Goal: Task Accomplishment & Management: Manage account settings

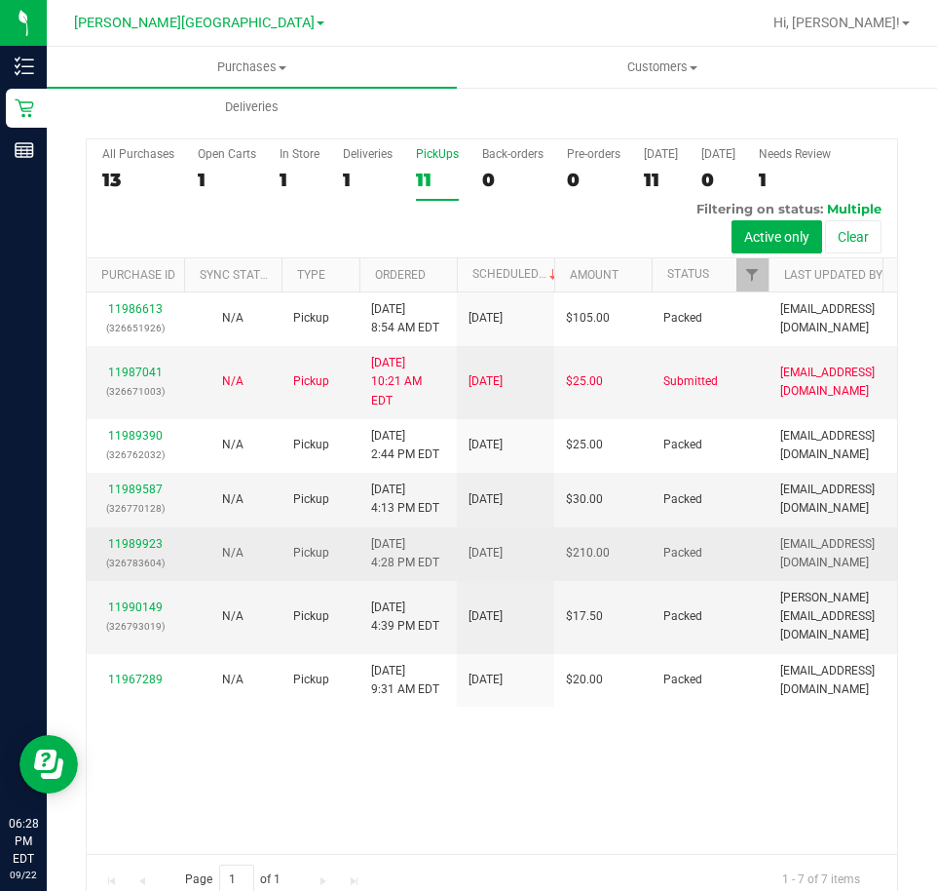
scroll to position [46, 0]
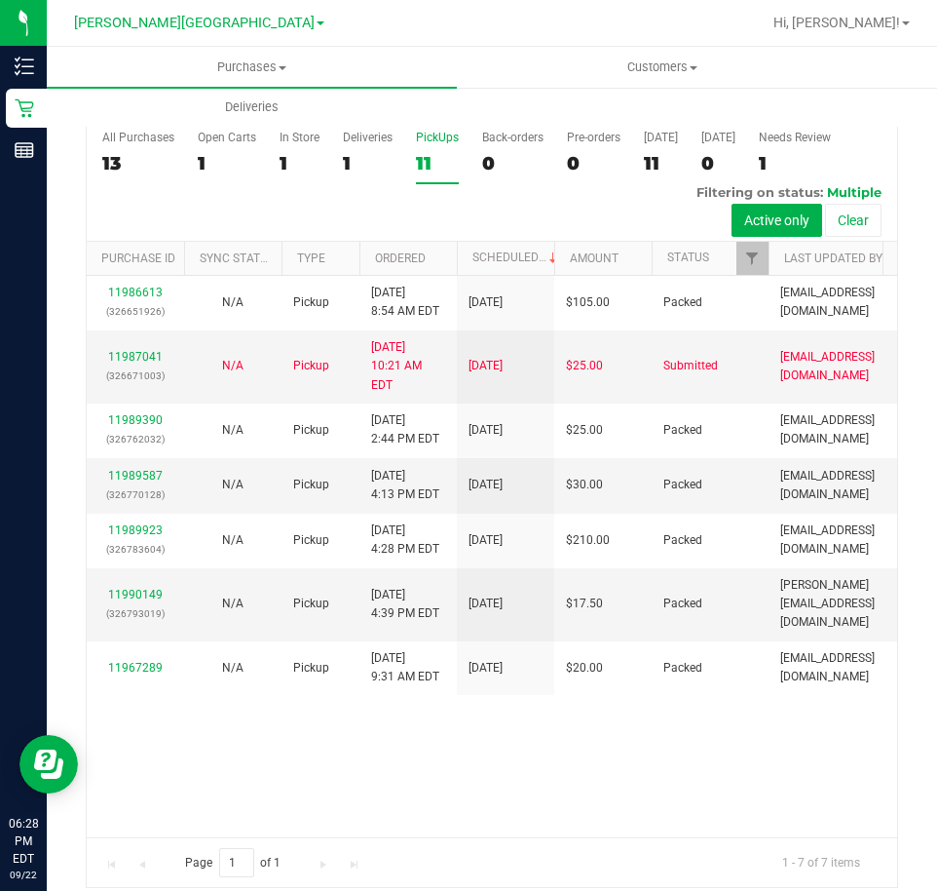
click at [429, 152] on div "11" at bounding box center [437, 163] width 43 height 22
click at [0, 0] on input "PickUps 11" at bounding box center [0, 0] width 0 height 0
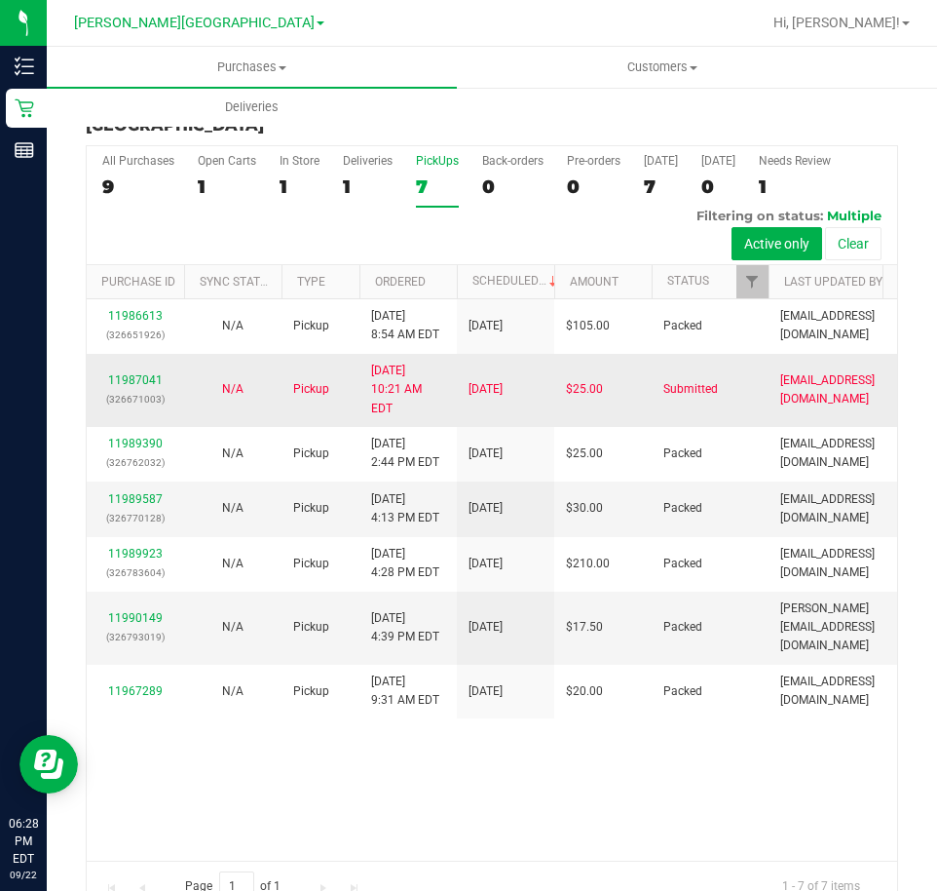
scroll to position [0, 0]
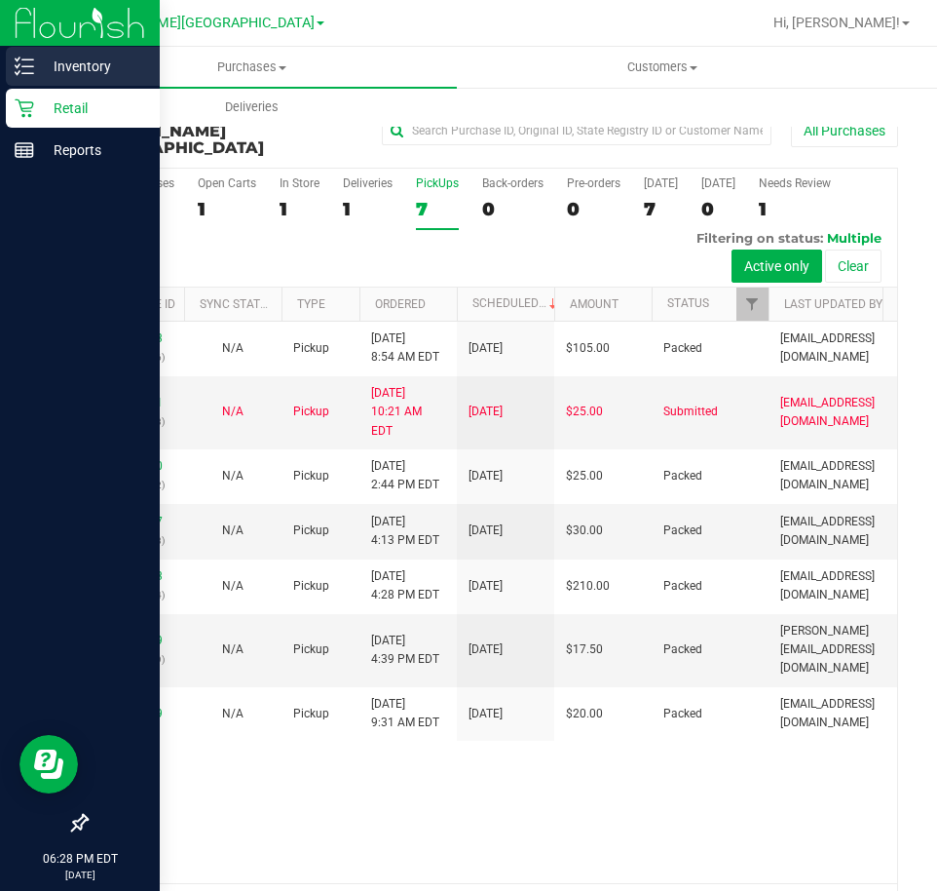
click at [76, 70] on p "Inventory" at bounding box center [92, 66] width 117 height 23
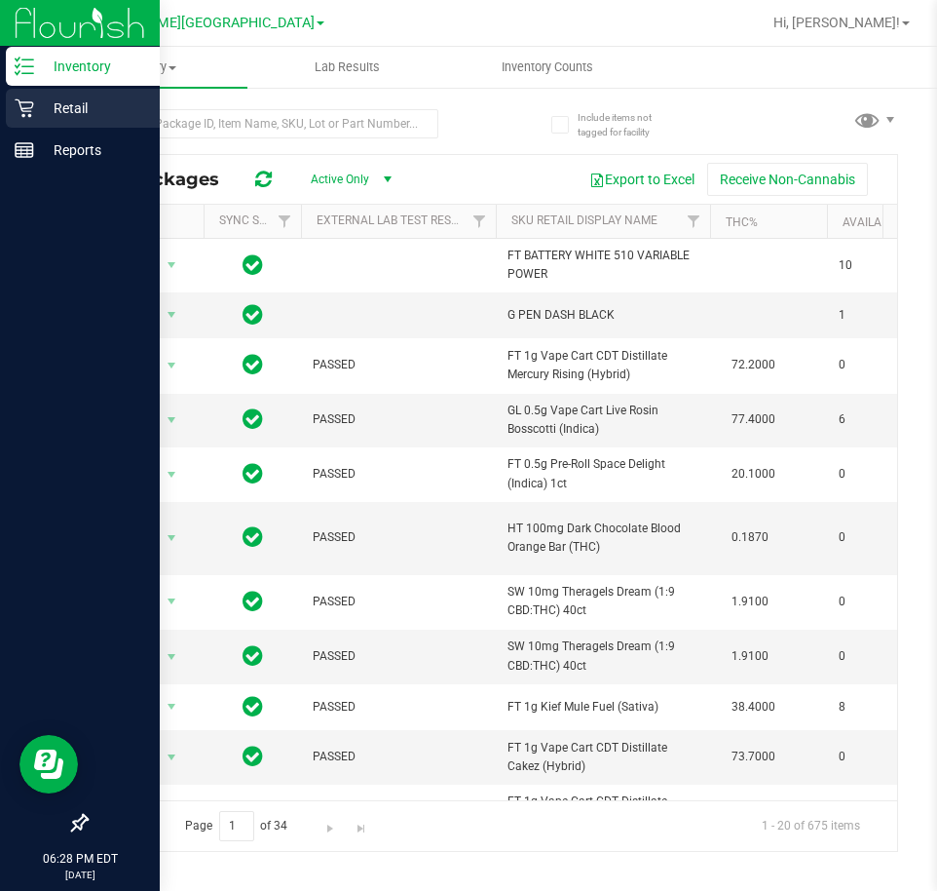
click at [35, 106] on p "Retail" at bounding box center [92, 107] width 117 height 23
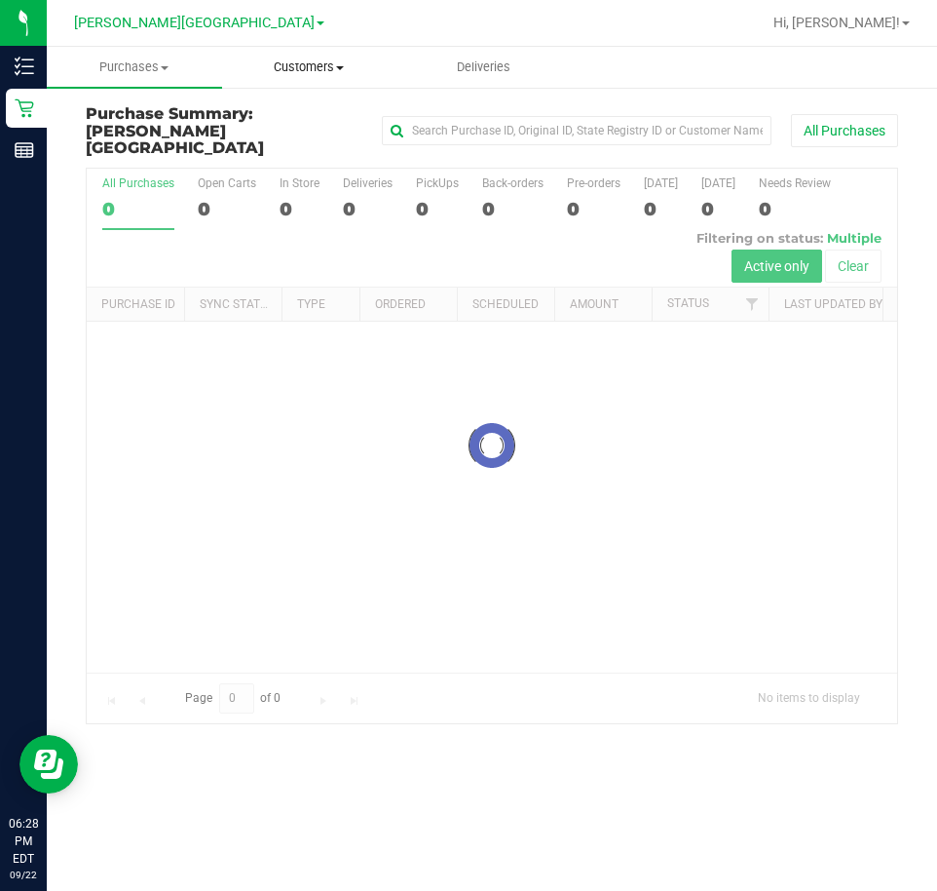
click at [306, 64] on span "Customers" at bounding box center [309, 67] width 173 height 18
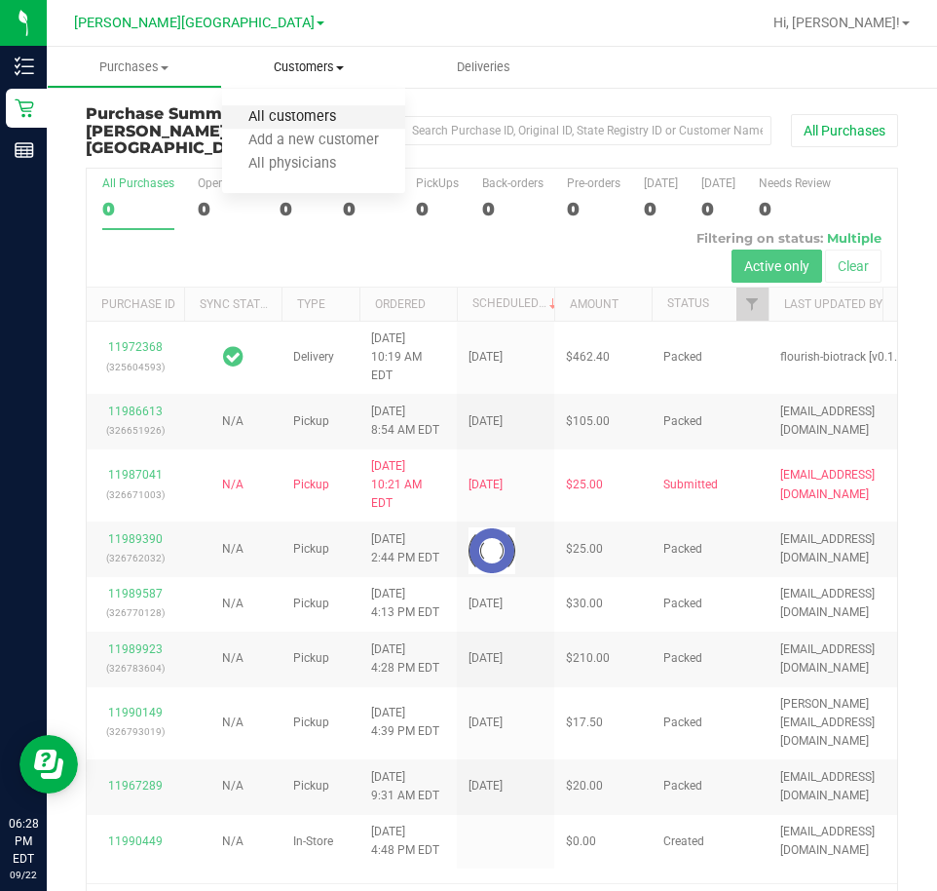
click at [320, 116] on span "All customers" at bounding box center [292, 117] width 140 height 17
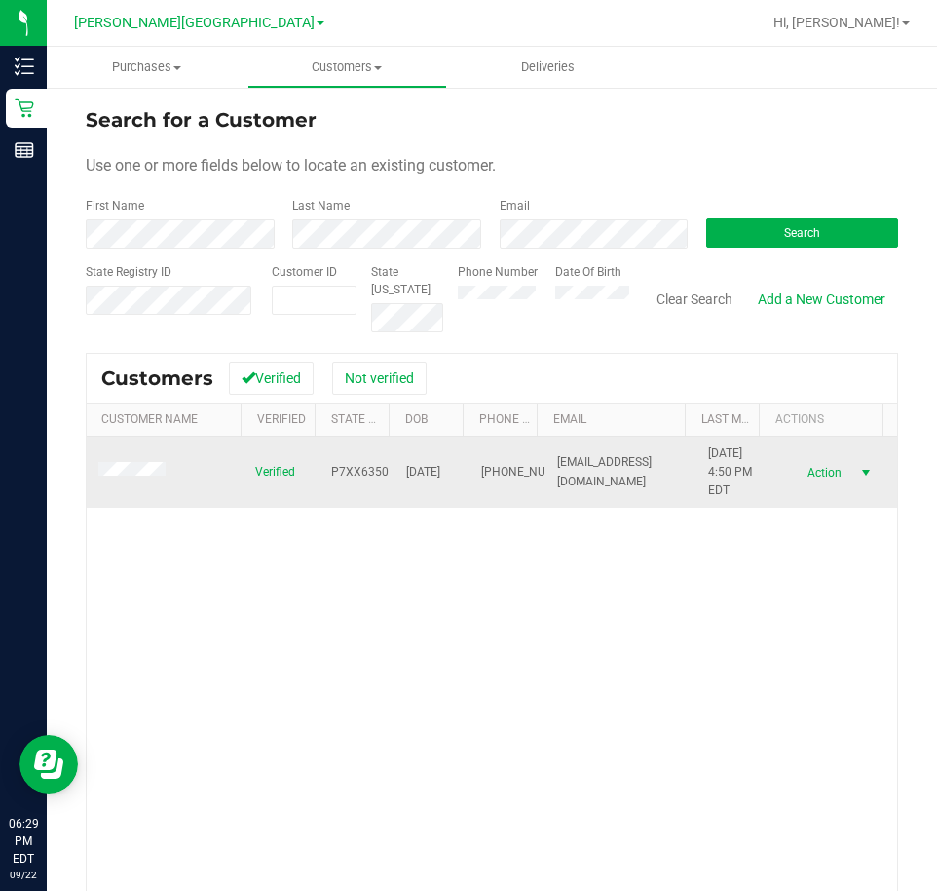
click at [816, 478] on span "Action" at bounding box center [821, 472] width 63 height 27
click at [822, 474] on span "Action" at bounding box center [821, 472] width 63 height 27
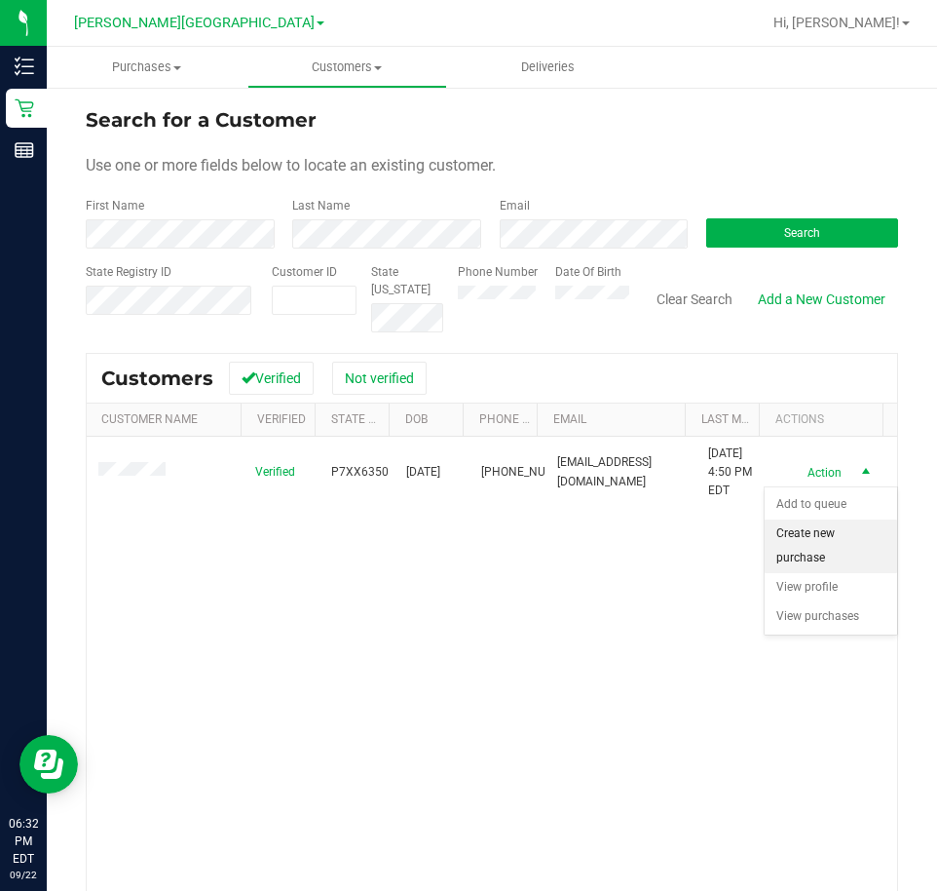
click at [807, 547] on li "Create new purchase" at bounding box center [831, 546] width 133 height 54
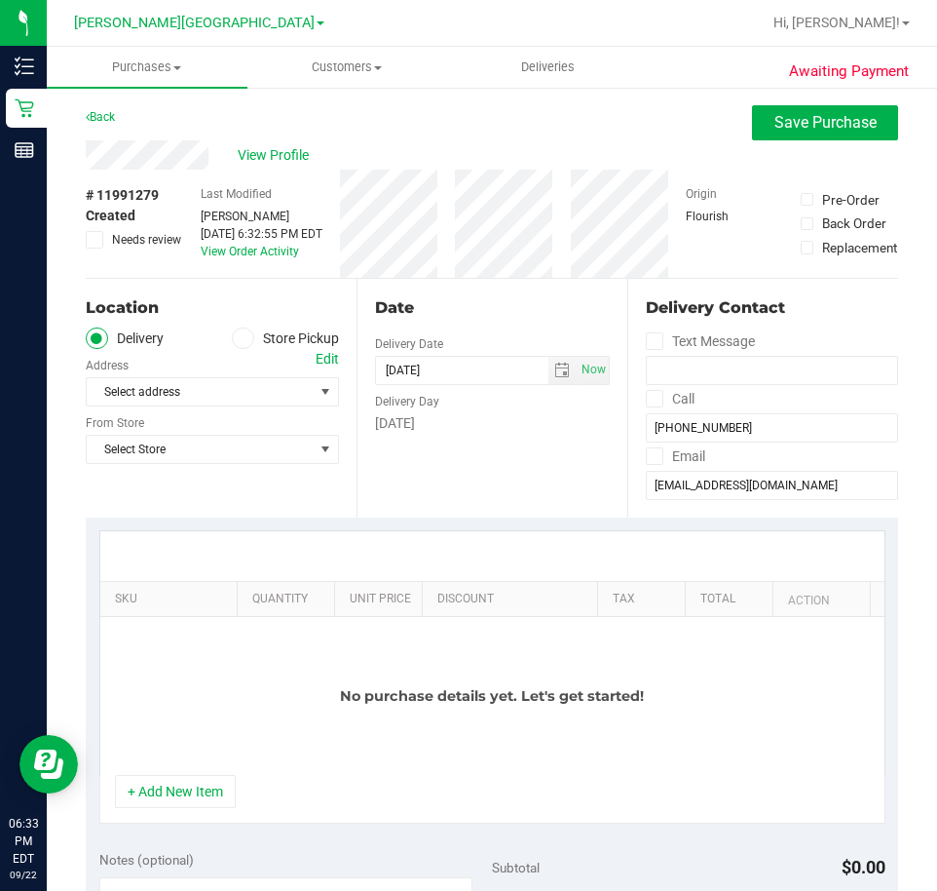
click at [244, 339] on span at bounding box center [243, 338] width 22 height 22
click at [0, 0] on input "Store Pickup" at bounding box center [0, 0] width 0 height 0
click at [314, 389] on span "select" at bounding box center [326, 391] width 24 height 27
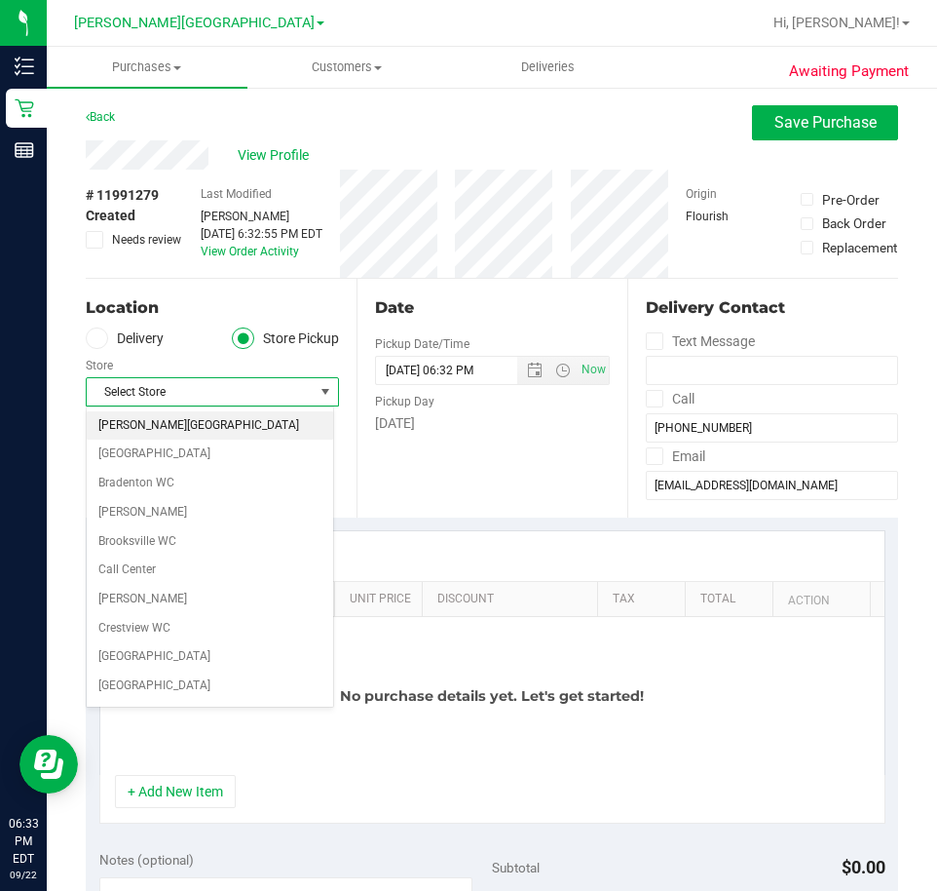
click at [178, 431] on li "[PERSON_NAME][GEOGRAPHIC_DATA]" at bounding box center [210, 425] width 247 height 29
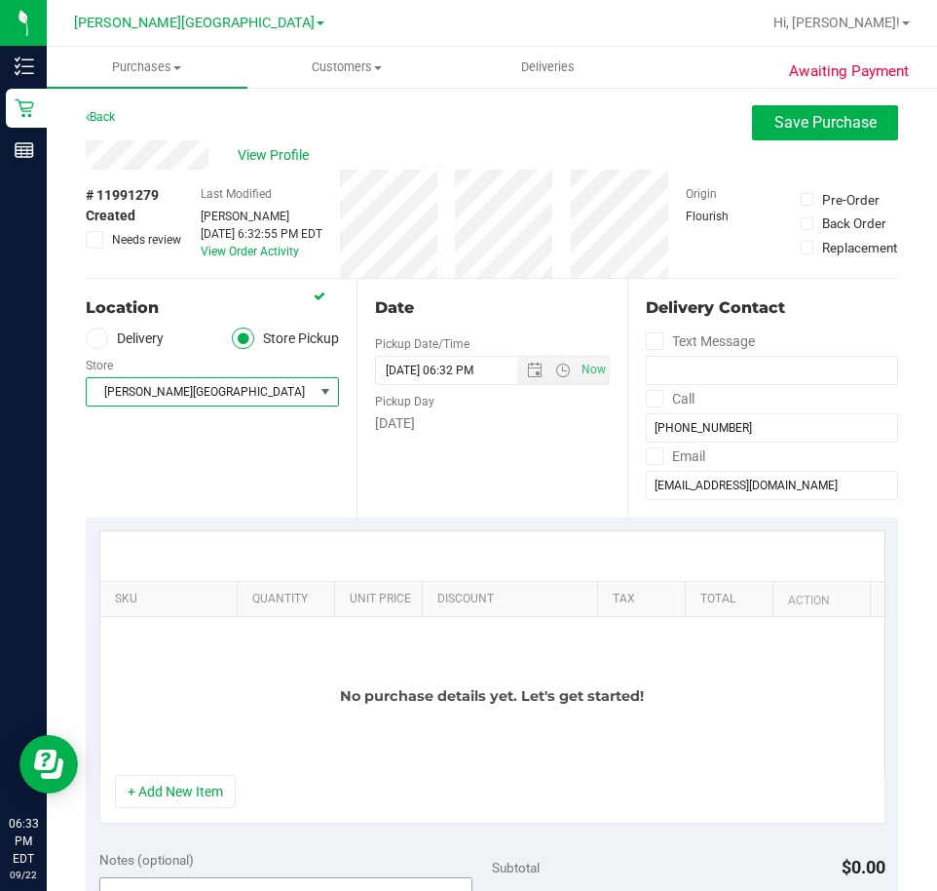
click at [181, 806] on button "+ Add New Item" at bounding box center [175, 791] width 121 height 33
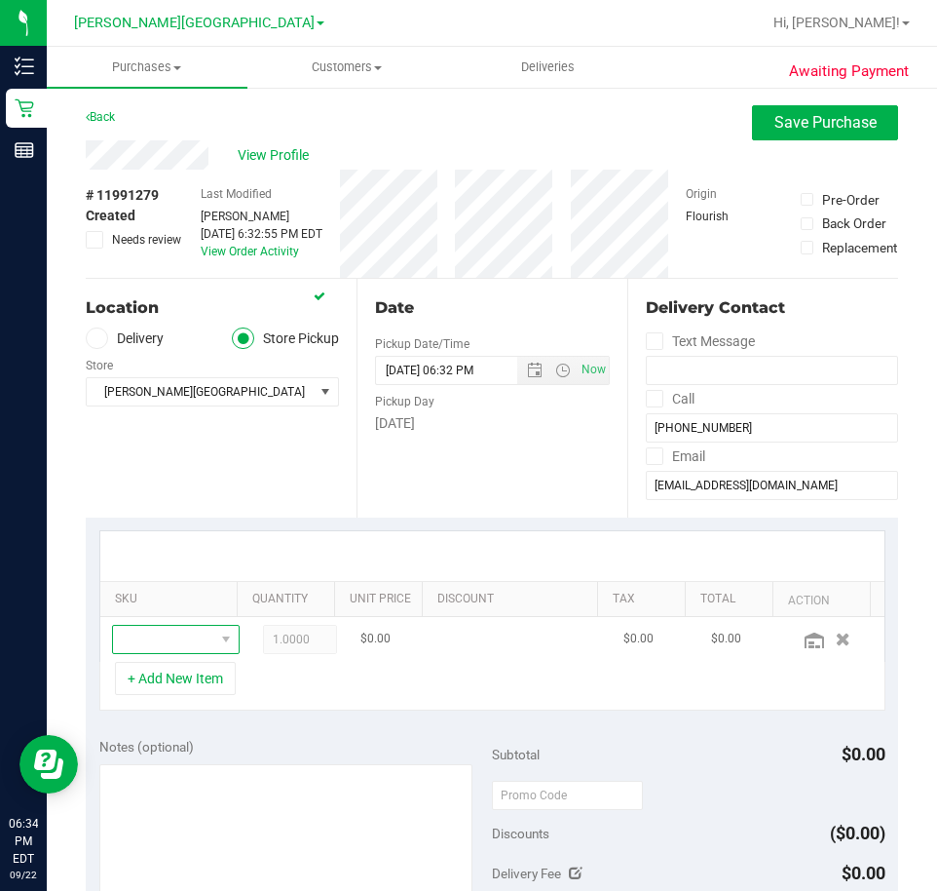
click at [153, 638] on span "NO DATA FOUND" at bounding box center [163, 639] width 101 height 27
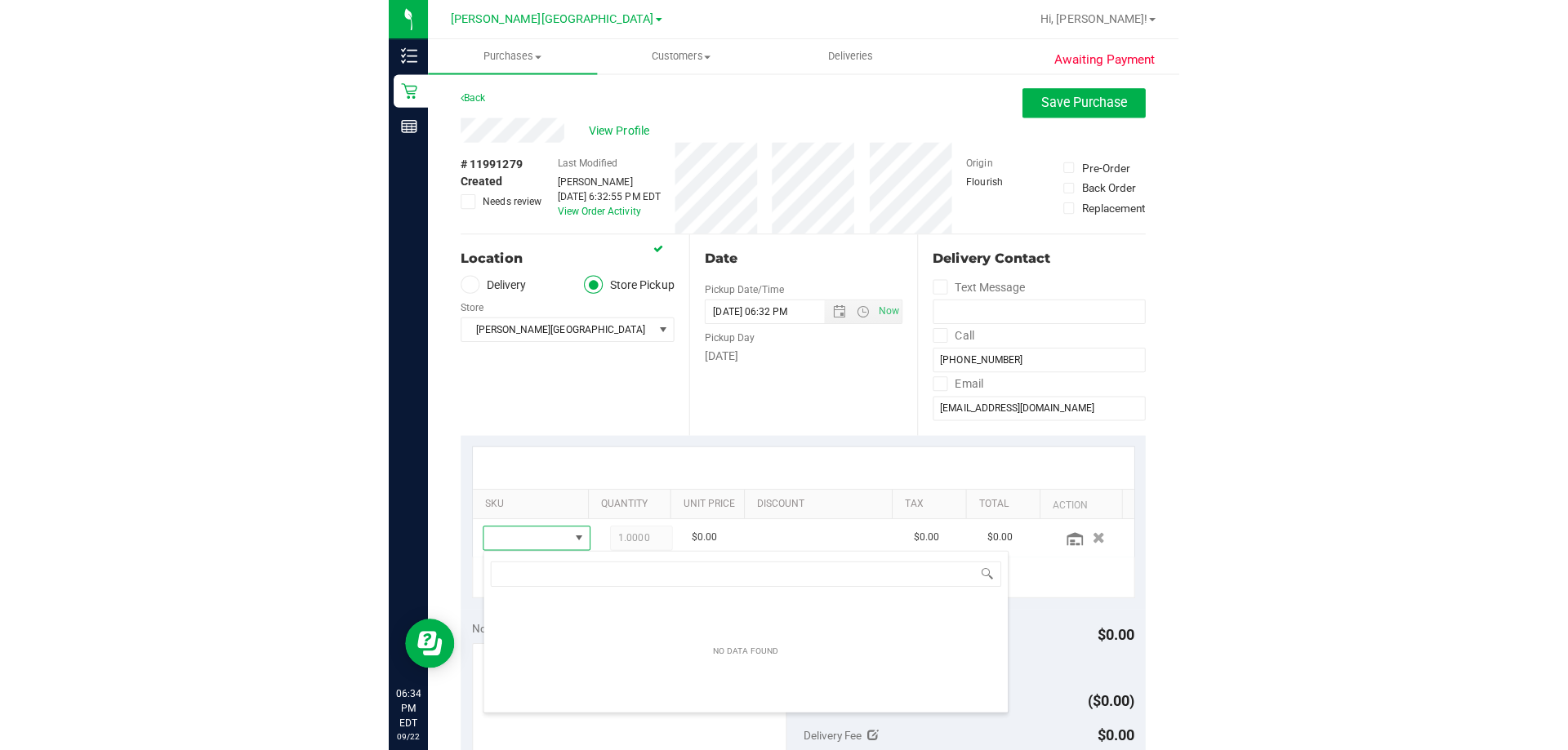
scroll to position [24, 70]
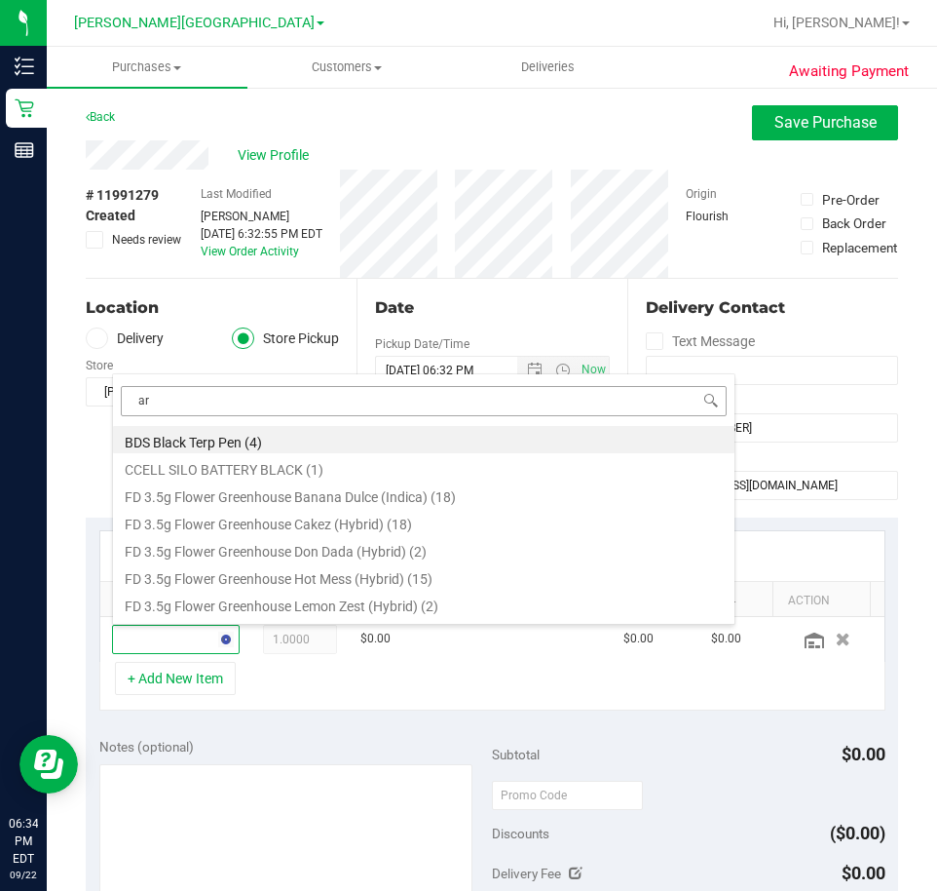
type input "arz"
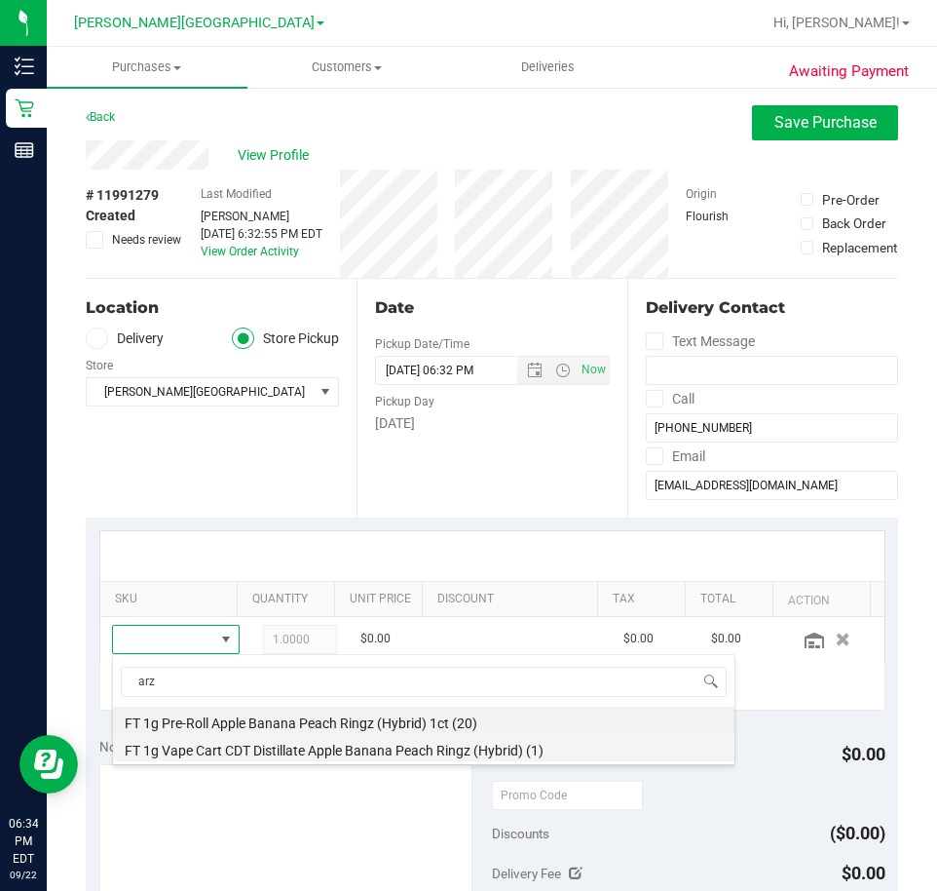
click at [384, 746] on li "FT 1g Vape Cart CDT Distillate Apple Banana Peach Ringz (Hybrid) (1)" at bounding box center [424, 747] width 622 height 27
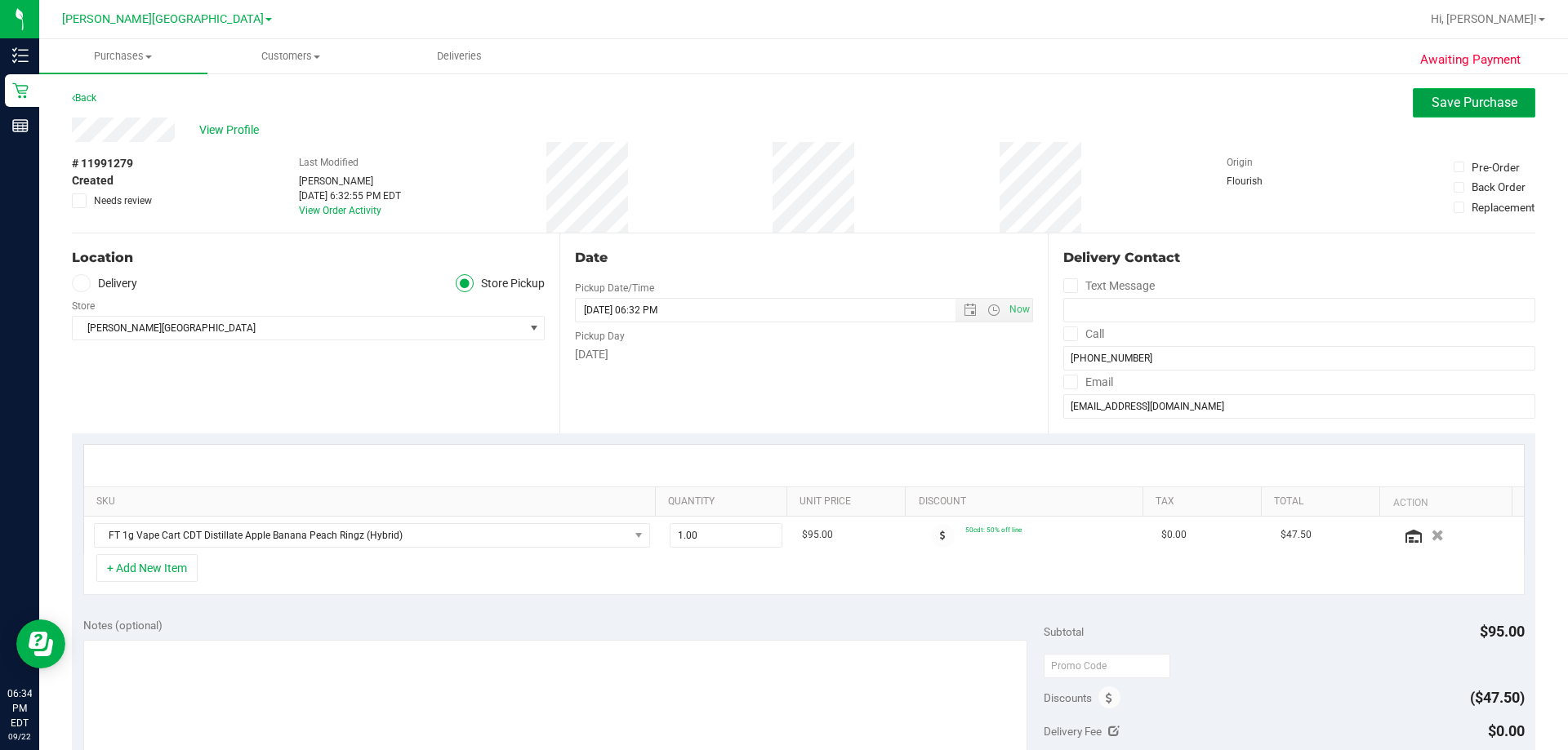
click at [784, 94] on button "Save Purchase" at bounding box center [1474, 102] width 122 height 29
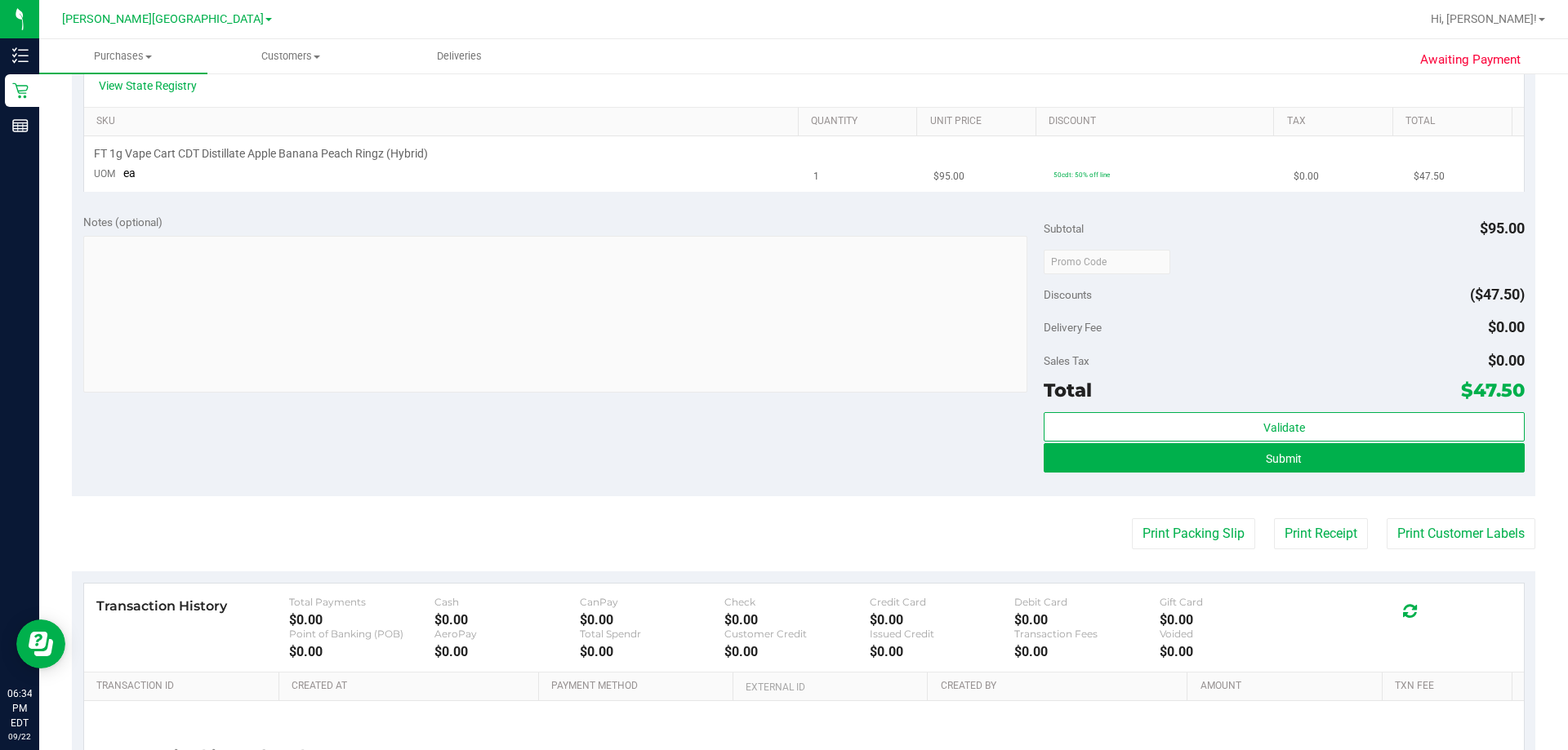
scroll to position [408, 0]
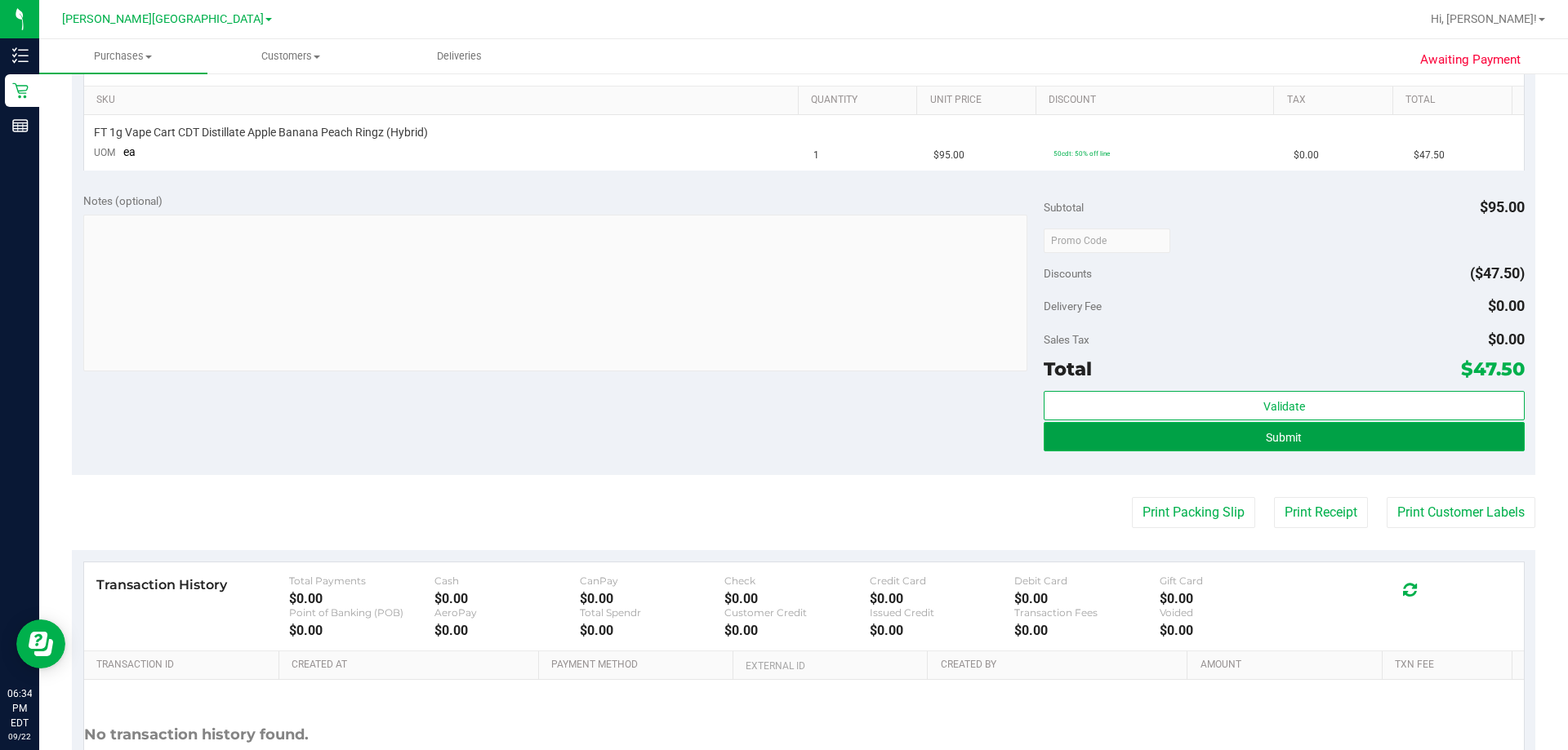
click at [784, 446] on button "Submit" at bounding box center [1283, 437] width 480 height 29
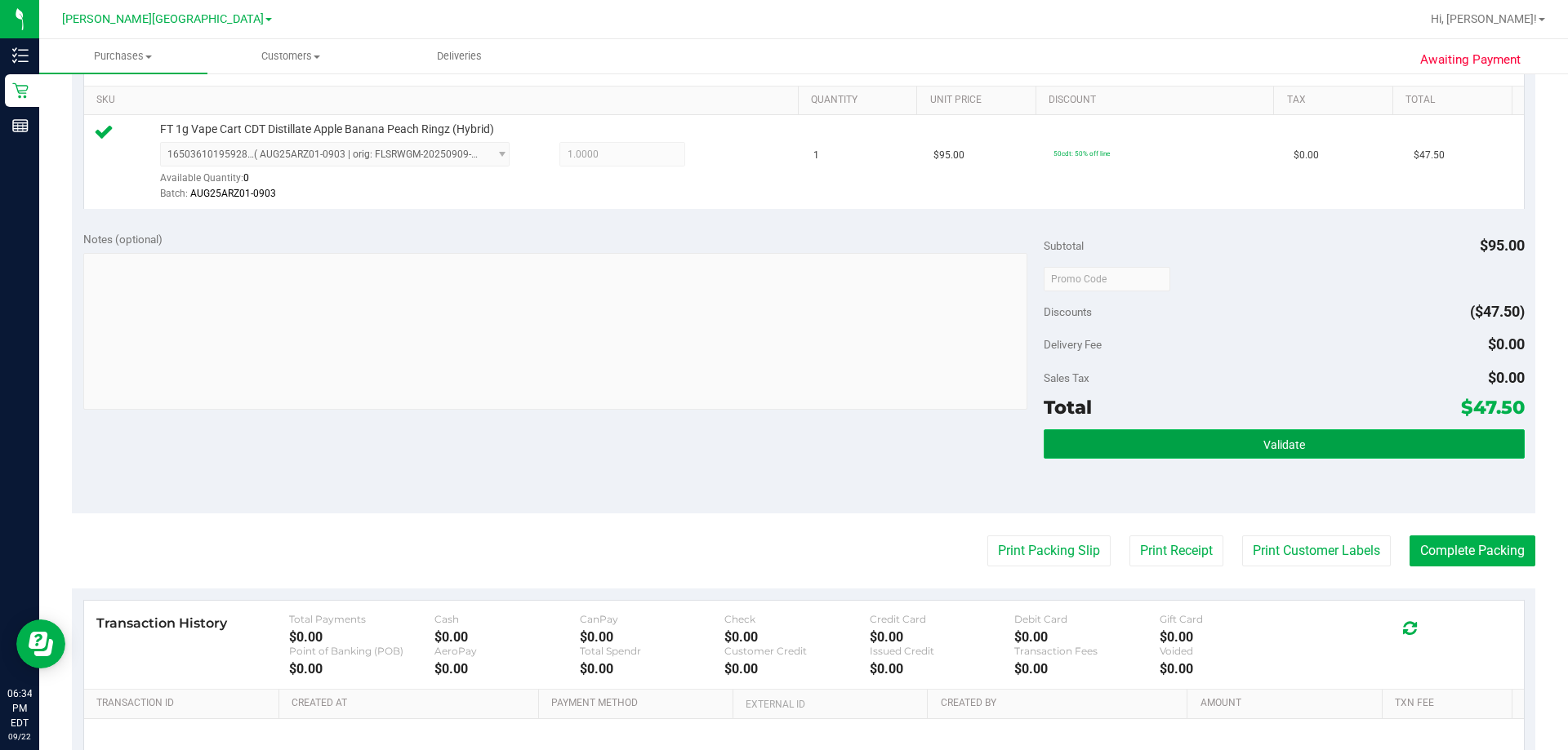
click at [784, 446] on button "Validate" at bounding box center [1283, 443] width 480 height 29
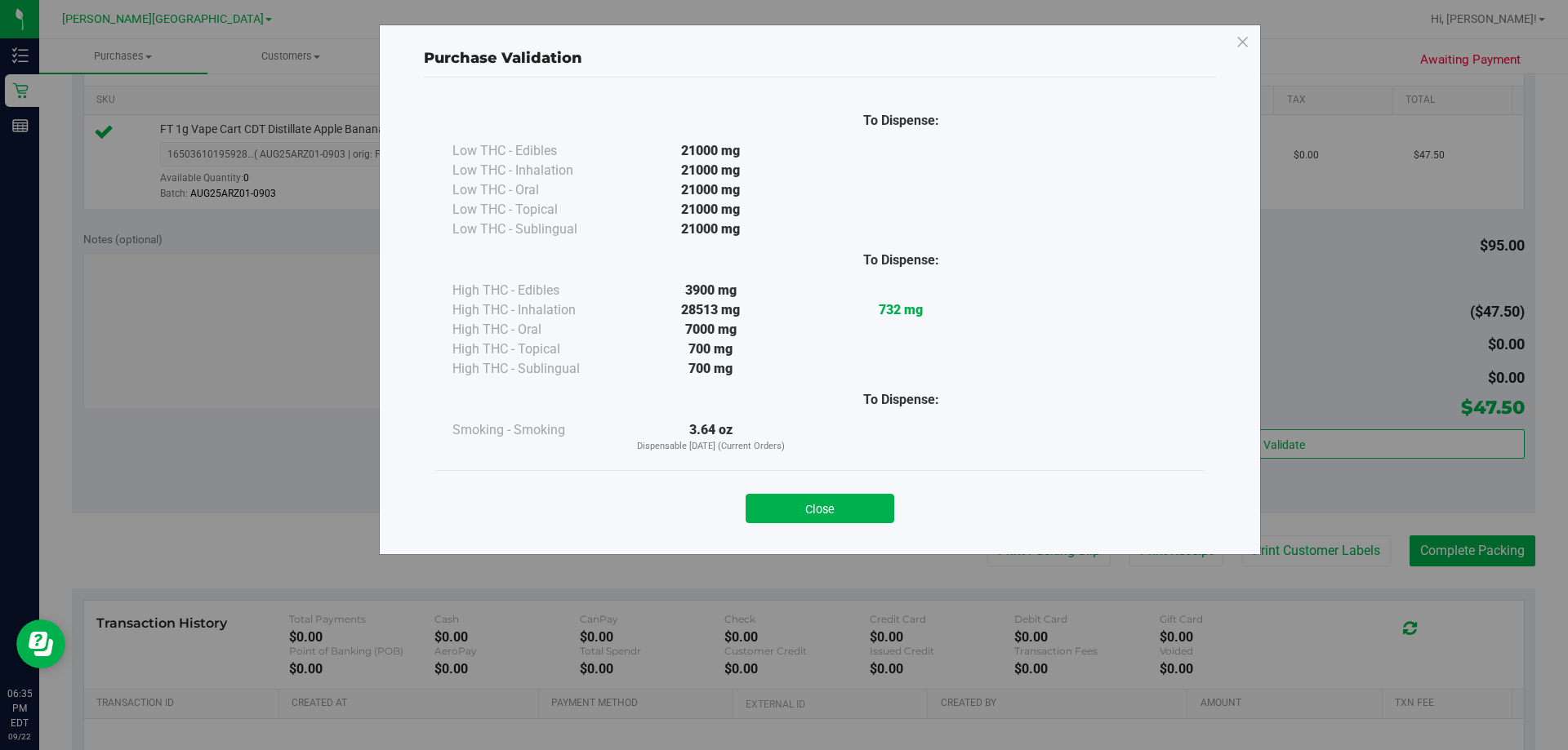
drag, startPoint x: 867, startPoint y: 506, endPoint x: 876, endPoint y: 504, distance: 9.2
click at [784, 505] on button "Close" at bounding box center [820, 508] width 148 height 29
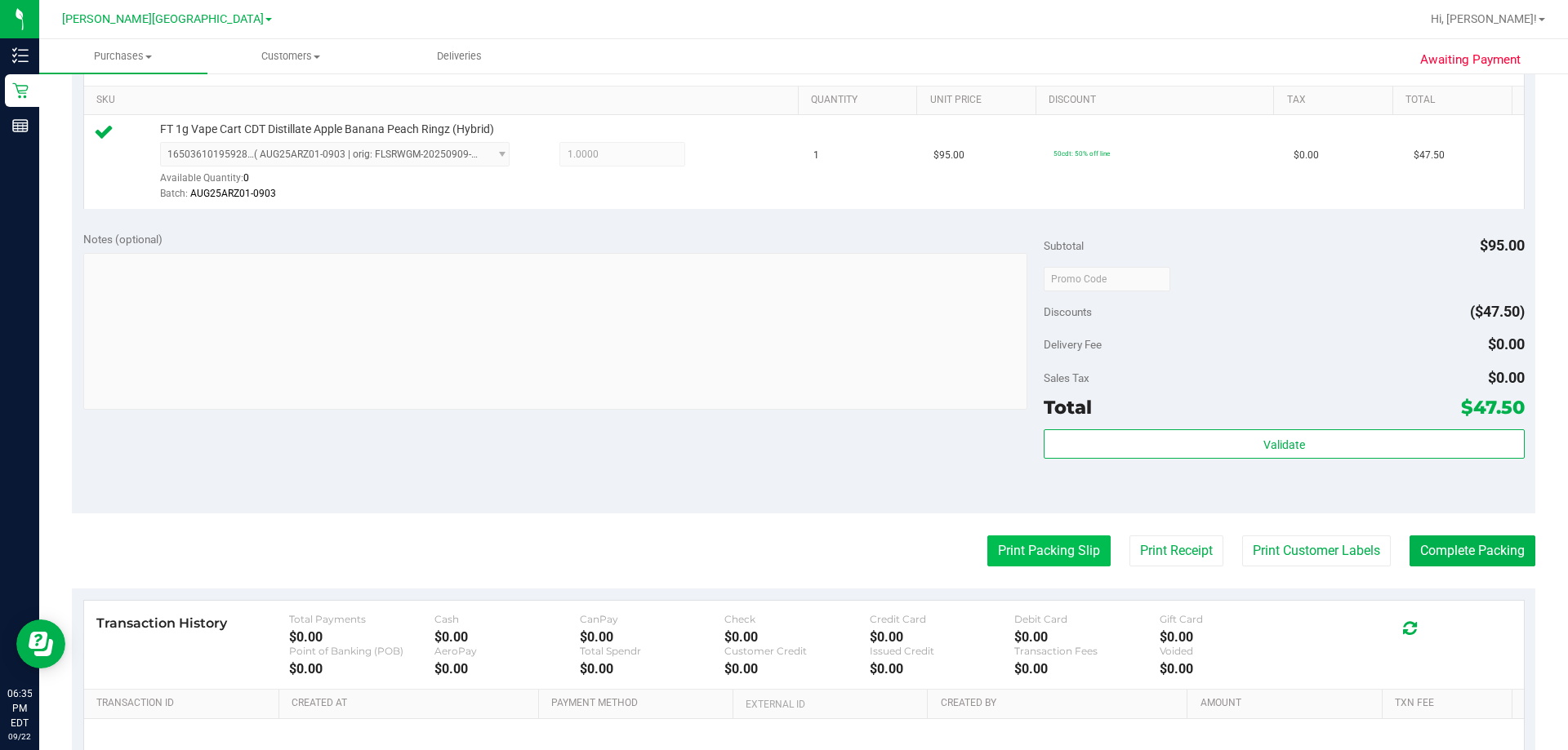
click at [784, 542] on button "Print Packing Slip" at bounding box center [1048, 551] width 123 height 31
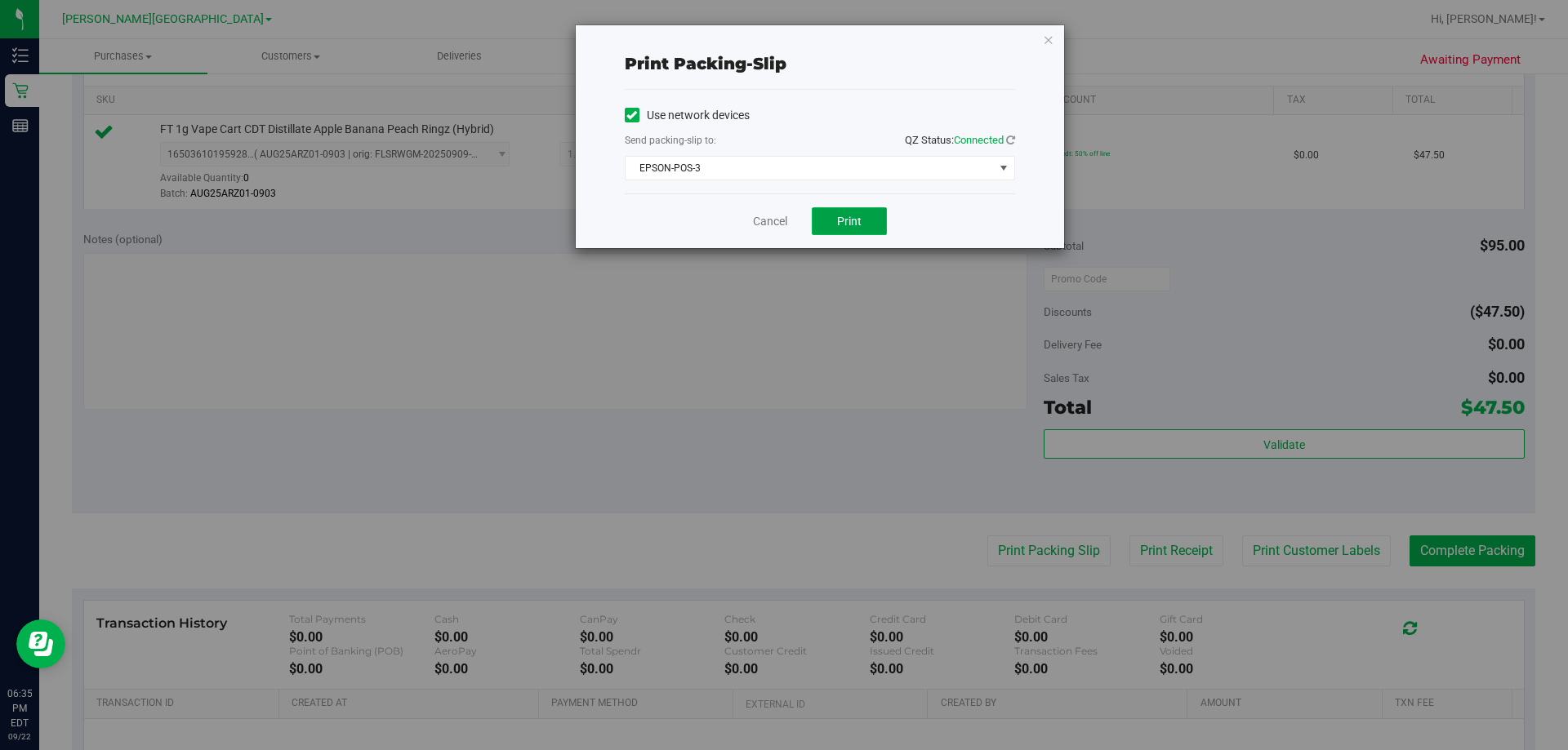
click at [784, 219] on button "Print" at bounding box center [849, 220] width 75 height 28
click at [784, 35] on icon "button" at bounding box center [1048, 39] width 12 height 19
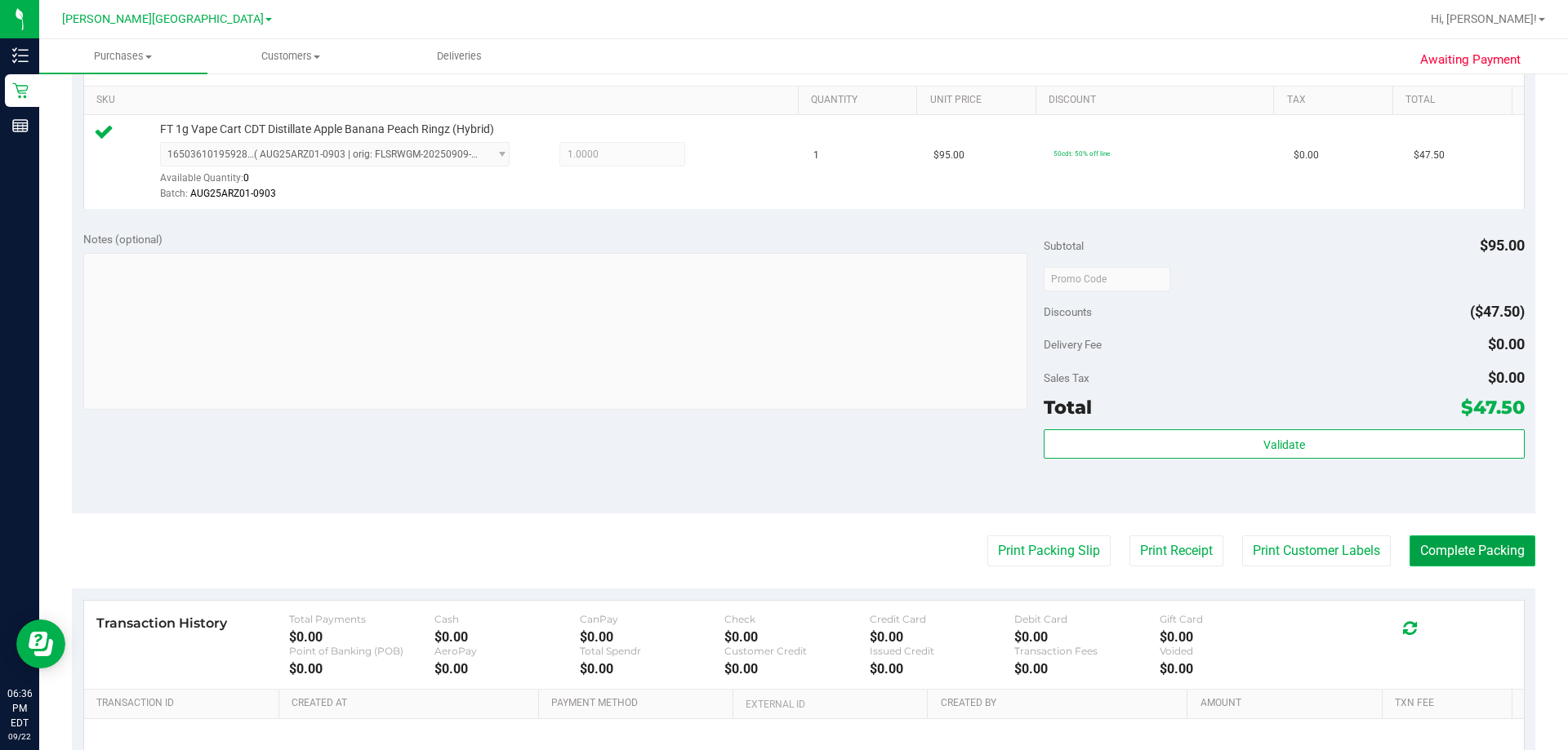
click at [784, 556] on button "Complete Packing" at bounding box center [1472, 551] width 126 height 31
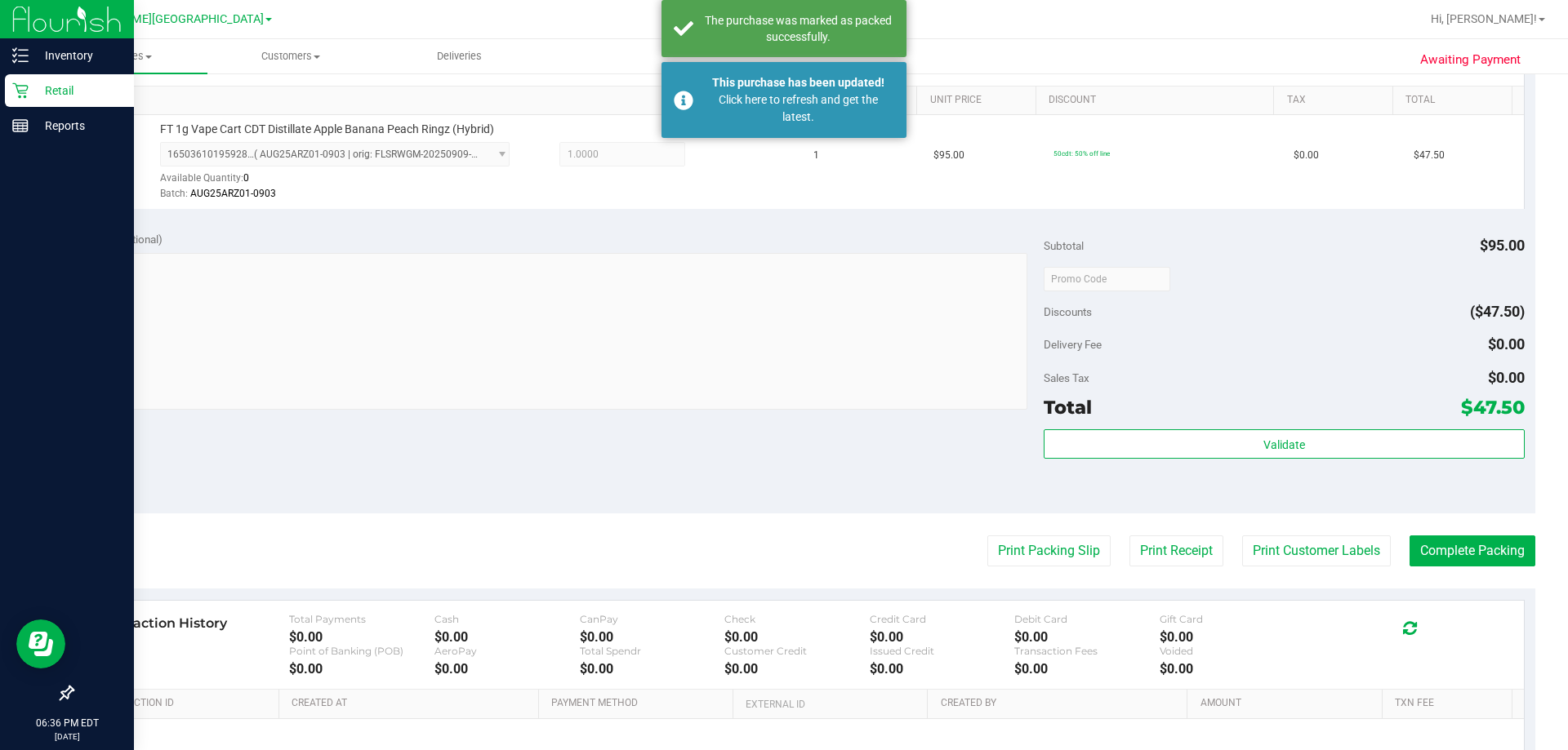
click at [18, 80] on div "Retail" at bounding box center [70, 91] width 129 height 33
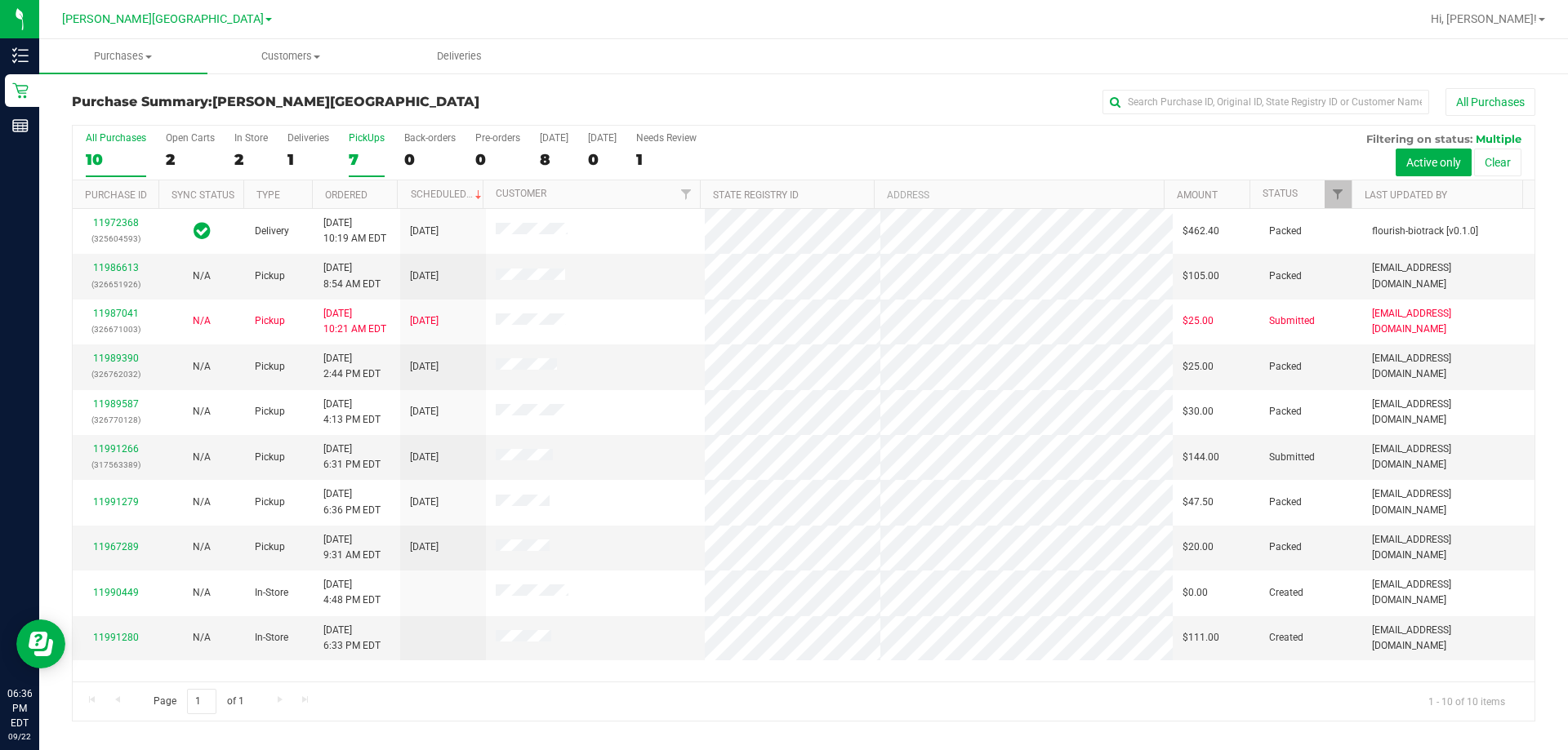
click at [355, 157] on div "7" at bounding box center [366, 159] width 36 height 18
click at [0, 0] on input "PickUps 7" at bounding box center [0, 0] width 0 height 0
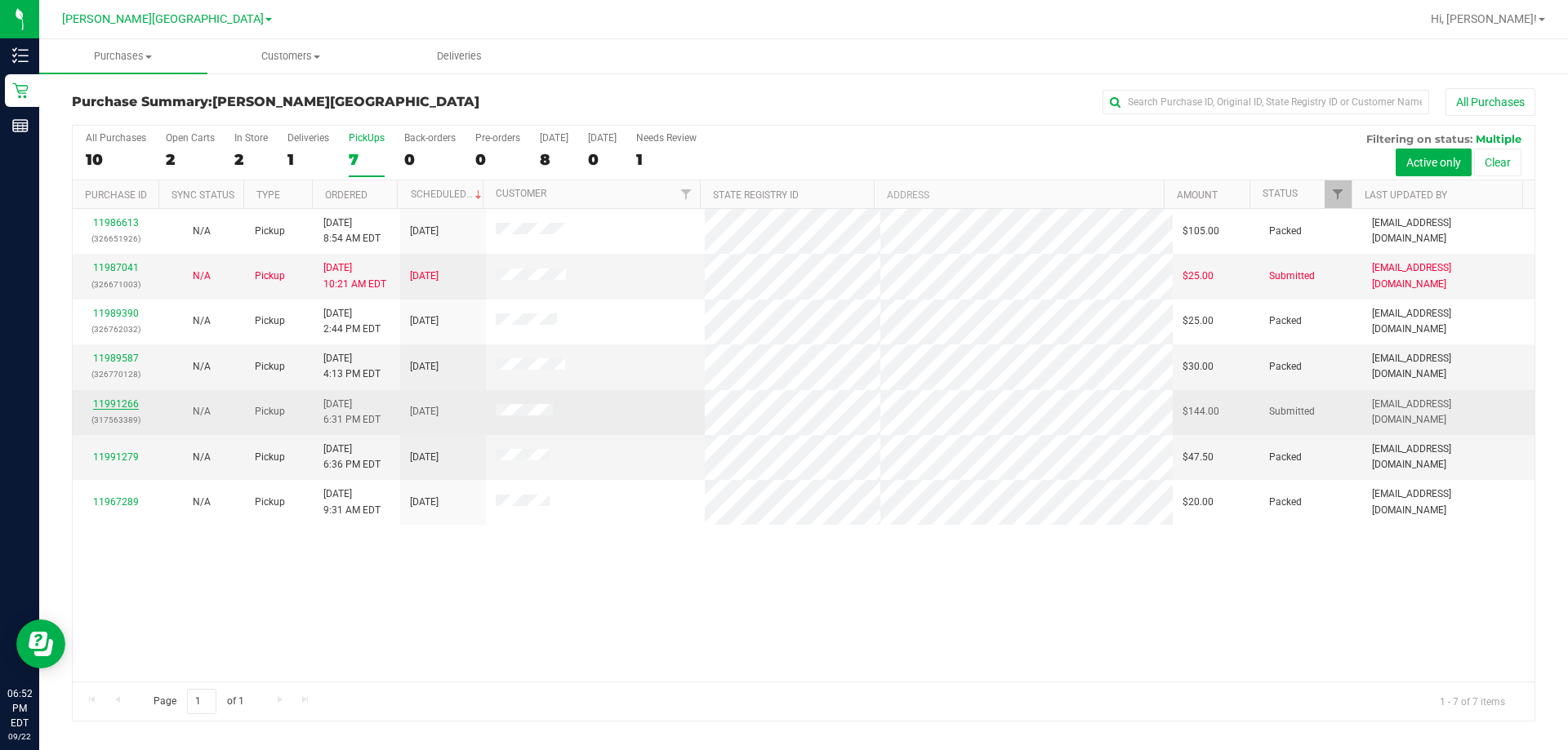
click at [126, 400] on link "11991266" at bounding box center [116, 404] width 46 height 12
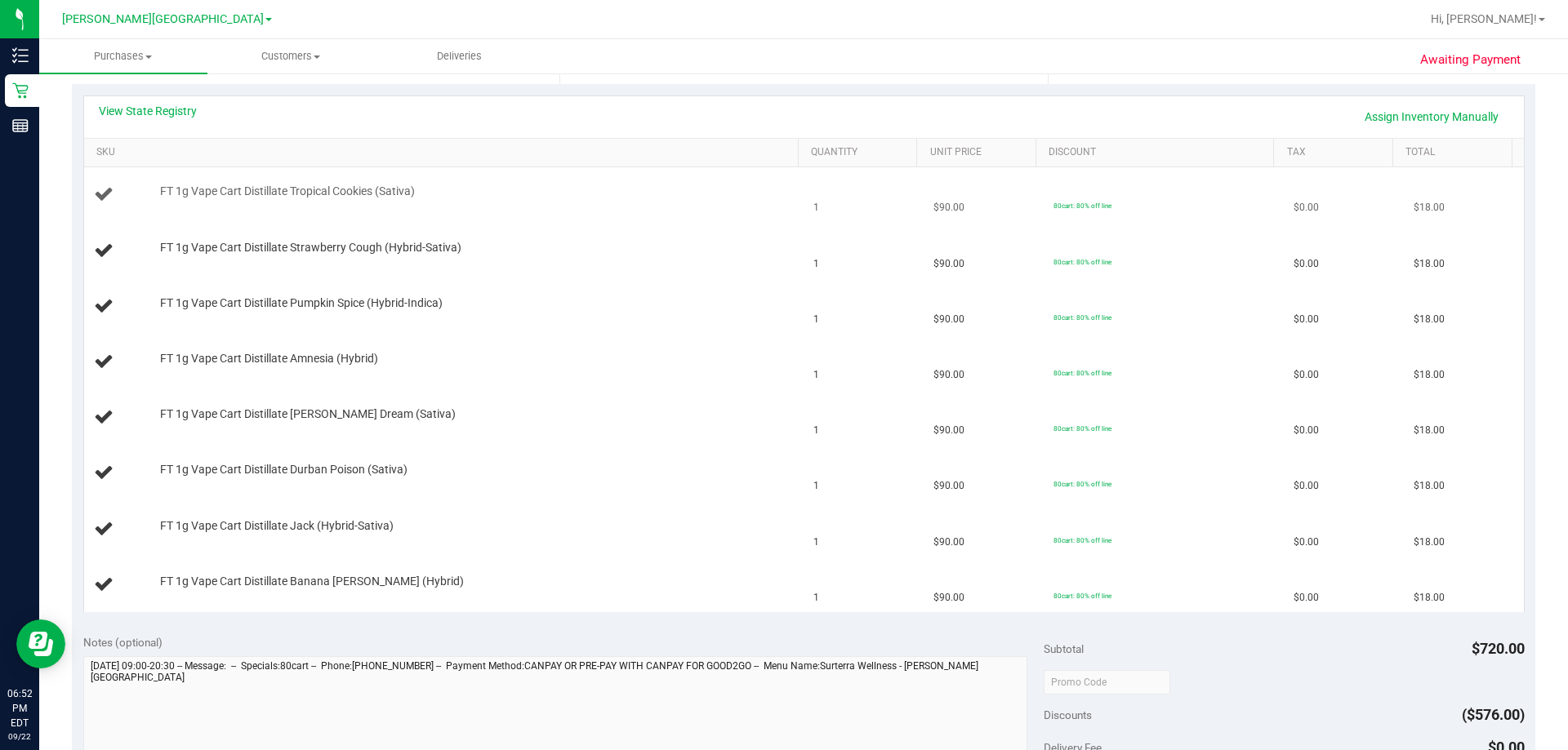
scroll to position [327, 0]
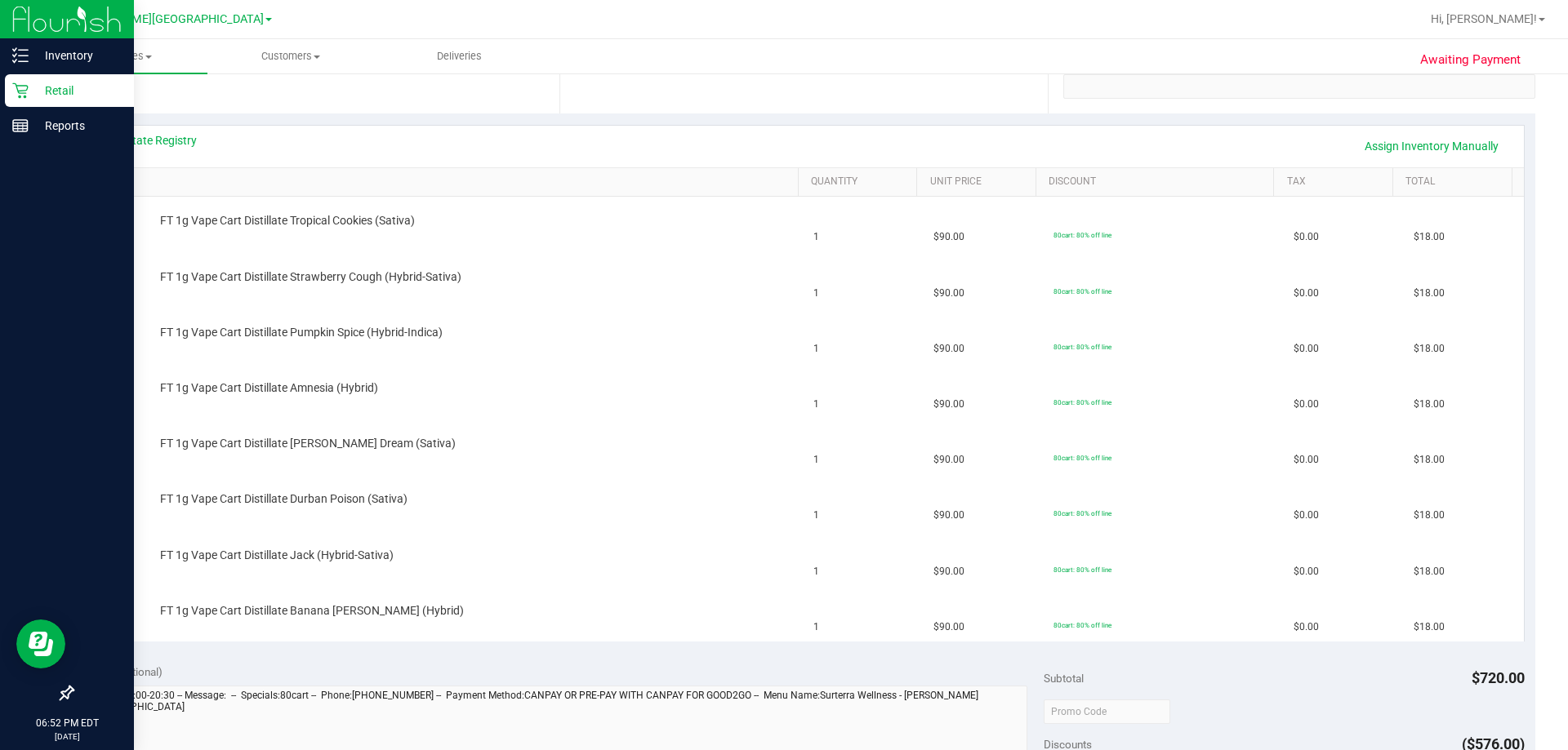
click at [35, 84] on p "Retail" at bounding box center [77, 90] width 98 height 19
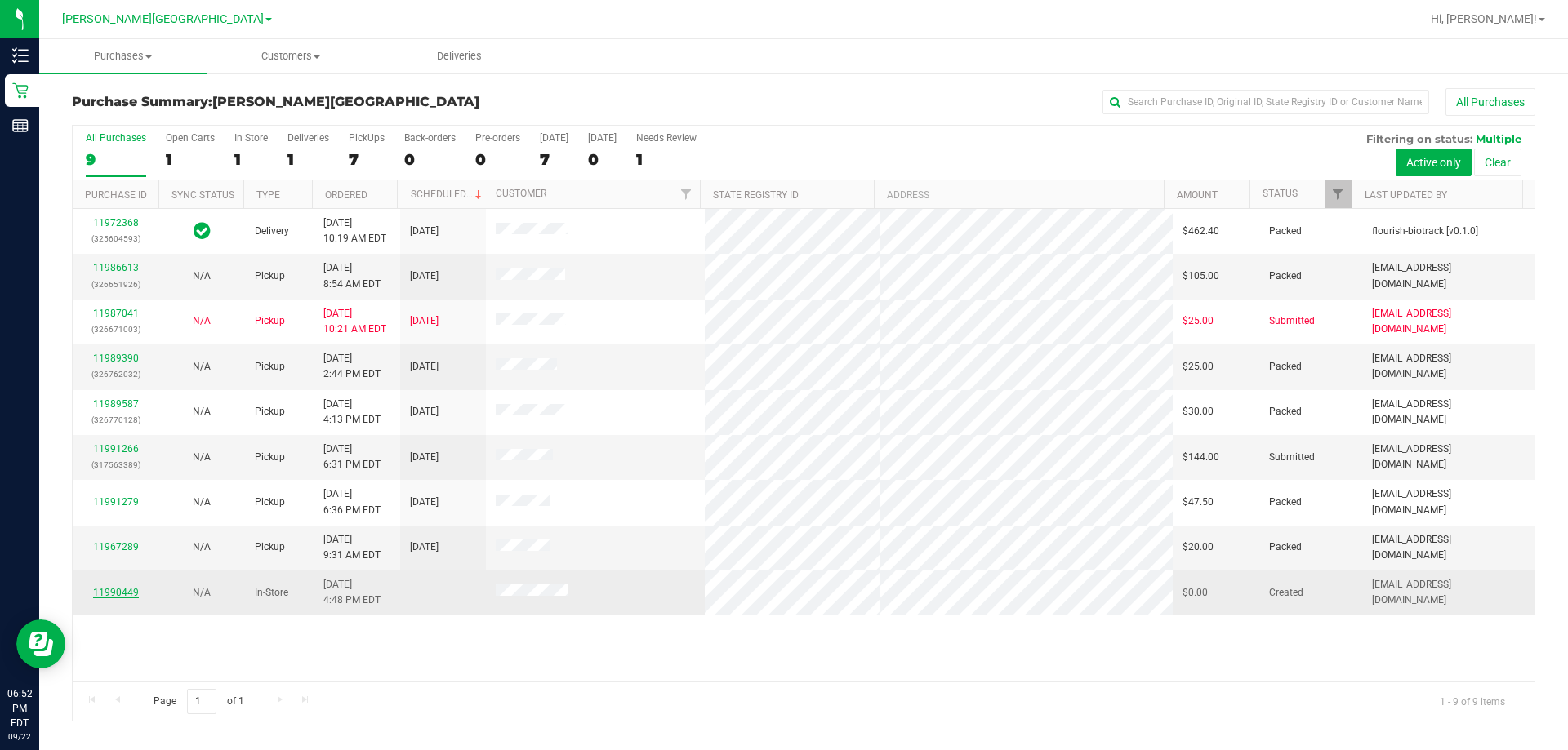
click at [117, 589] on link "11990449" at bounding box center [116, 593] width 46 height 12
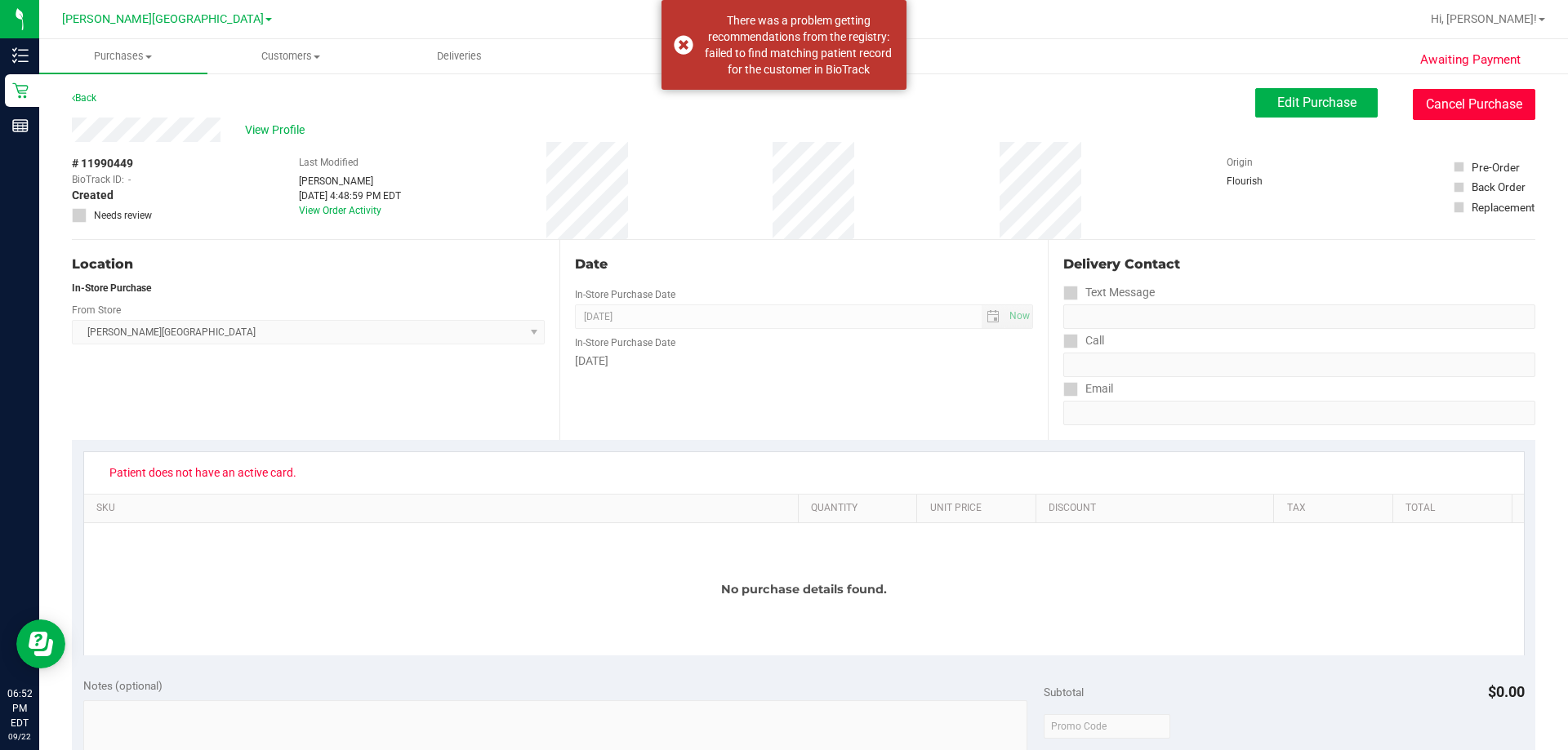
click at [784, 112] on button "Cancel Purchase" at bounding box center [1474, 104] width 122 height 31
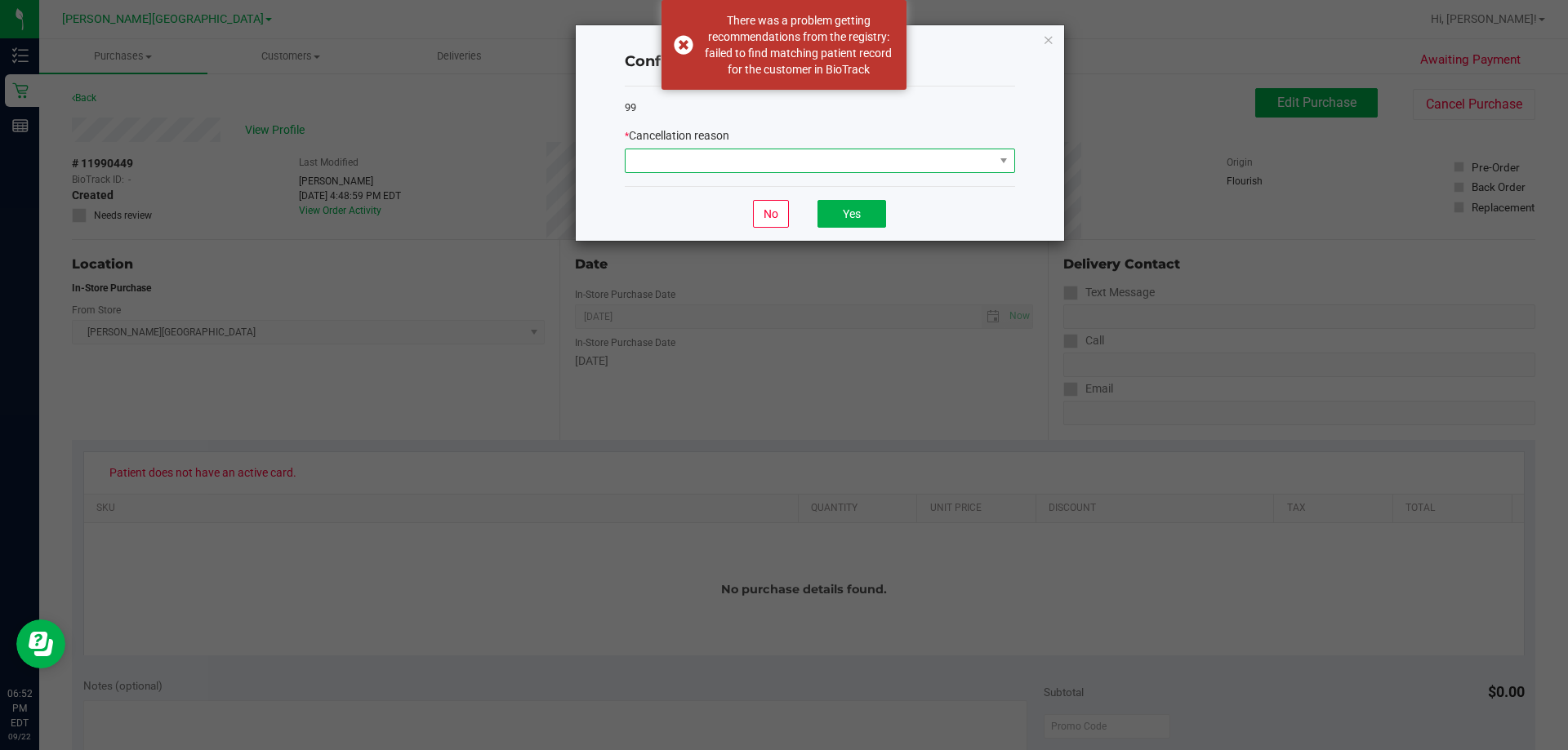
click at [784, 156] on span at bounding box center [809, 160] width 368 height 23
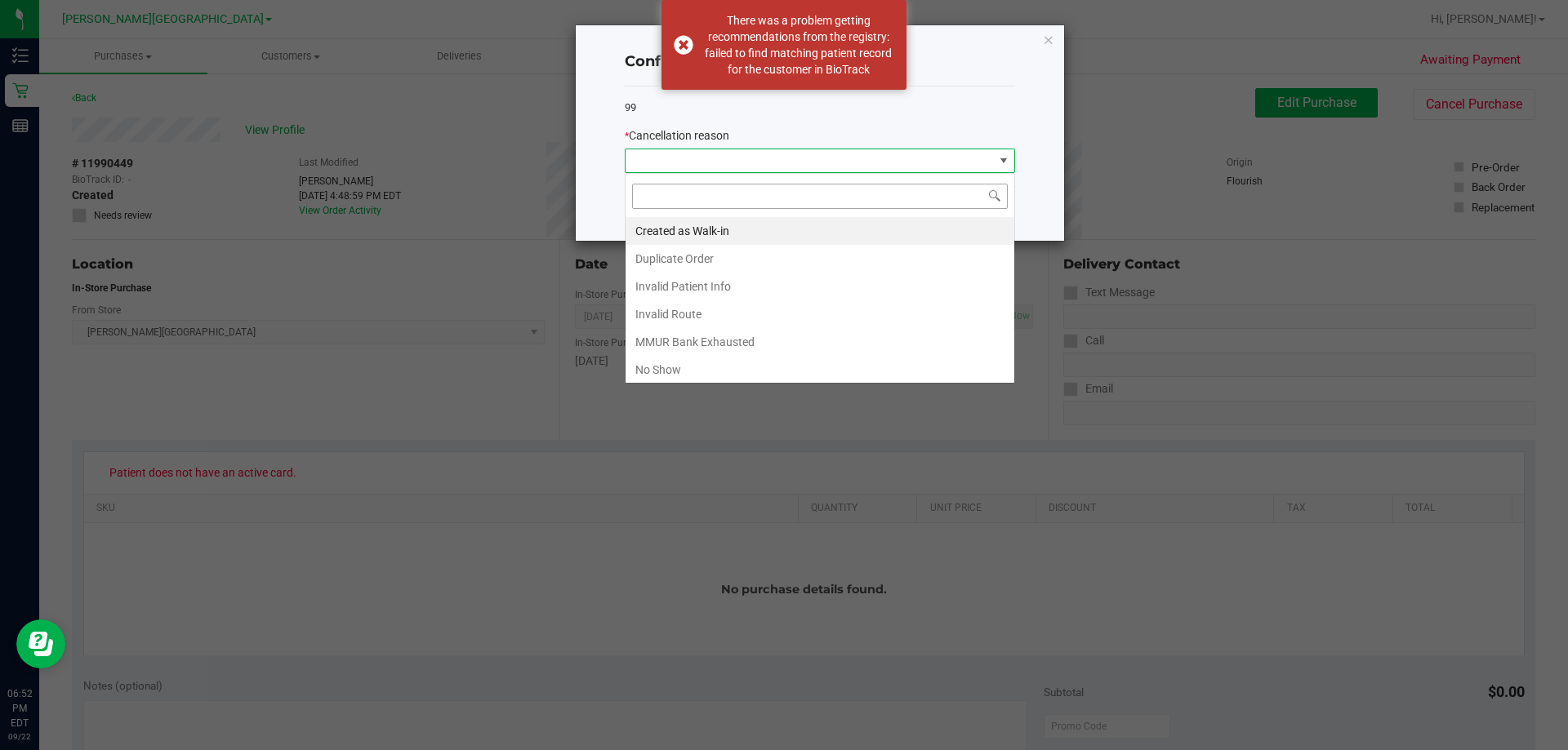
scroll to position [24, 391]
click at [696, 264] on li "Duplicate Order" at bounding box center [820, 258] width 389 height 28
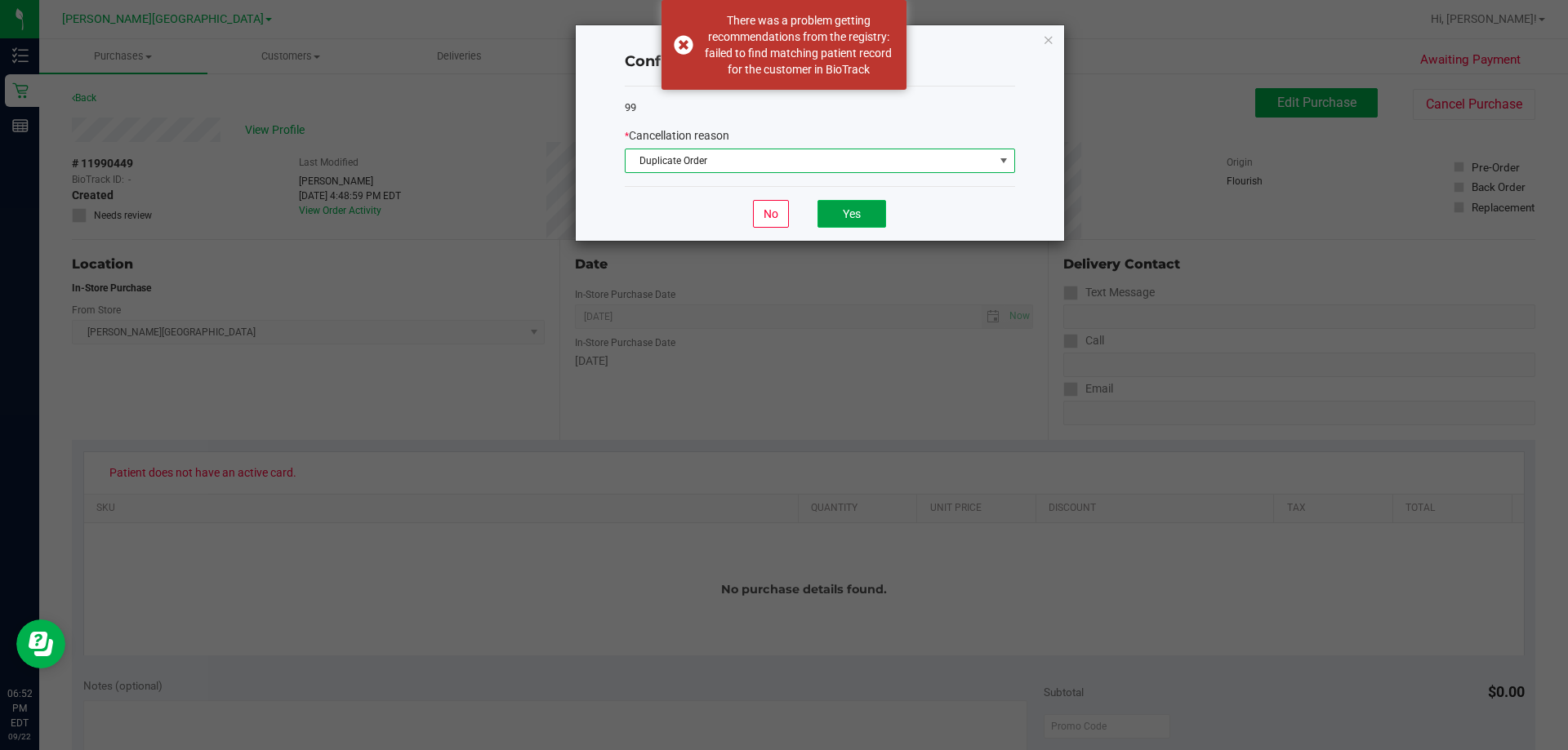
click at [784, 213] on button "Yes" at bounding box center [851, 214] width 69 height 28
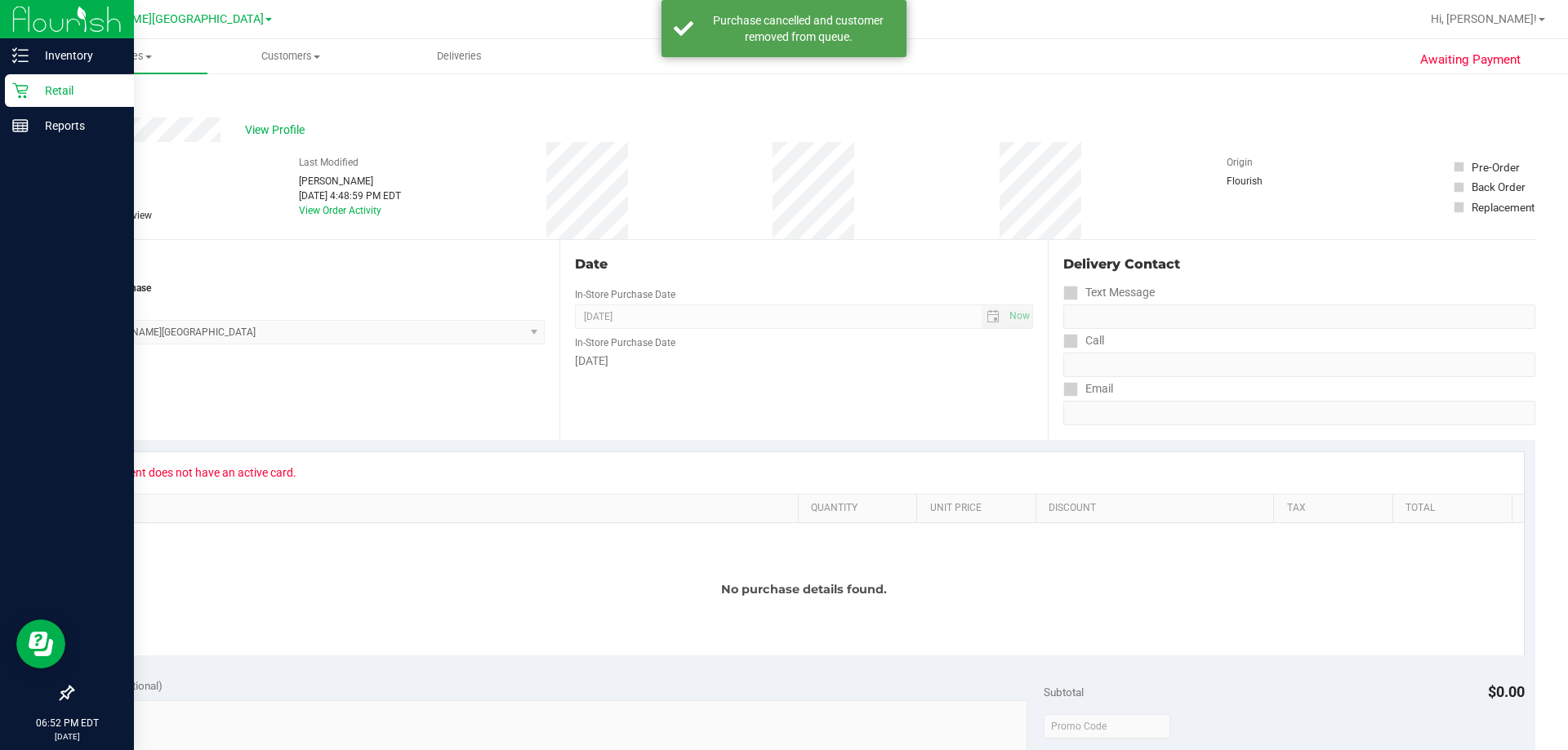
click at [53, 92] on p "Retail" at bounding box center [77, 90] width 98 height 19
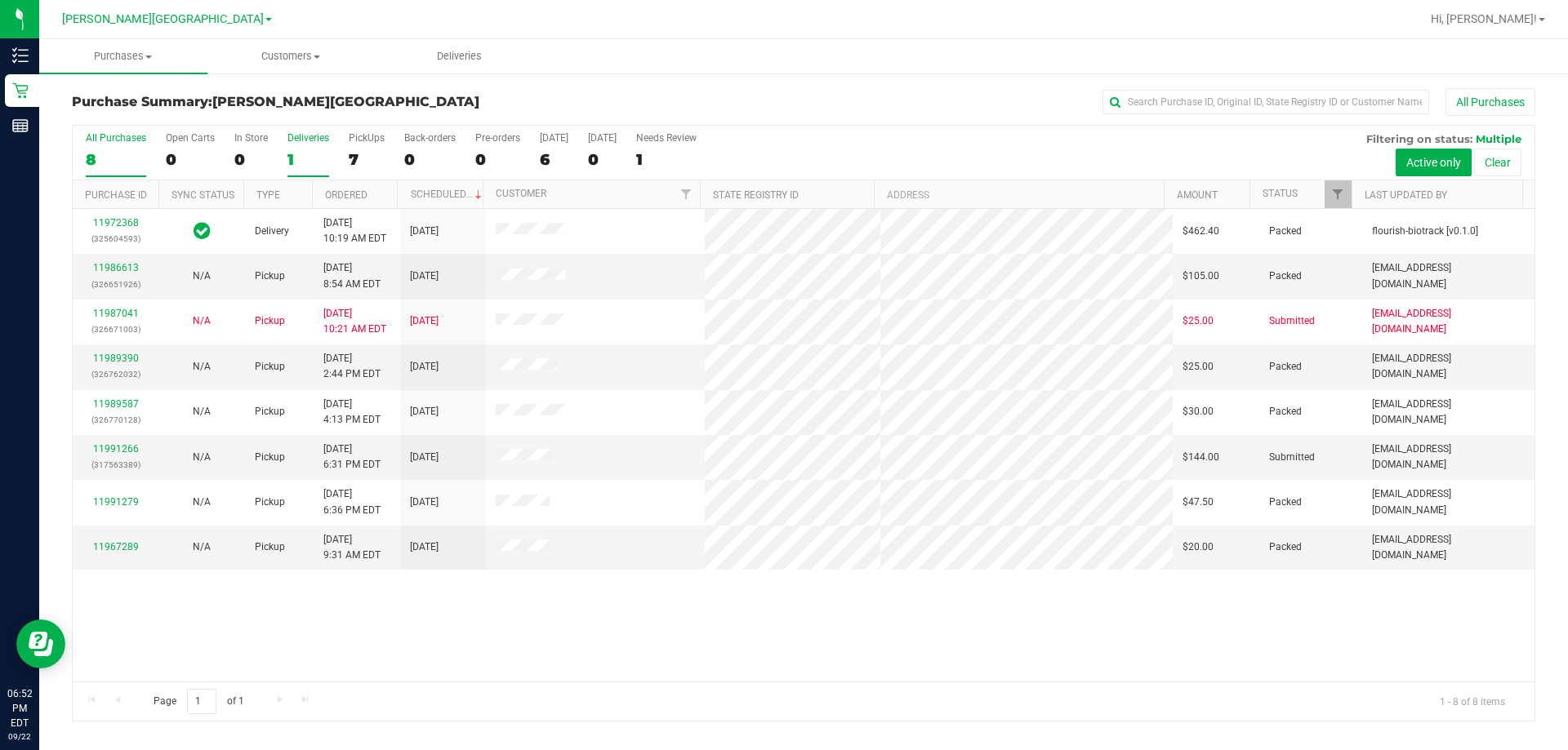
click at [293, 161] on div "1" at bounding box center [308, 159] width 42 height 18
click at [0, 0] on input "Deliveries 1" at bounding box center [0, 0] width 0 height 0
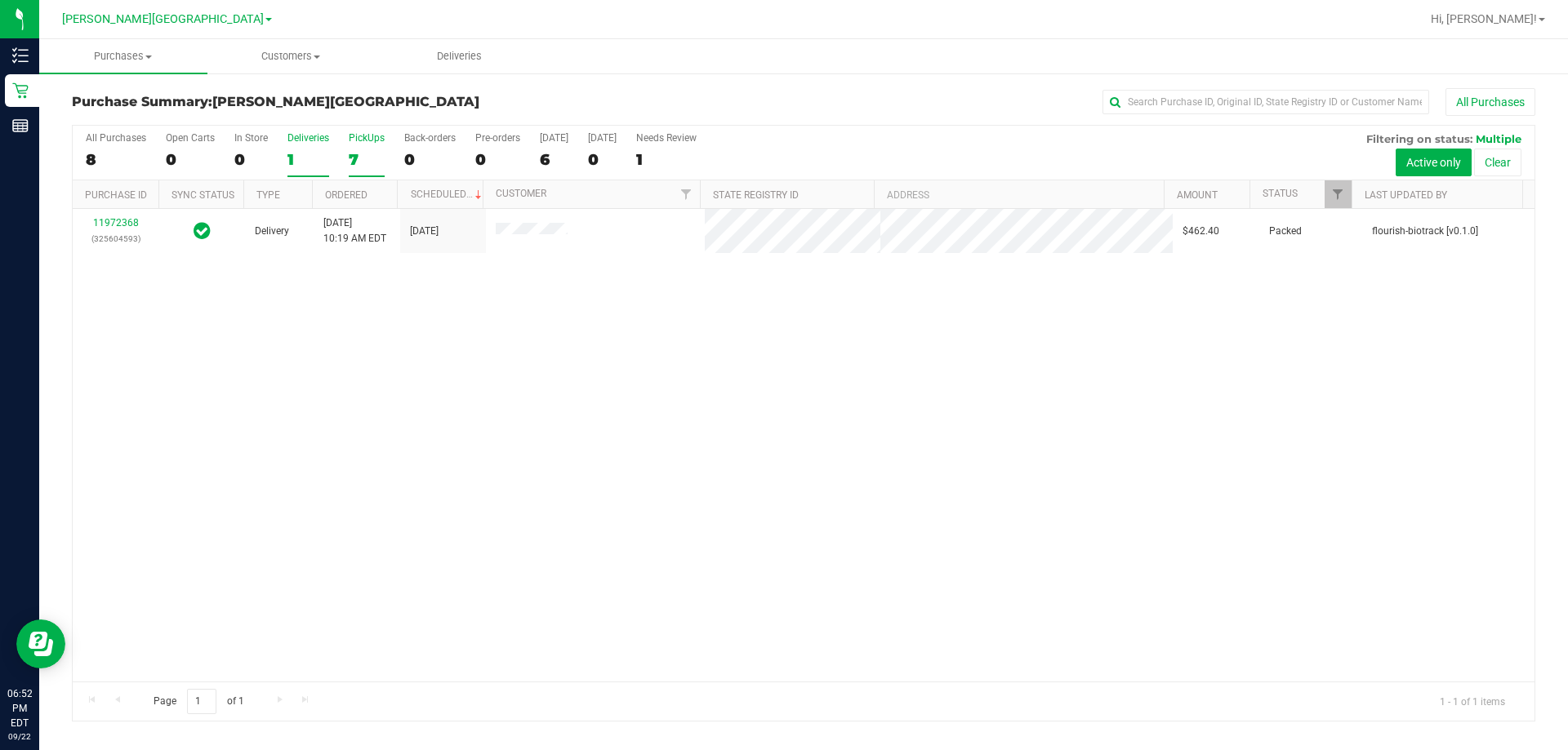
click at [356, 153] on div "7" at bounding box center [366, 159] width 36 height 18
click at [0, 0] on input "PickUps 7" at bounding box center [0, 0] width 0 height 0
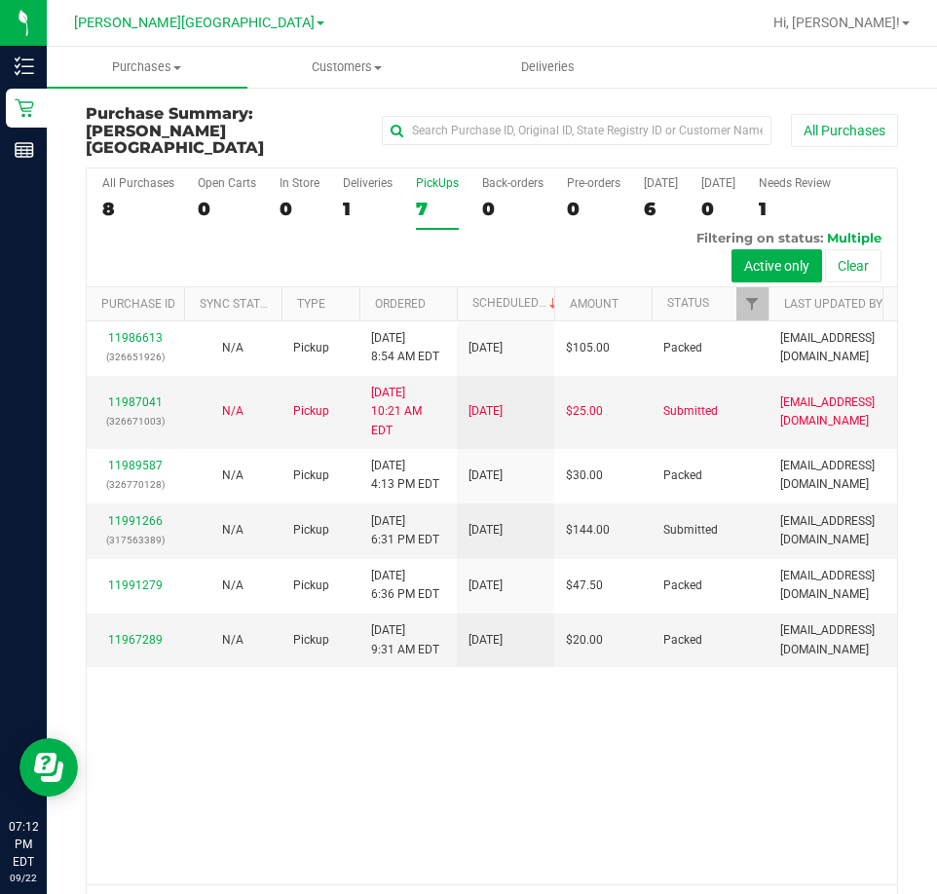
click at [425, 198] on div "7" at bounding box center [437, 209] width 43 height 22
click at [0, 0] on input "PickUps 7" at bounding box center [0, 0] width 0 height 0
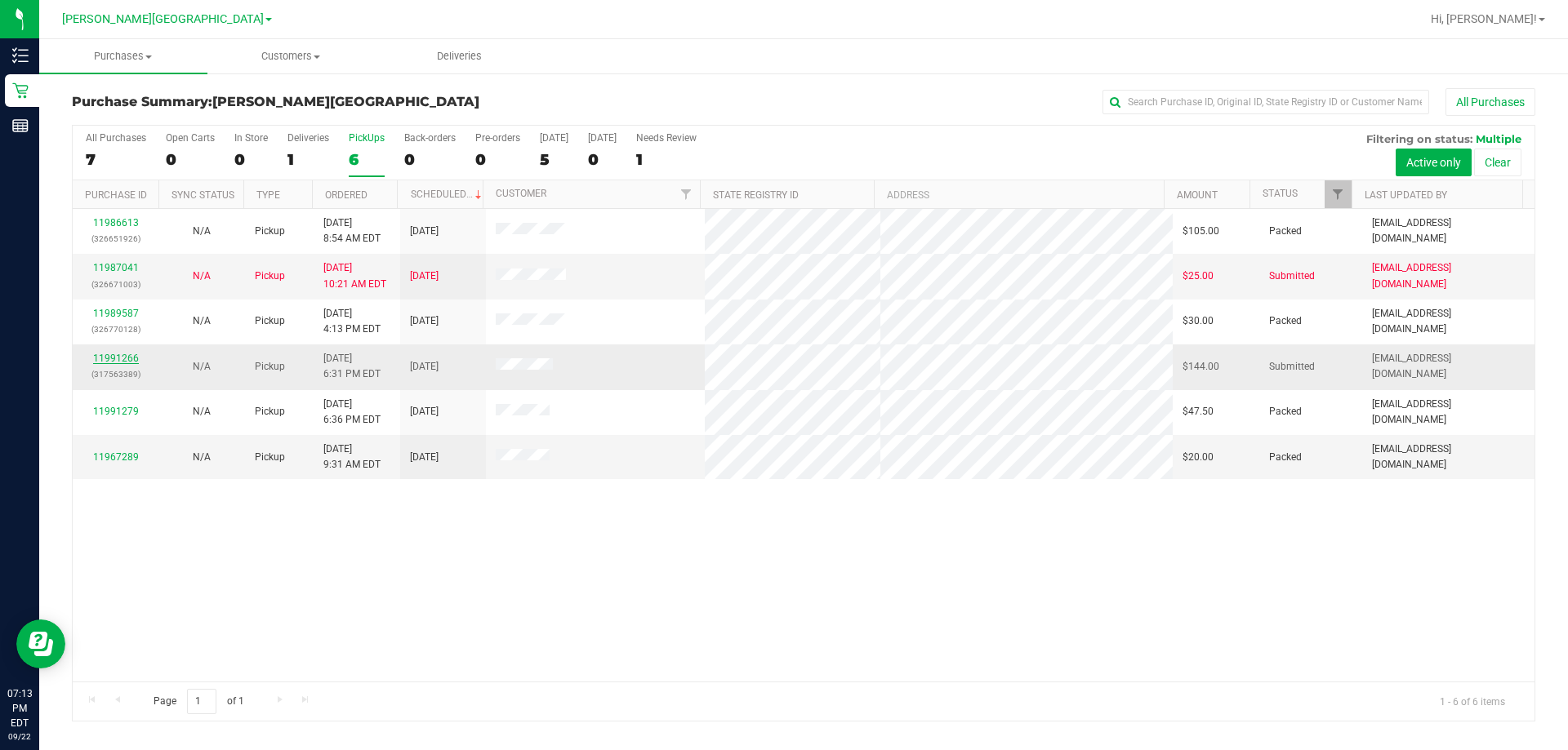
click at [114, 360] on link "11991266" at bounding box center [116, 359] width 46 height 12
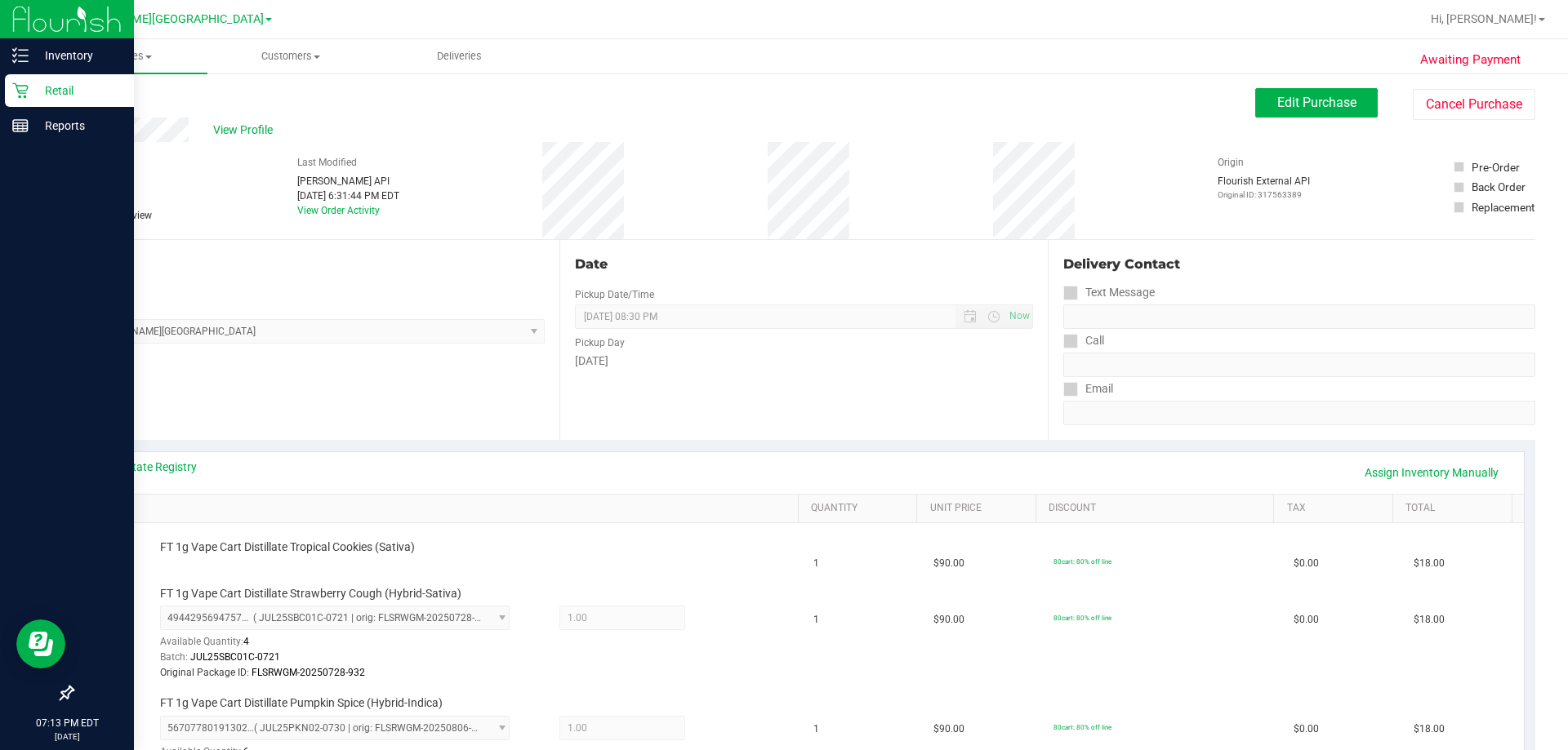
click at [64, 85] on p "Retail" at bounding box center [77, 90] width 98 height 19
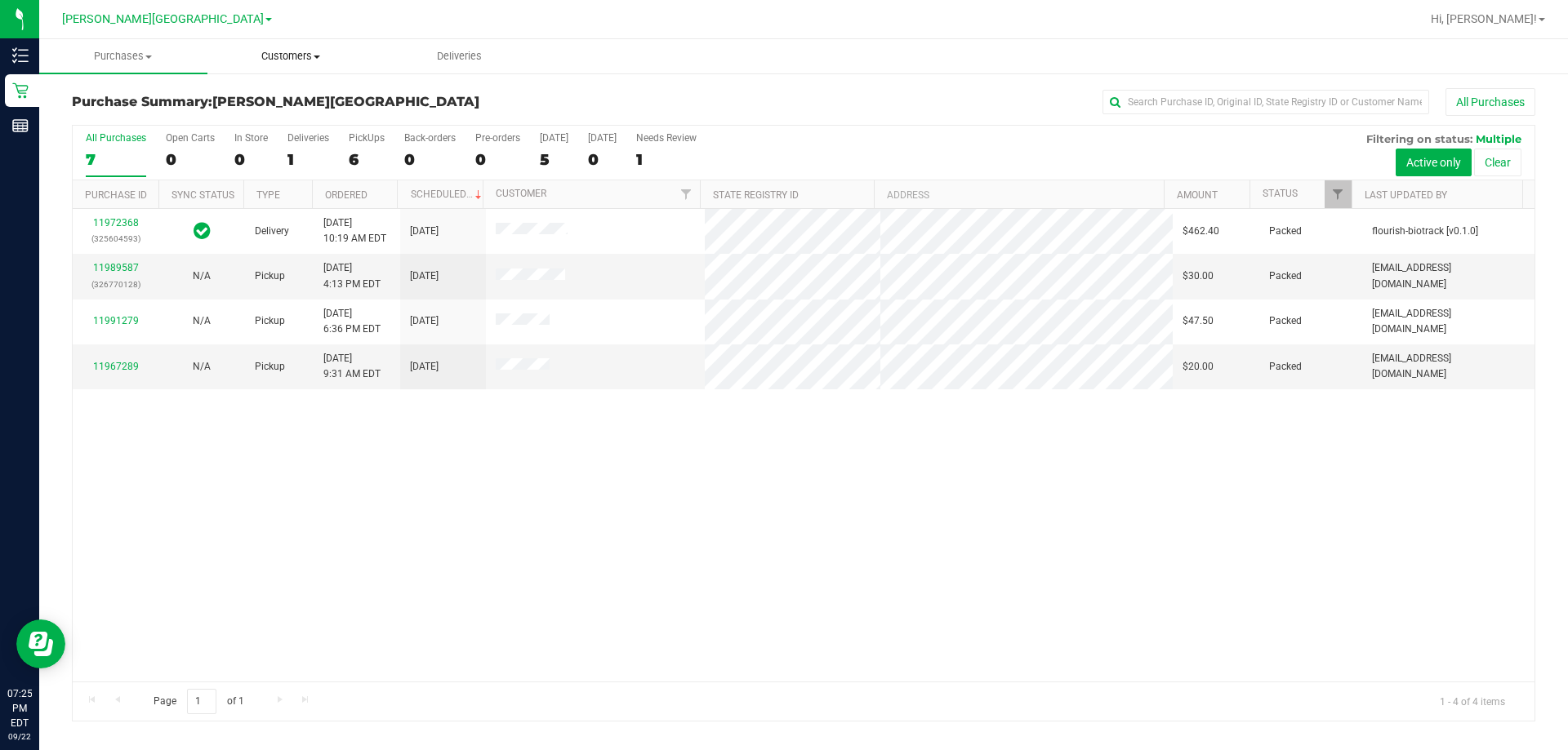
click at [285, 59] on span "Customers" at bounding box center [291, 56] width 167 height 15
click at [281, 101] on span "All customers" at bounding box center [266, 98] width 117 height 14
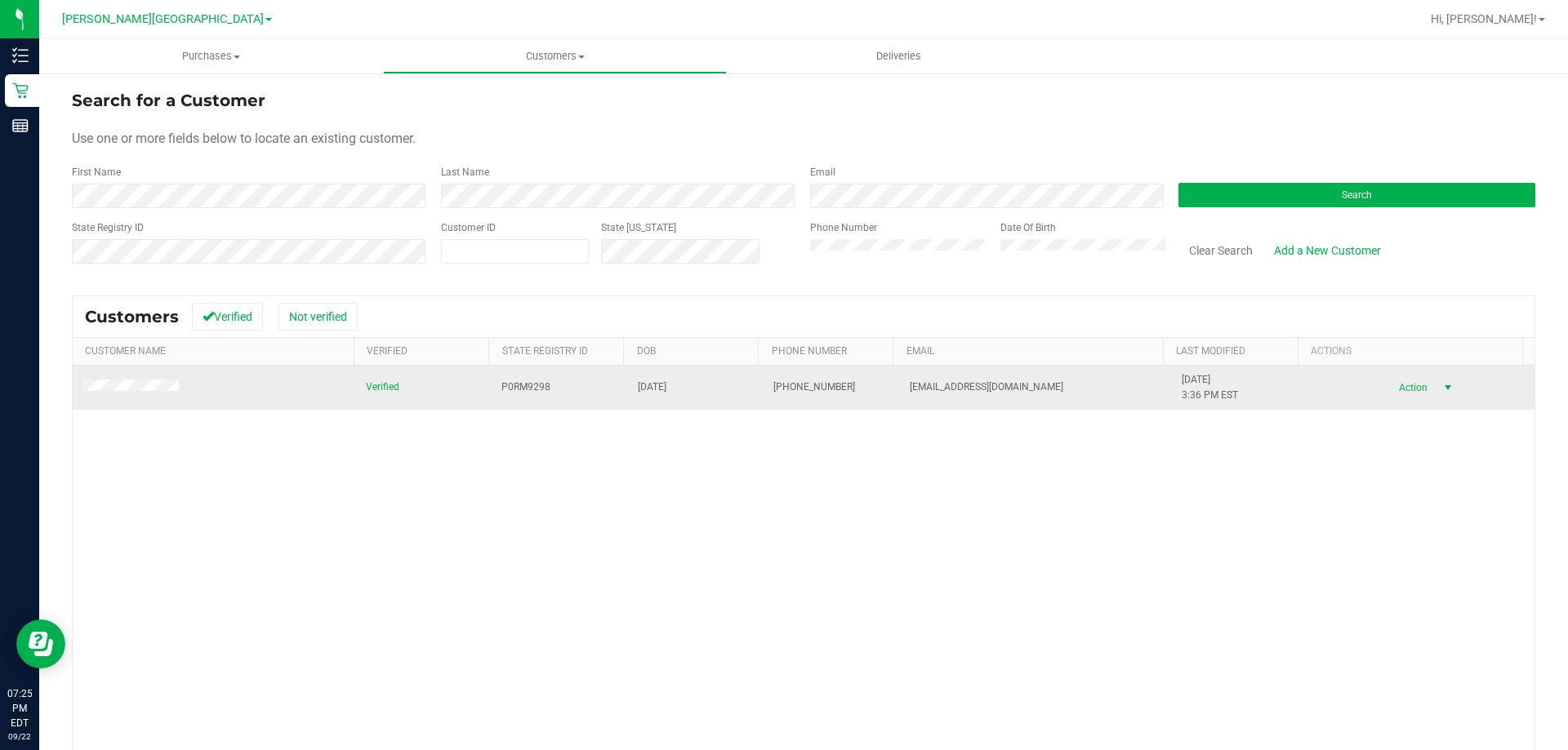
click at [784, 388] on span "Action" at bounding box center [1410, 387] width 53 height 23
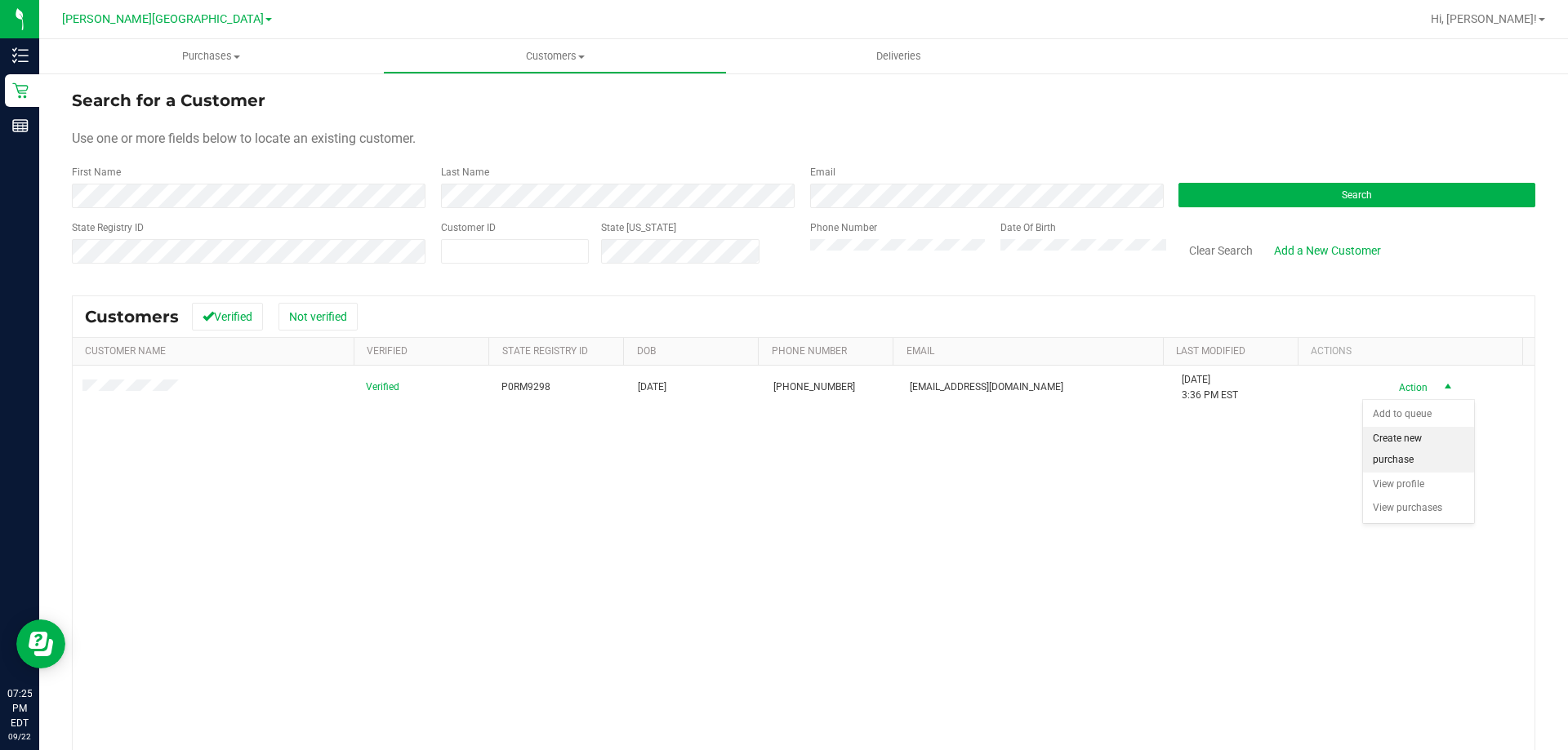
click at [784, 437] on li "Create new purchase" at bounding box center [1418, 450] width 111 height 45
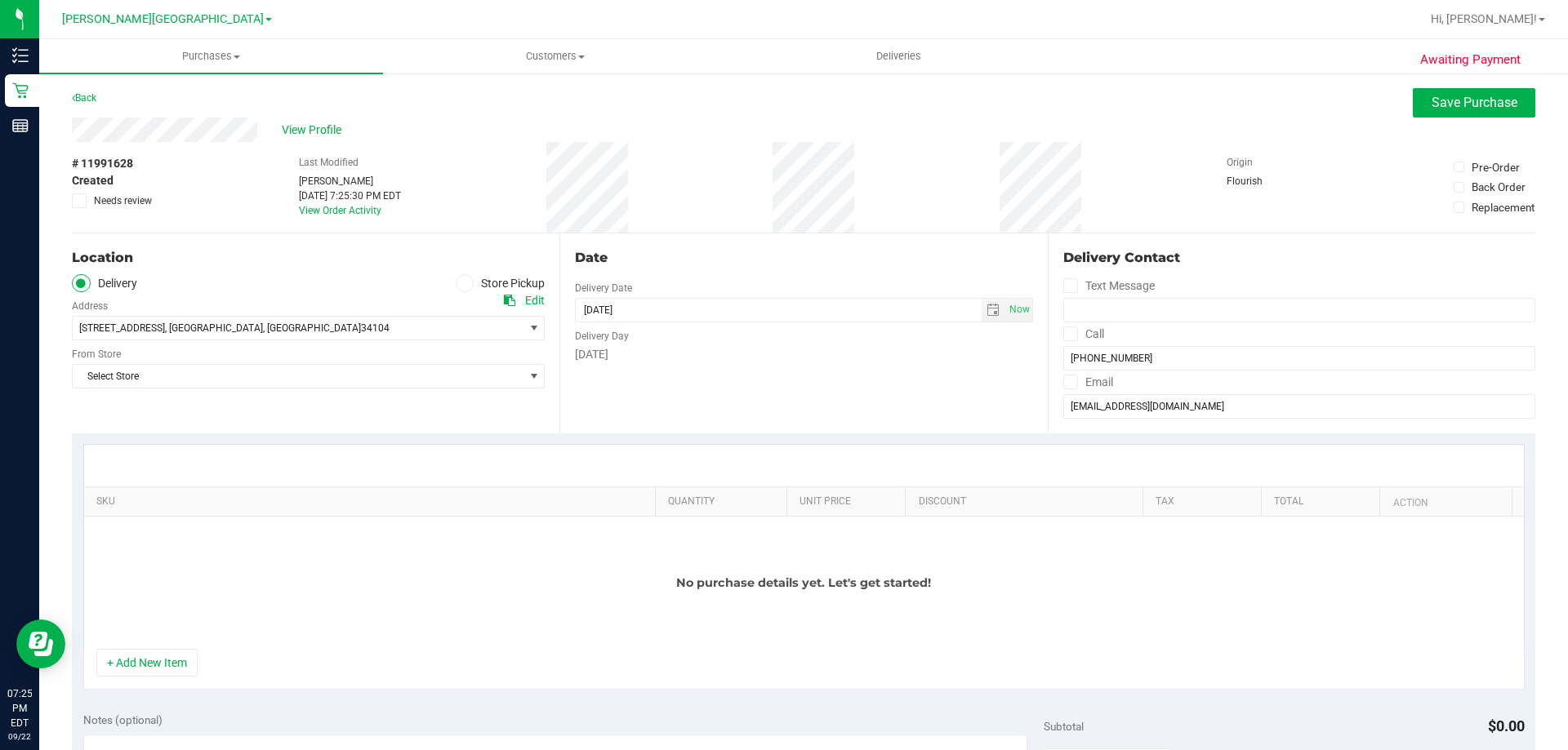
click at [467, 287] on span at bounding box center [465, 283] width 18 height 18
click at [0, 0] on input "Store Pickup" at bounding box center [0, 0] width 0 height 0
click at [528, 330] on span "select" at bounding box center [534, 328] width 13 height 13
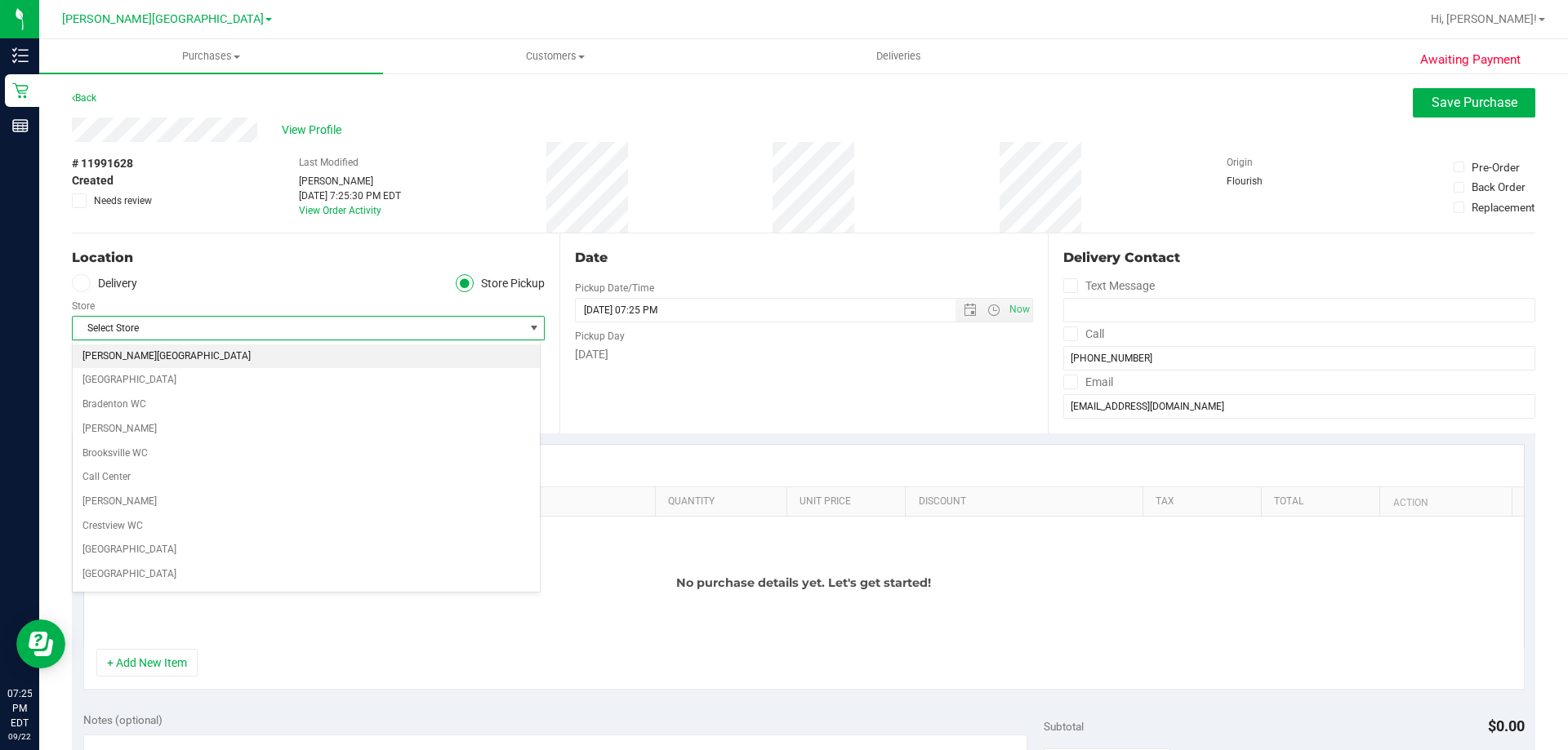
click at [259, 359] on li "[PERSON_NAME][GEOGRAPHIC_DATA]" at bounding box center [306, 356] width 467 height 24
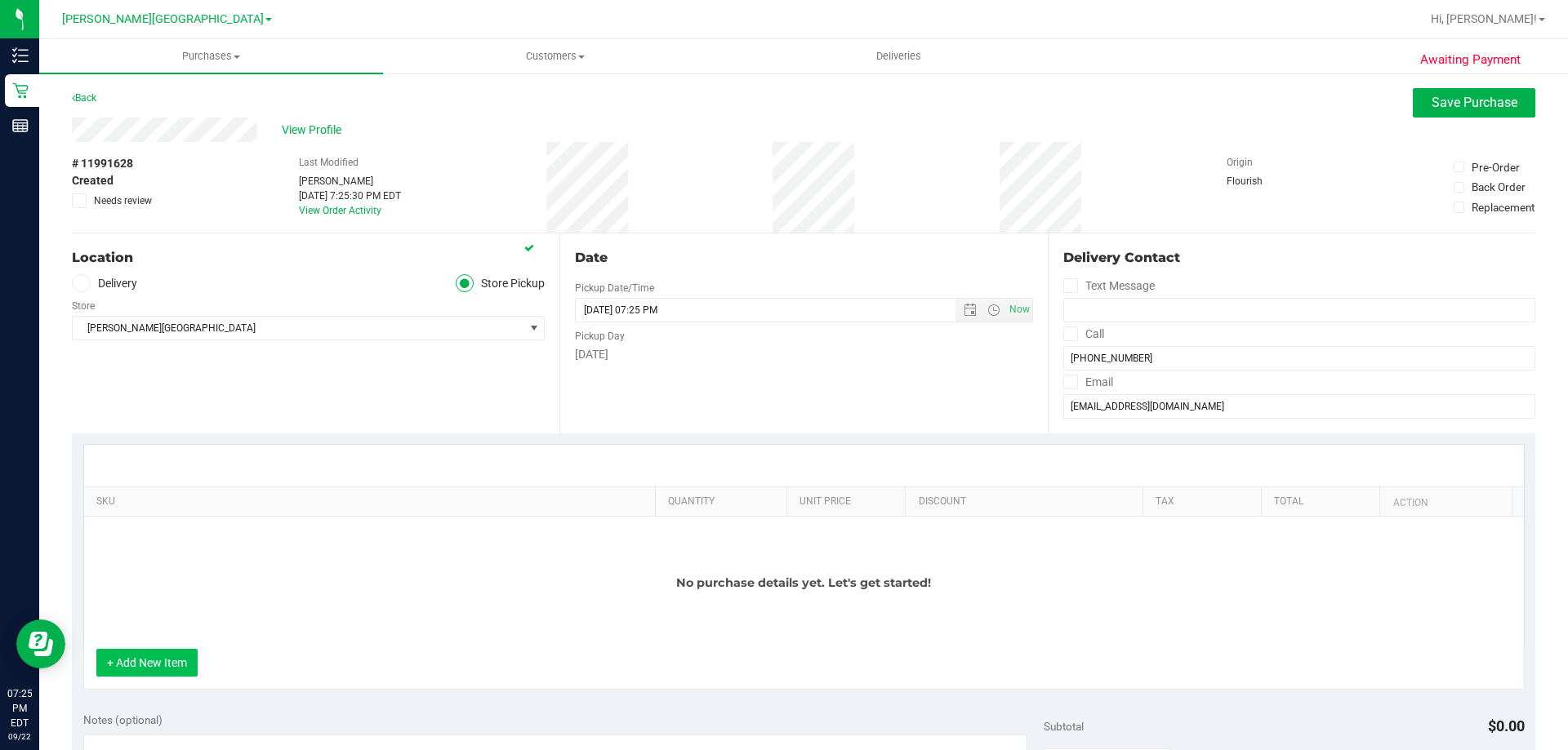
click at [140, 674] on button "+ Add New Item" at bounding box center [147, 663] width 101 height 28
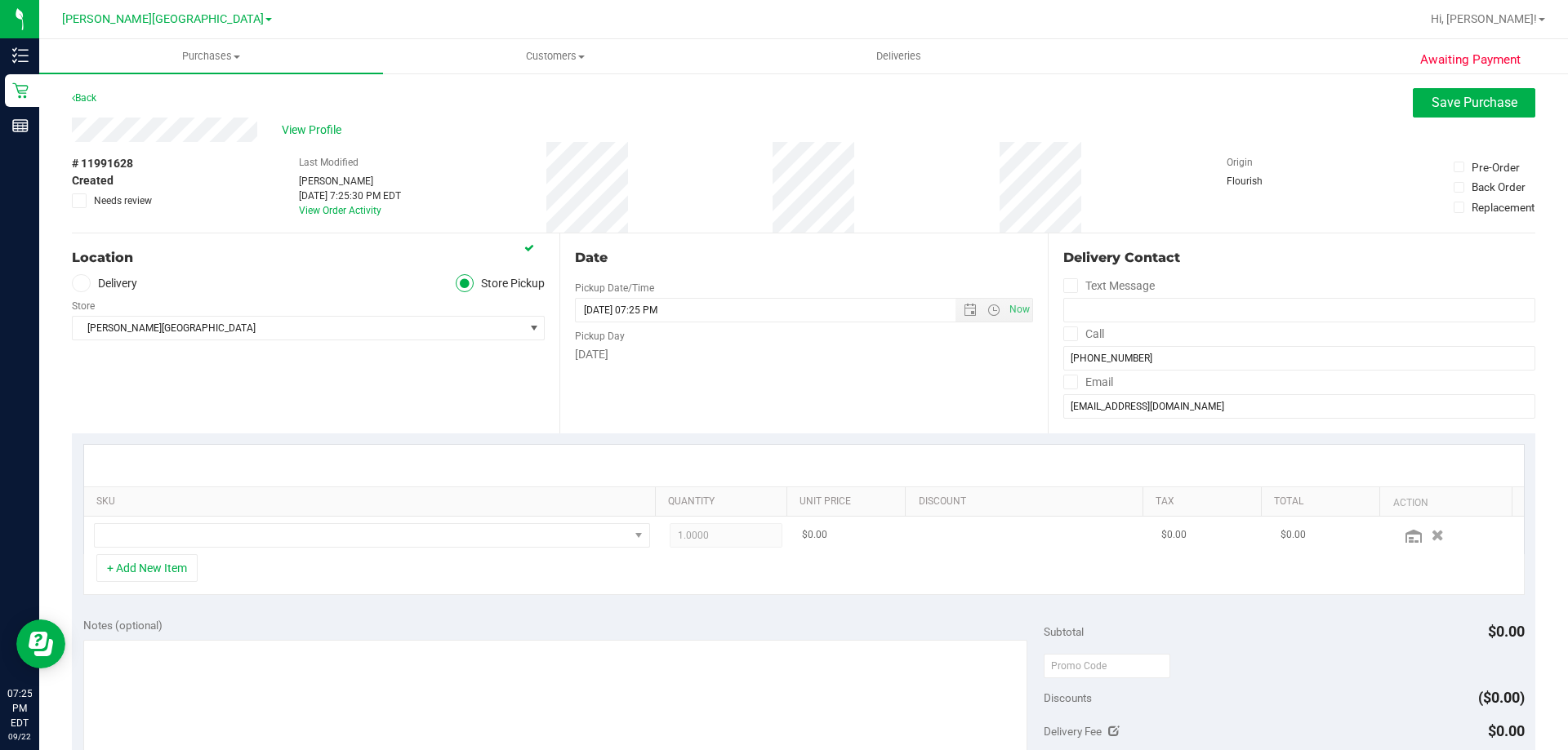
click at [207, 521] on td at bounding box center [371, 535] width 576 height 38
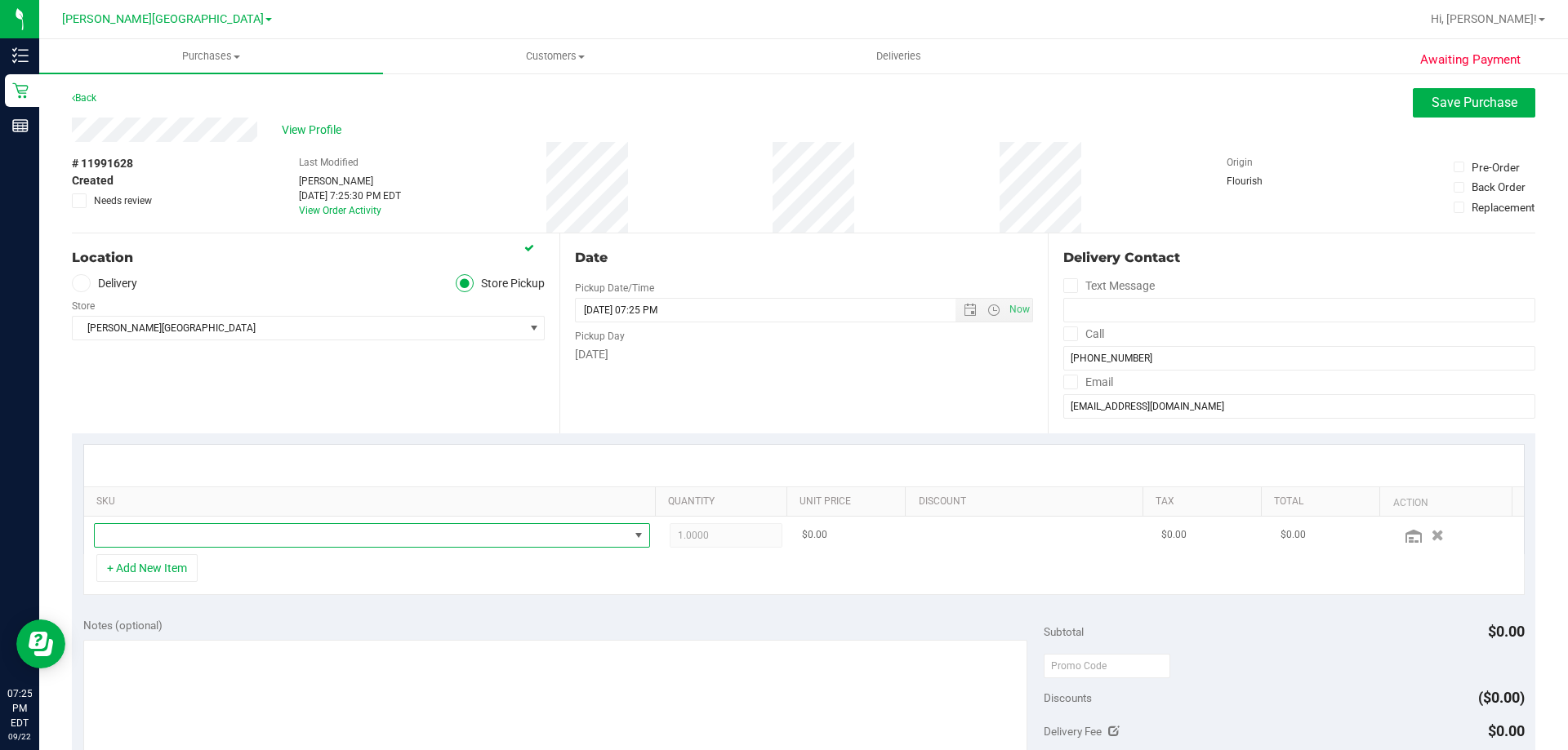
click at [210, 527] on span "NO DATA FOUND" at bounding box center [361, 535] width 534 height 23
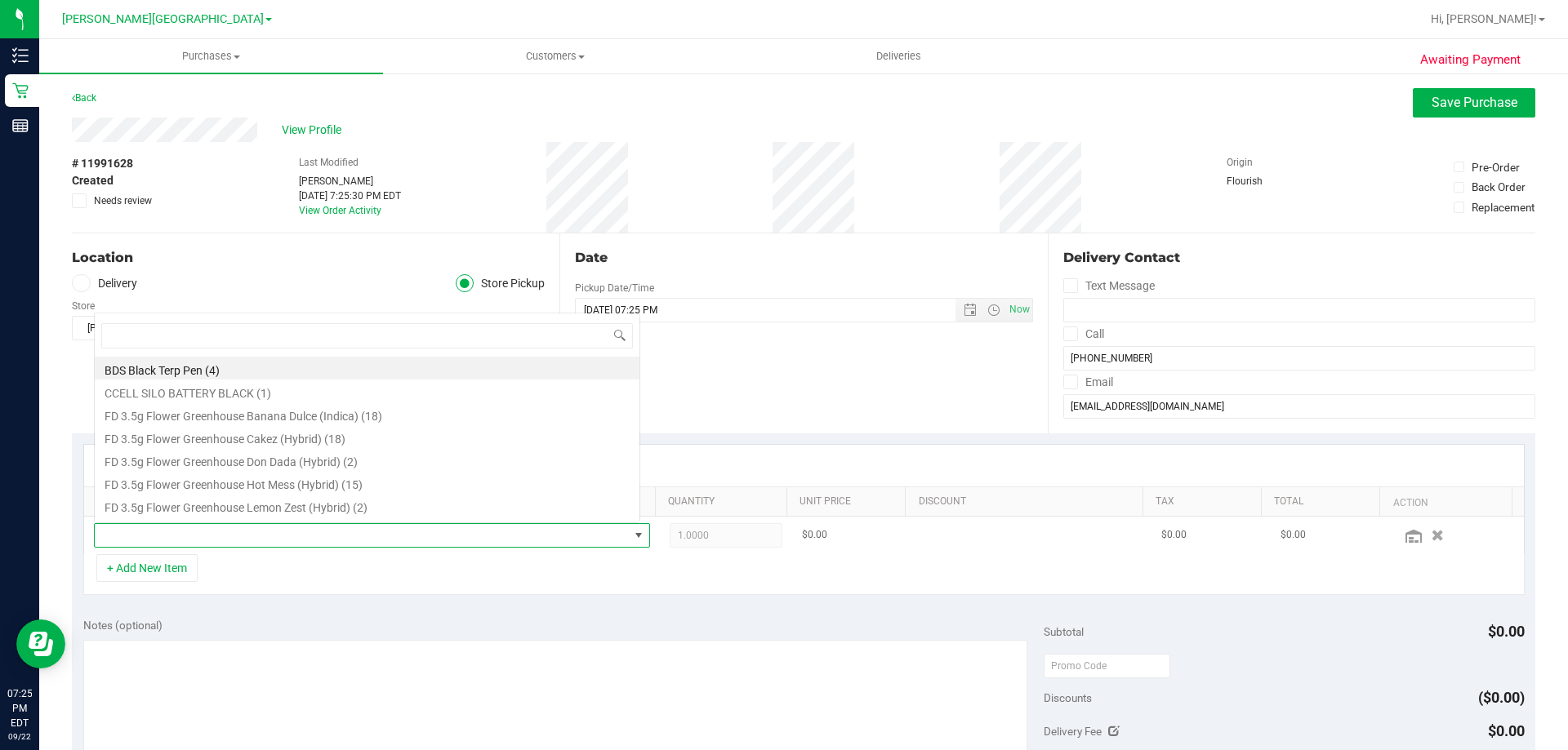
scroll to position [24, 541]
type input "animal [PERSON_NAME]"
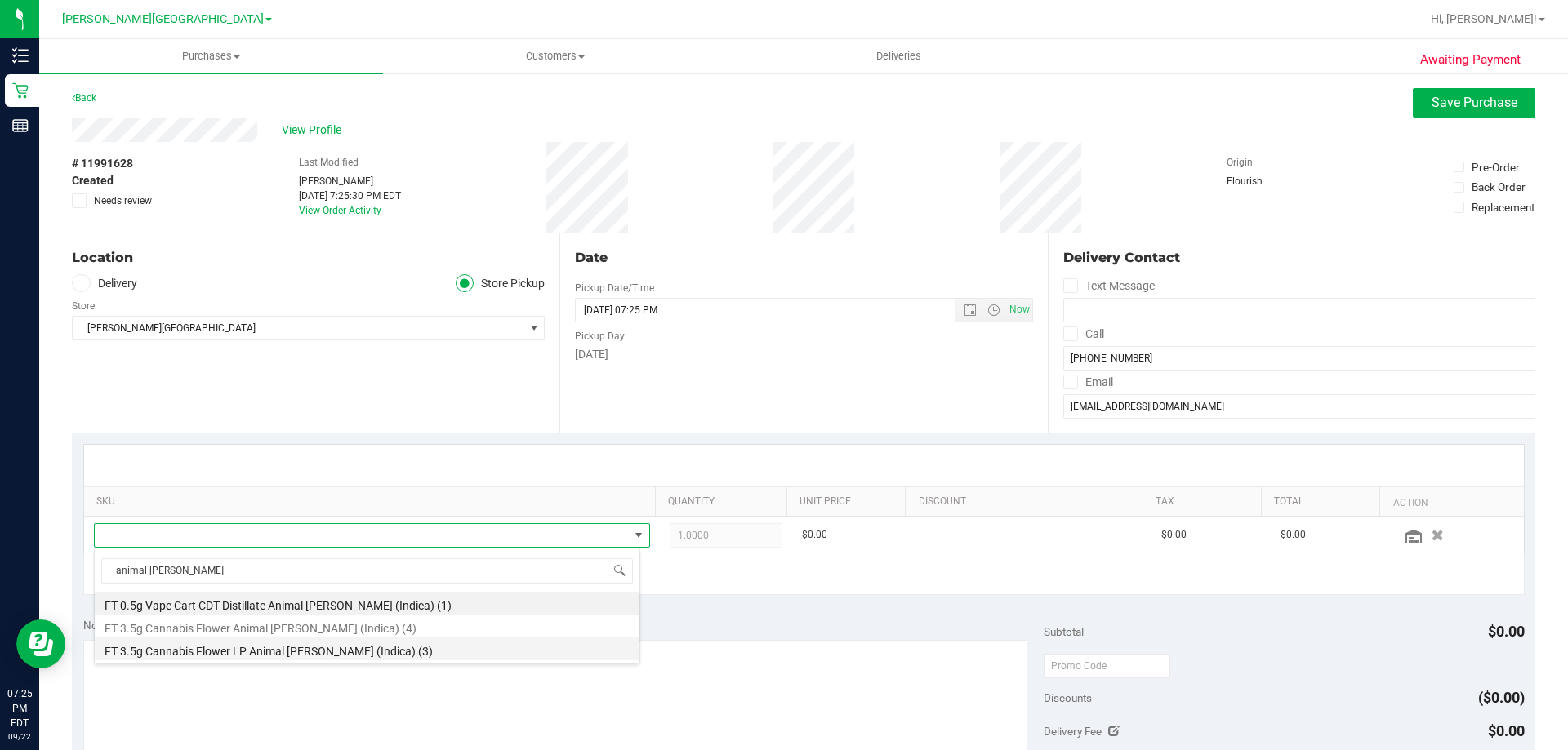
click at [236, 659] on li "FT 3.5g Cannabis Flower LP Animal [PERSON_NAME] (Indica) (3)" at bounding box center [367, 649] width 545 height 23
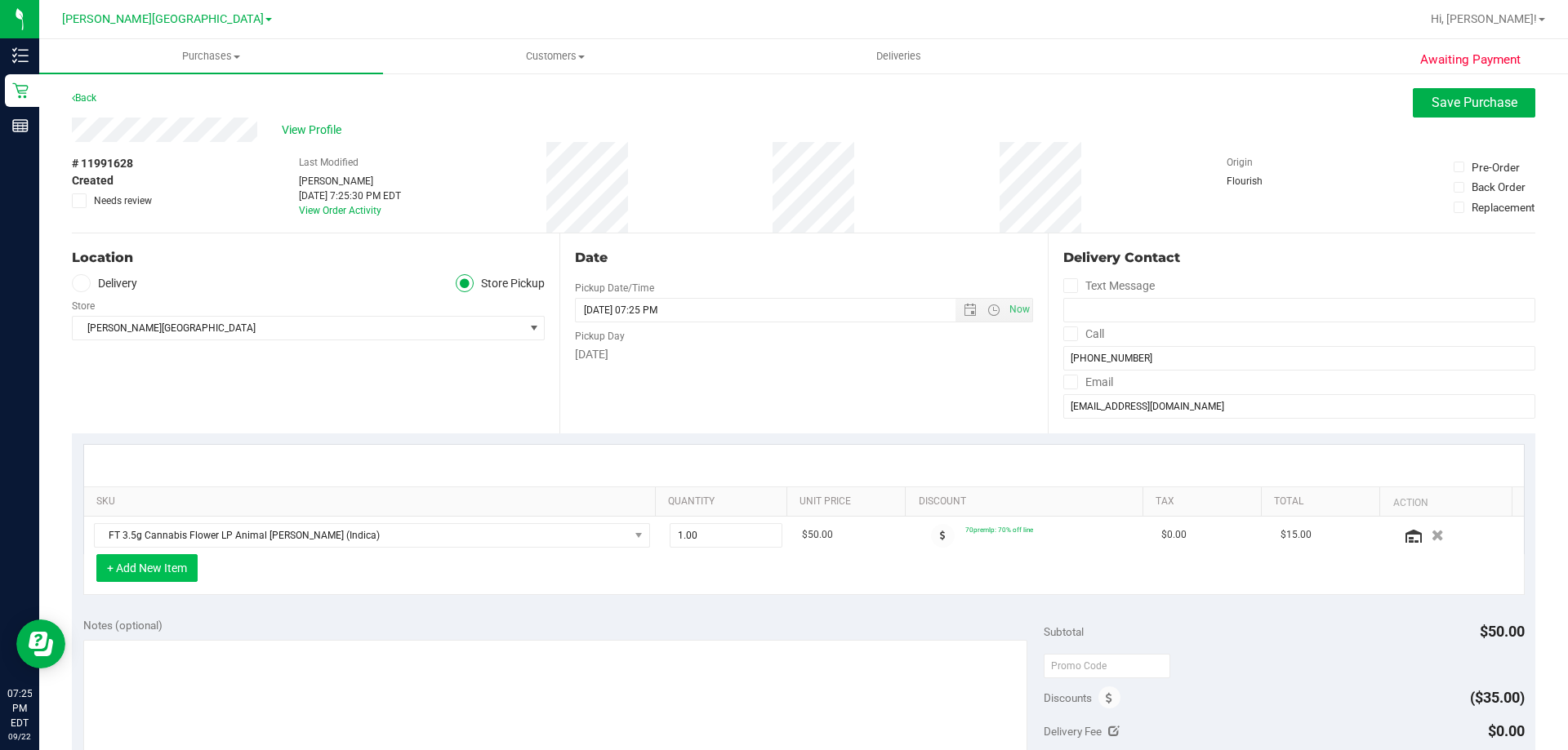
click at [175, 566] on button "+ Add New Item" at bounding box center [147, 568] width 101 height 28
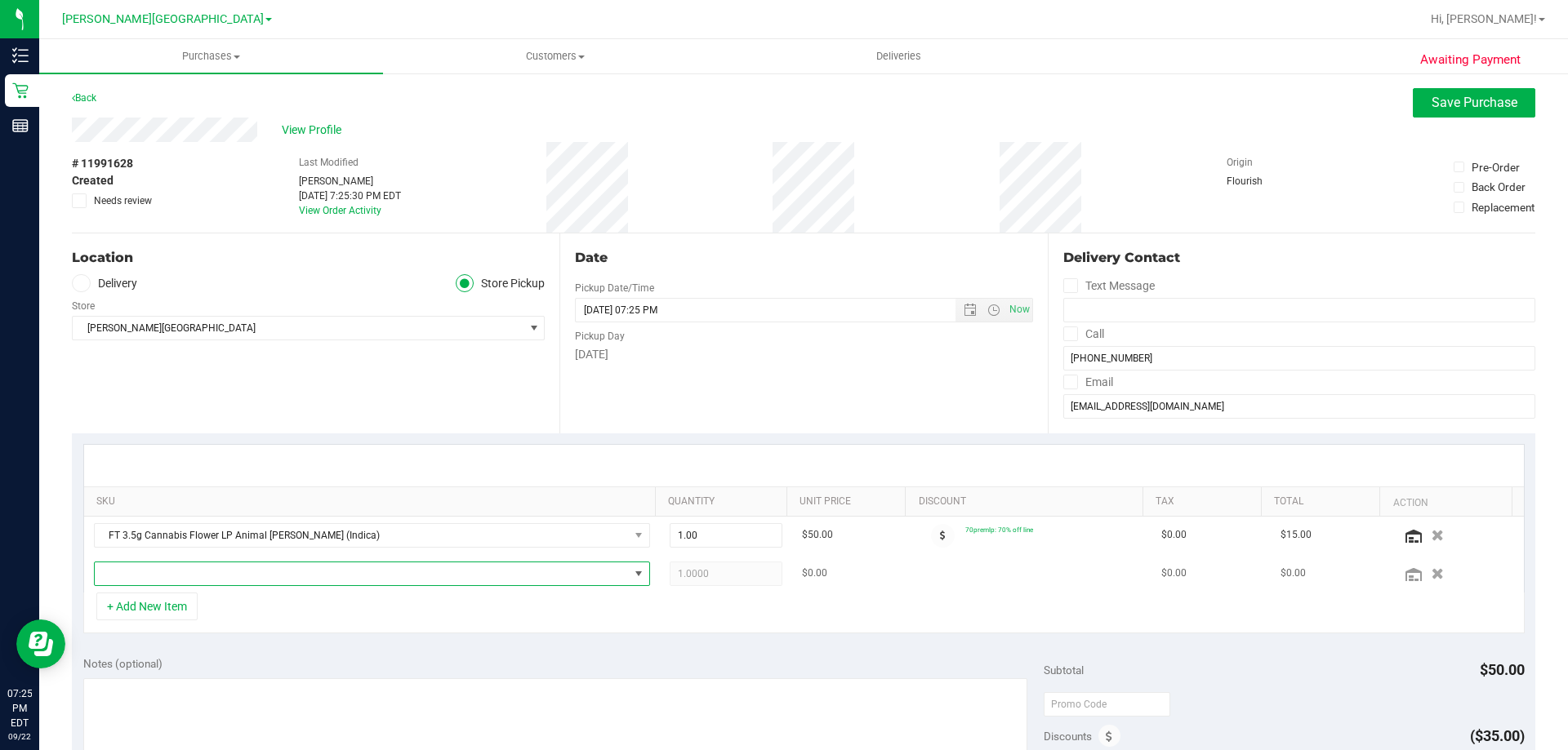
click at [200, 571] on span "NO DATA FOUND" at bounding box center [361, 573] width 534 height 23
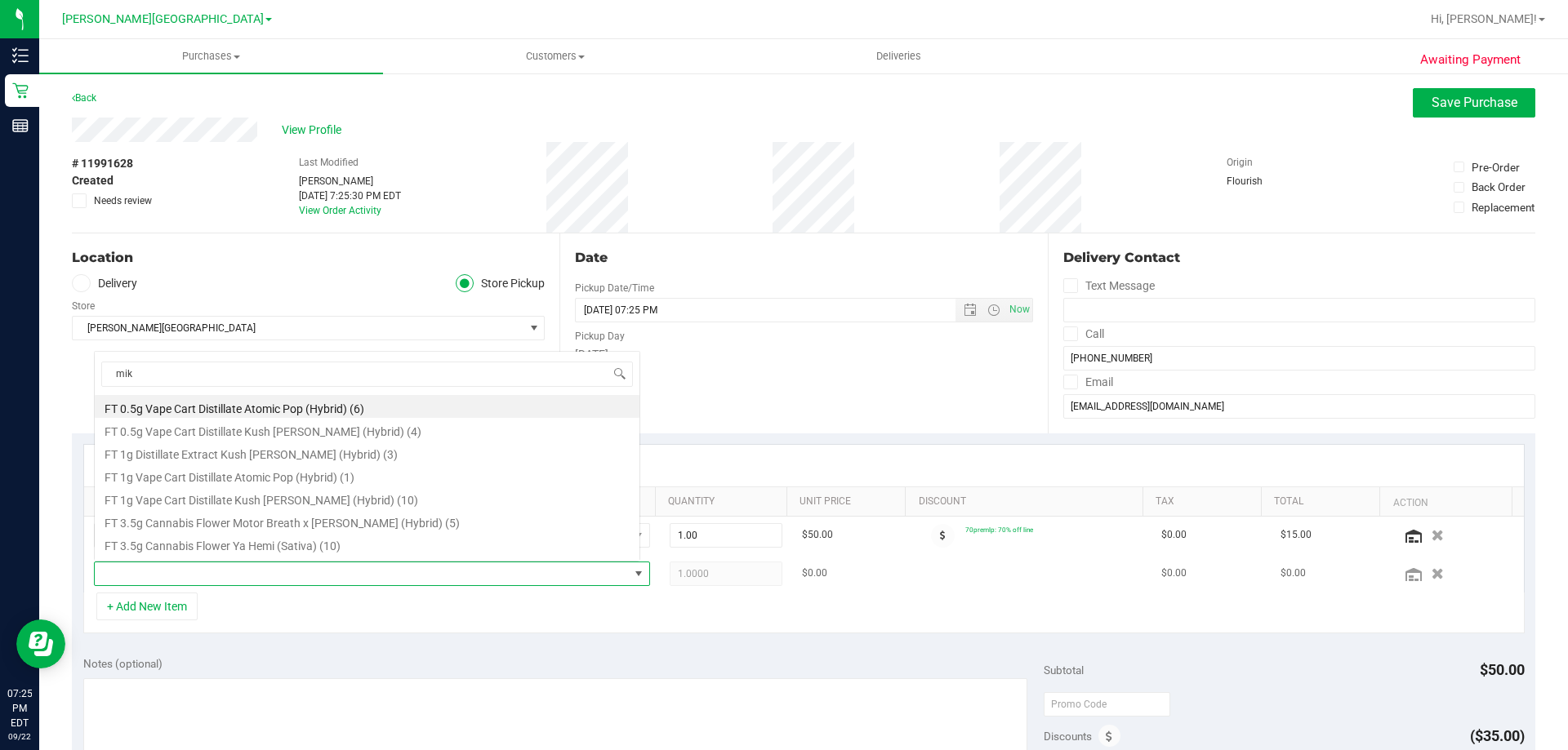
type input "[PERSON_NAME]"
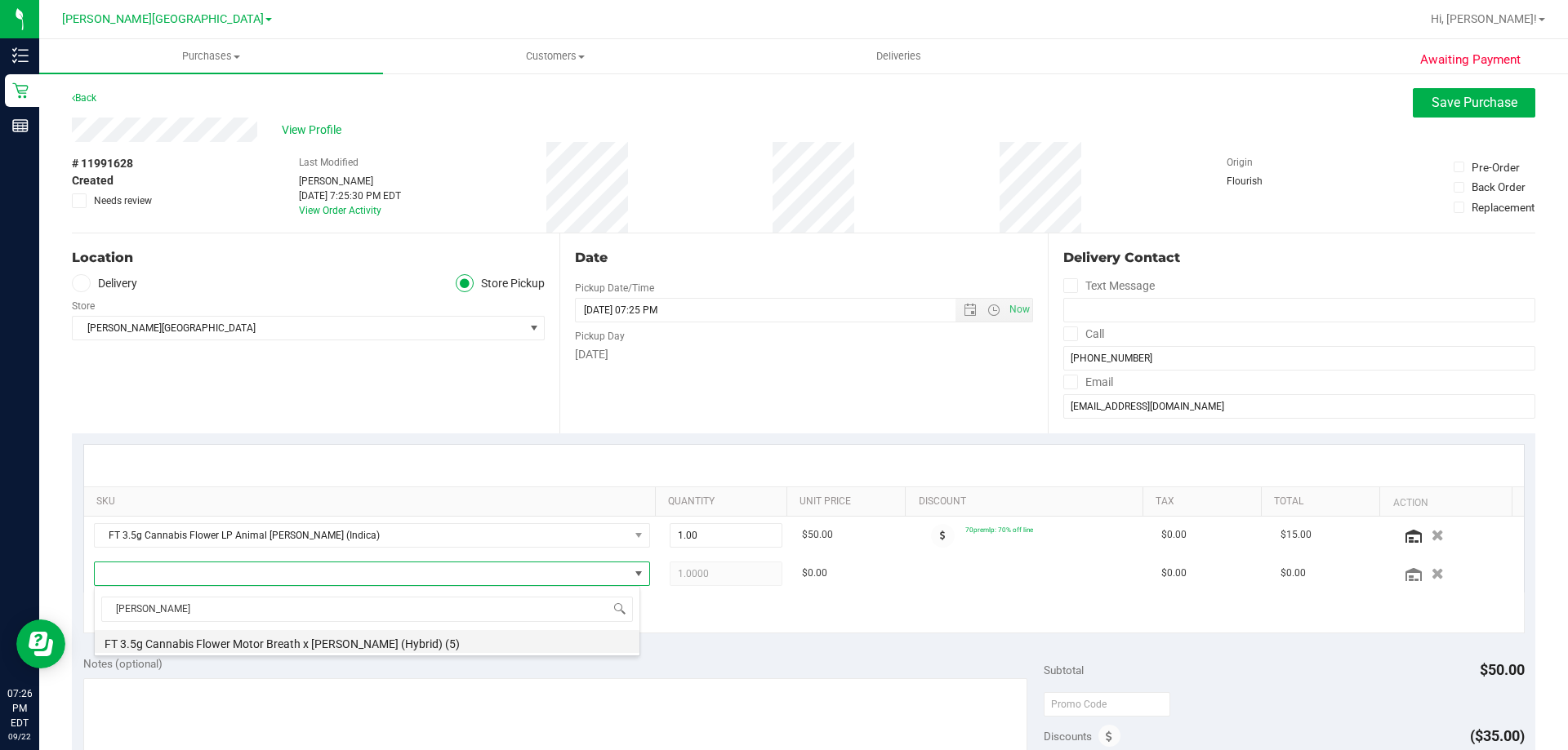
click at [361, 639] on li "FT 3.5g Cannabis Flower Motor Breath x [PERSON_NAME] (Hybrid) (5)" at bounding box center [367, 641] width 545 height 23
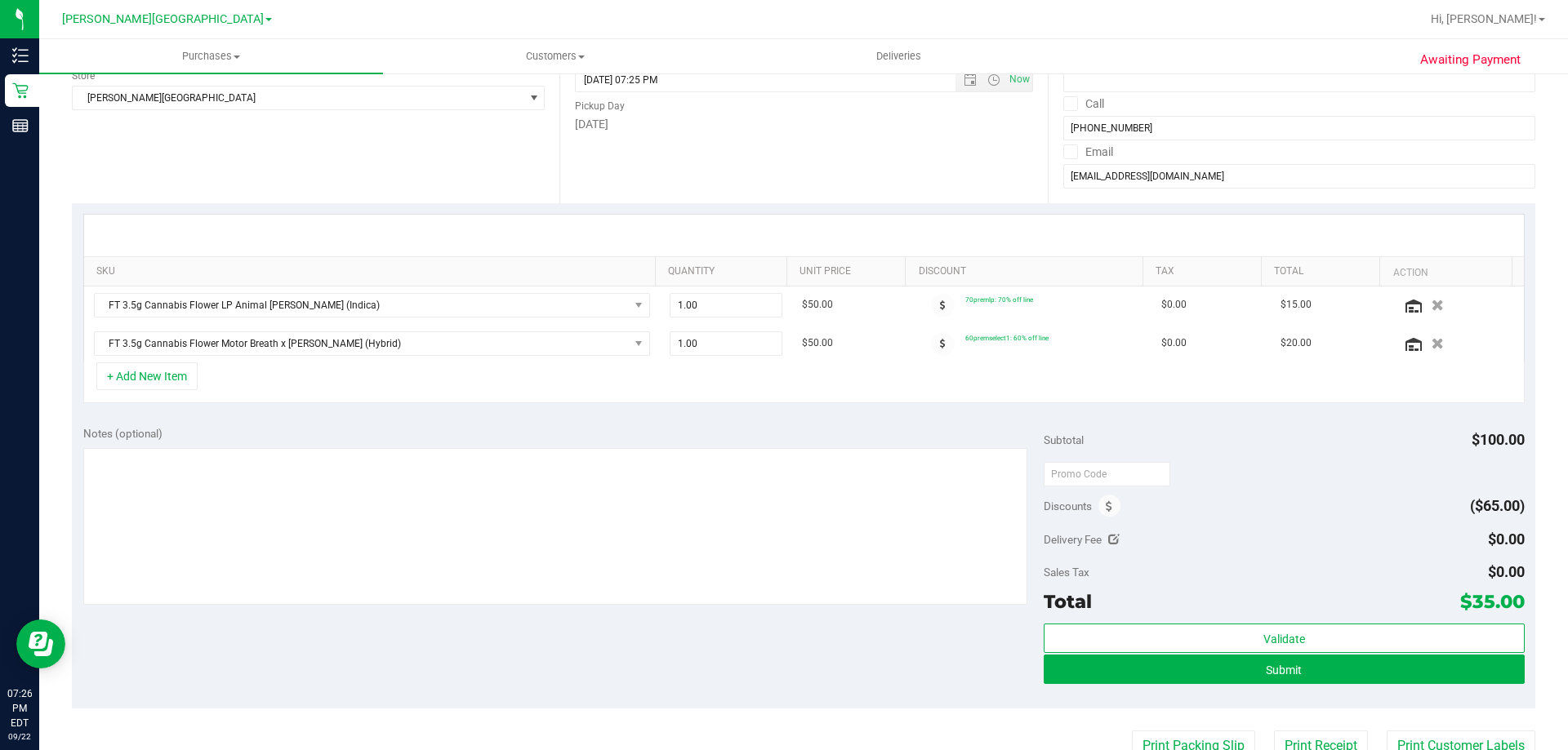
scroll to position [408, 0]
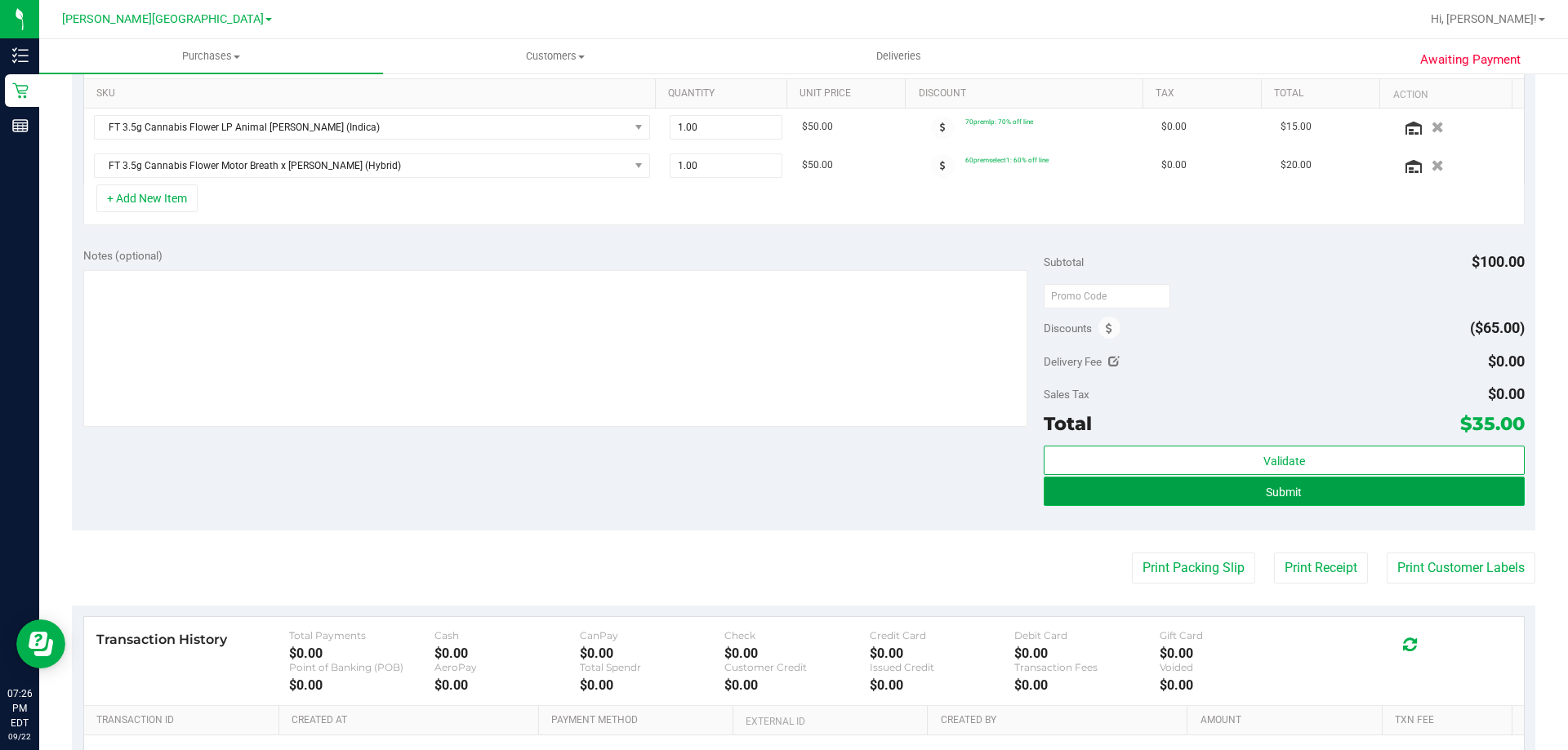
click at [784, 499] on button "Submit" at bounding box center [1283, 491] width 480 height 29
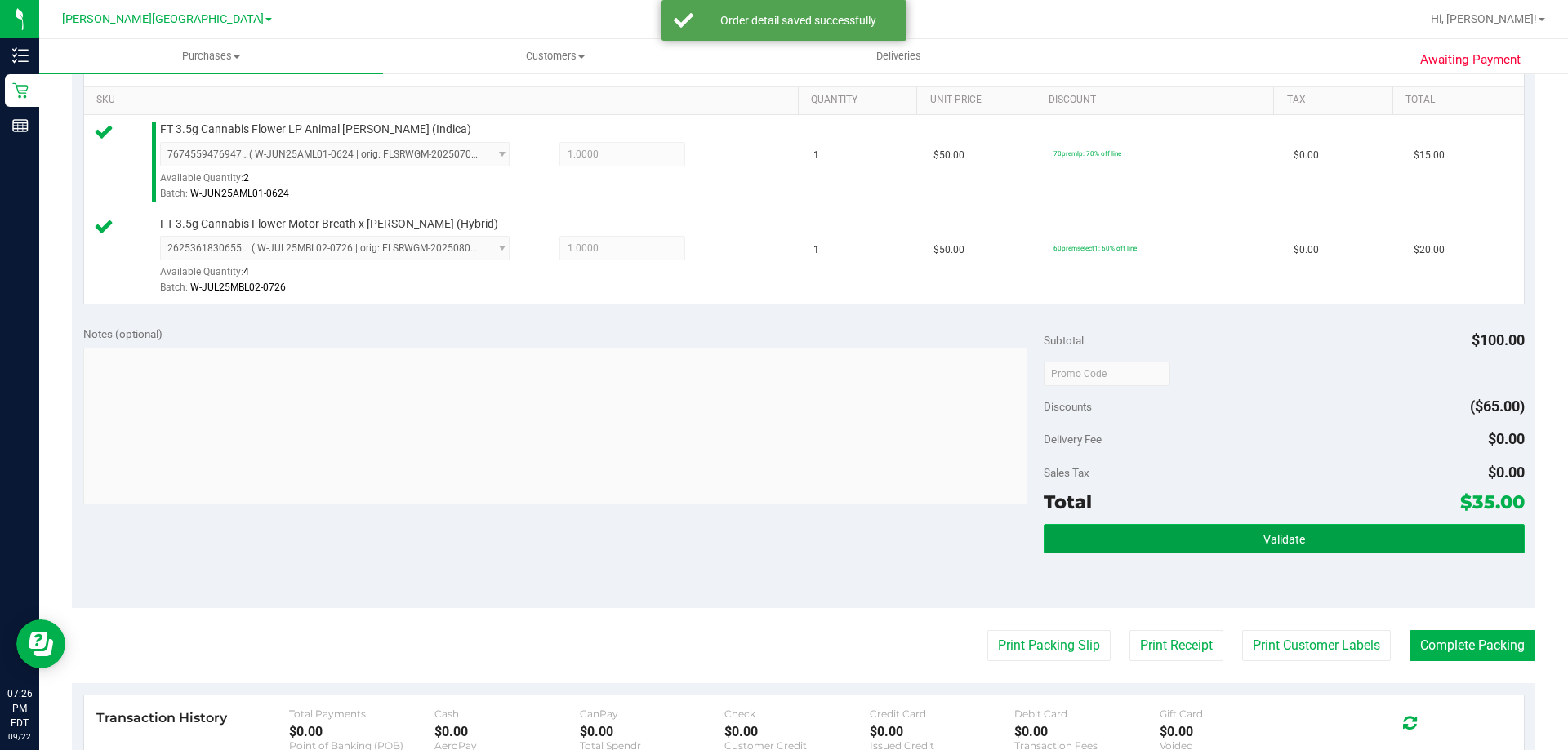
click at [784, 531] on button "Validate" at bounding box center [1283, 539] width 480 height 29
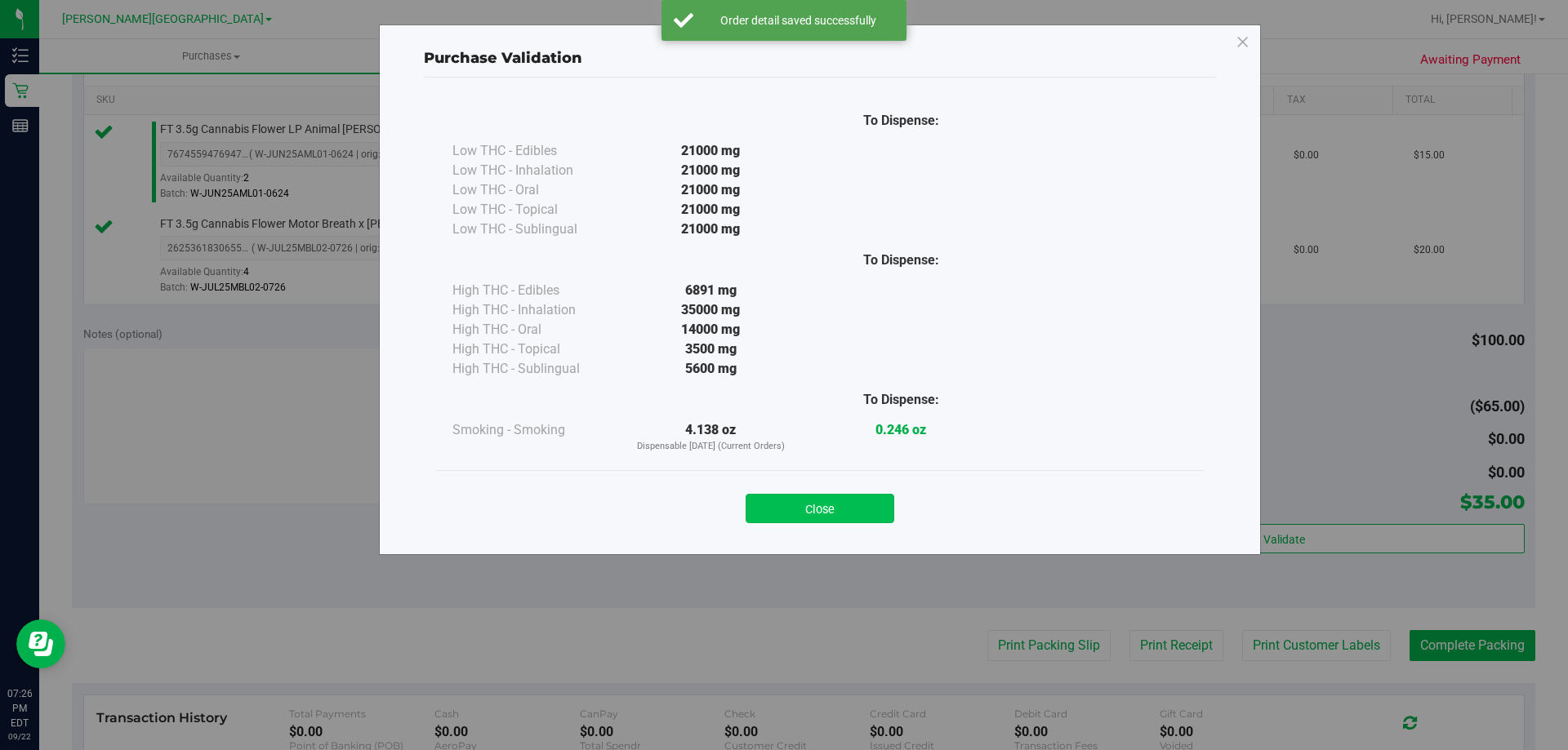
click at [784, 510] on button "Close" at bounding box center [820, 508] width 148 height 29
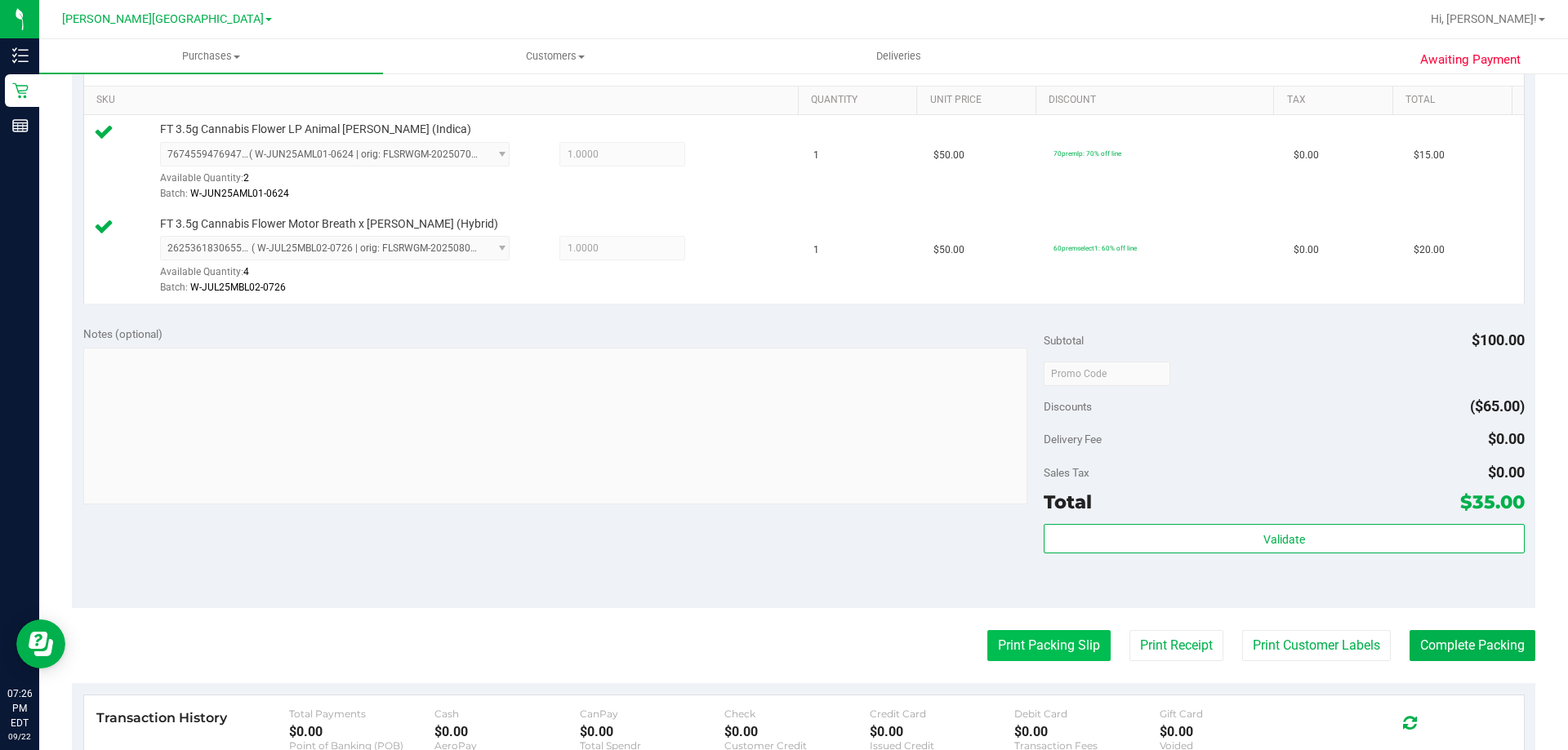
click at [784, 653] on button "Print Packing Slip" at bounding box center [1048, 645] width 123 height 31
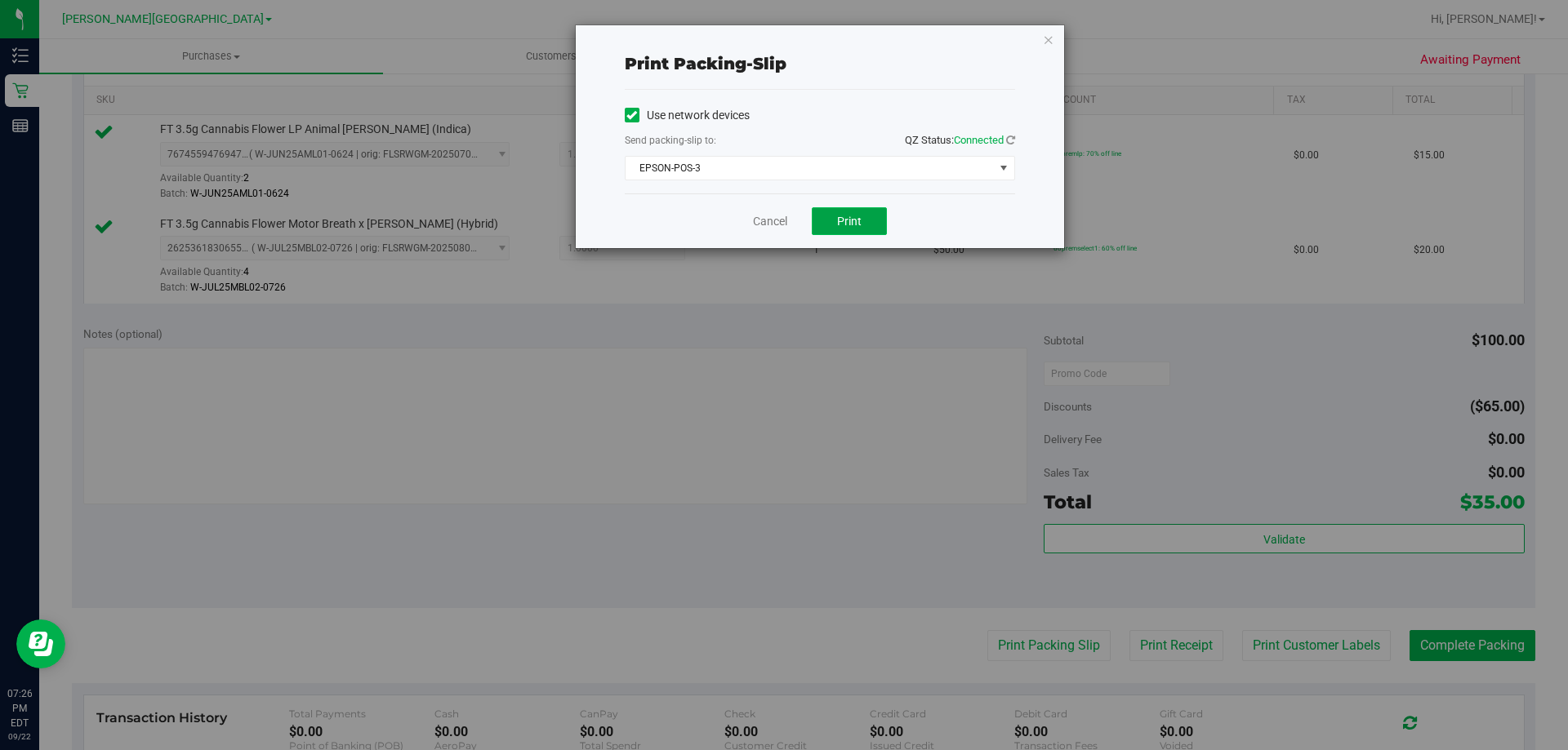
click at [784, 225] on button "Print" at bounding box center [849, 220] width 75 height 28
click at [784, 30] on icon "button" at bounding box center [1048, 39] width 12 height 19
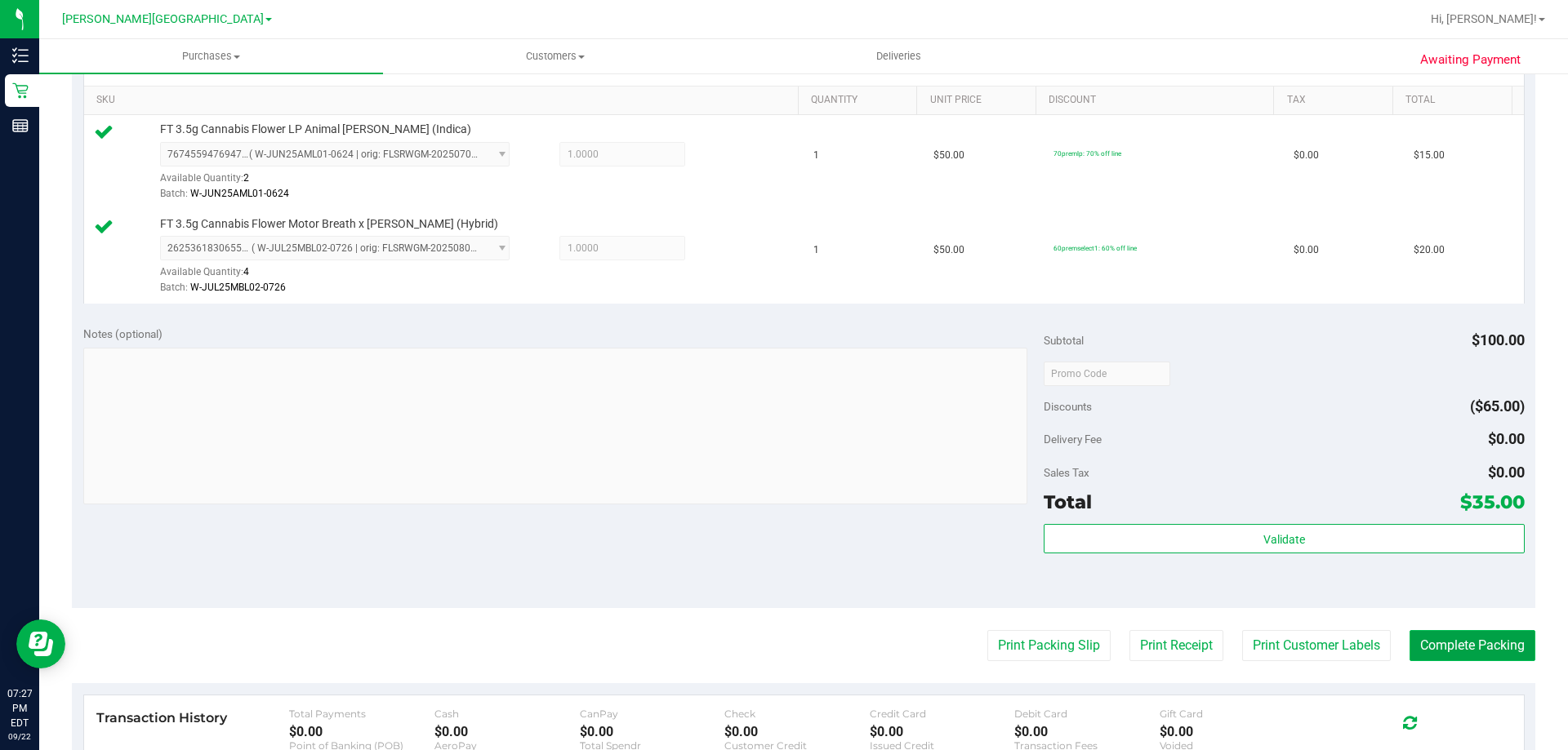
click at [784, 644] on button "Complete Packing" at bounding box center [1472, 645] width 126 height 31
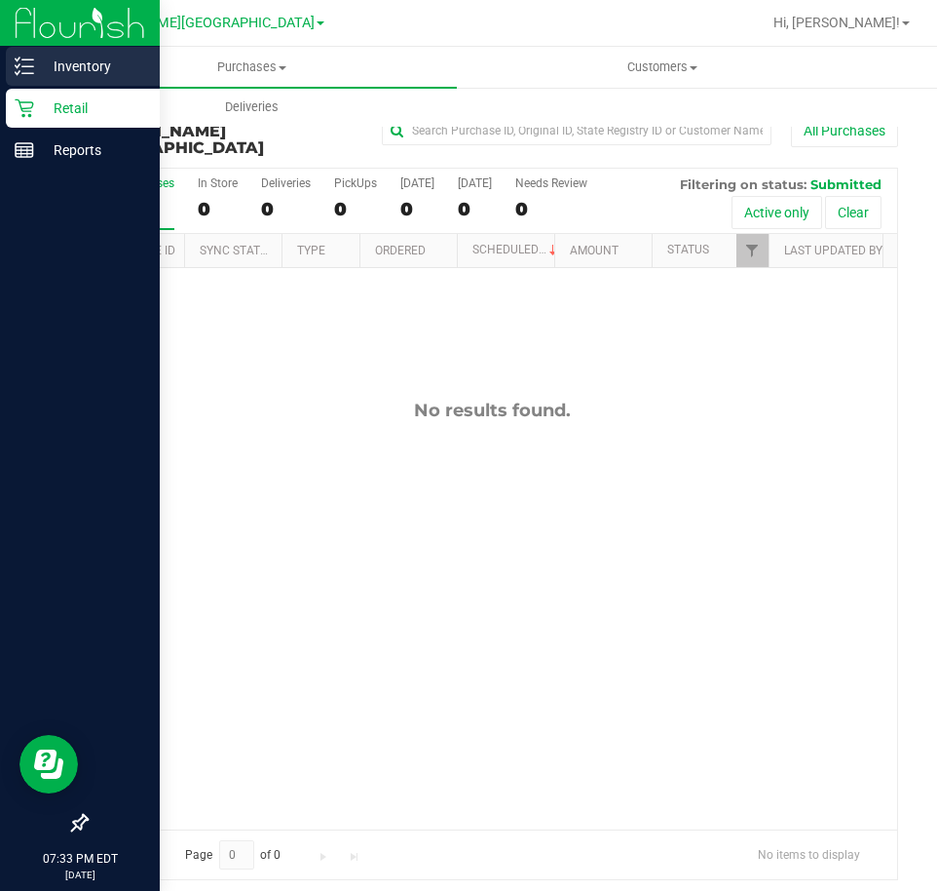
click at [35, 77] on p "Inventory" at bounding box center [92, 66] width 117 height 23
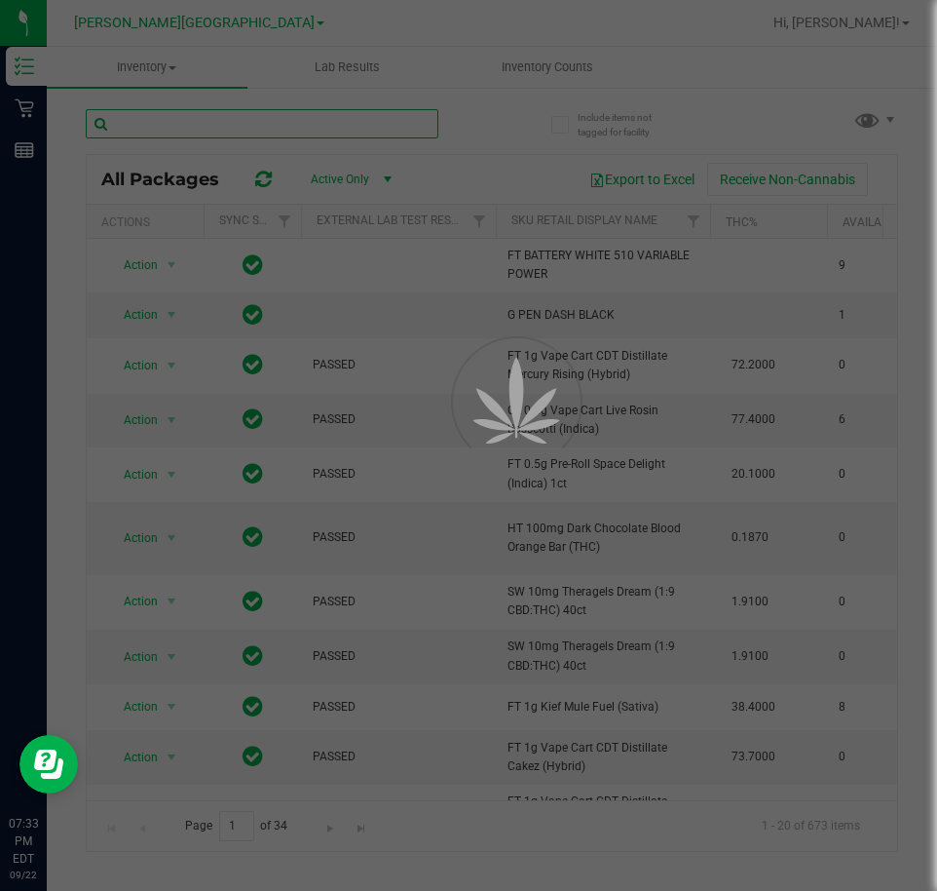
click at [349, 119] on input "text" at bounding box center [262, 123] width 353 height 29
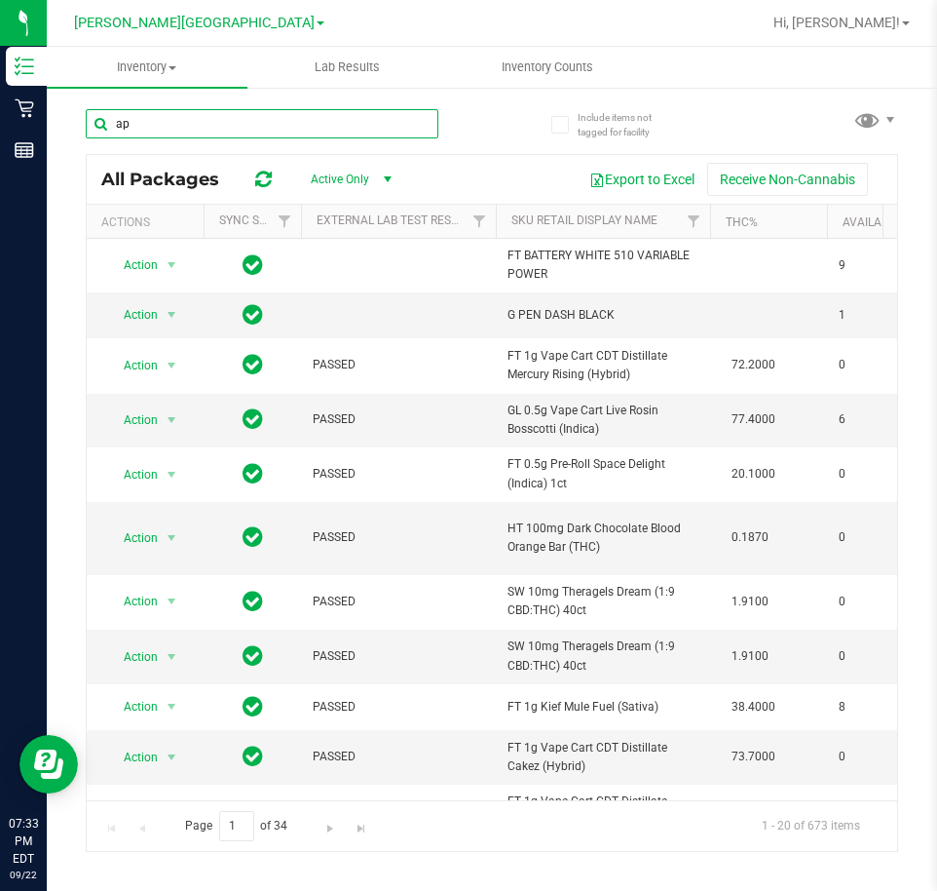
type input "a"
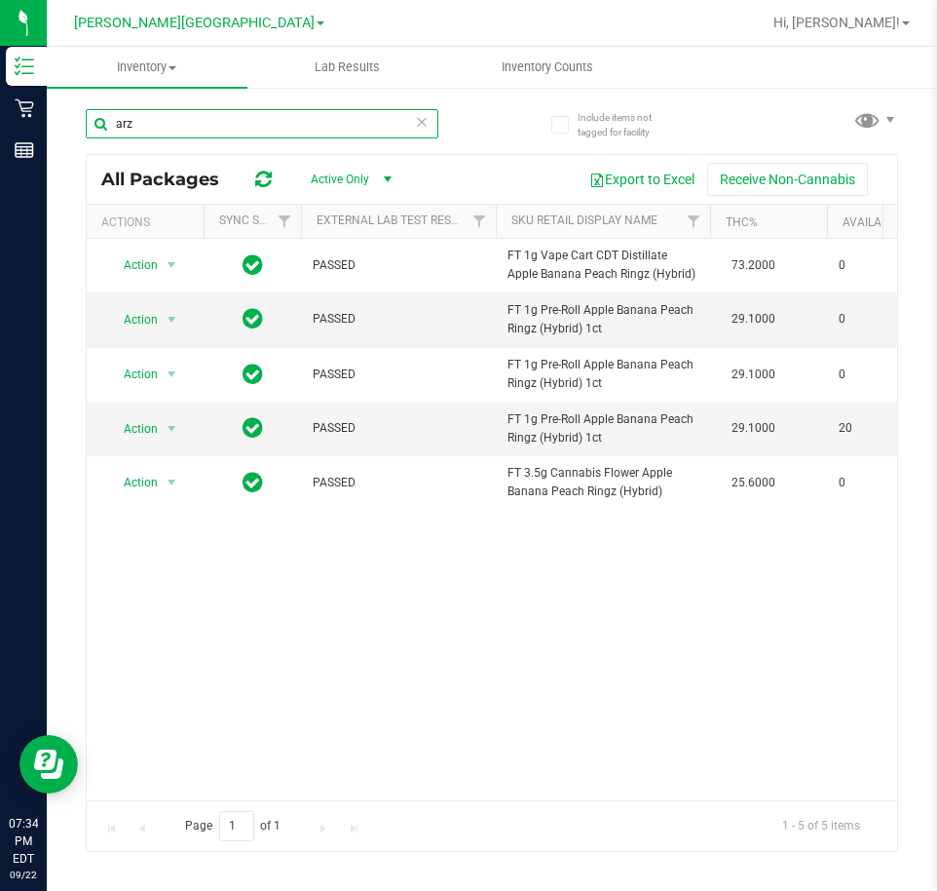
type input "arz"
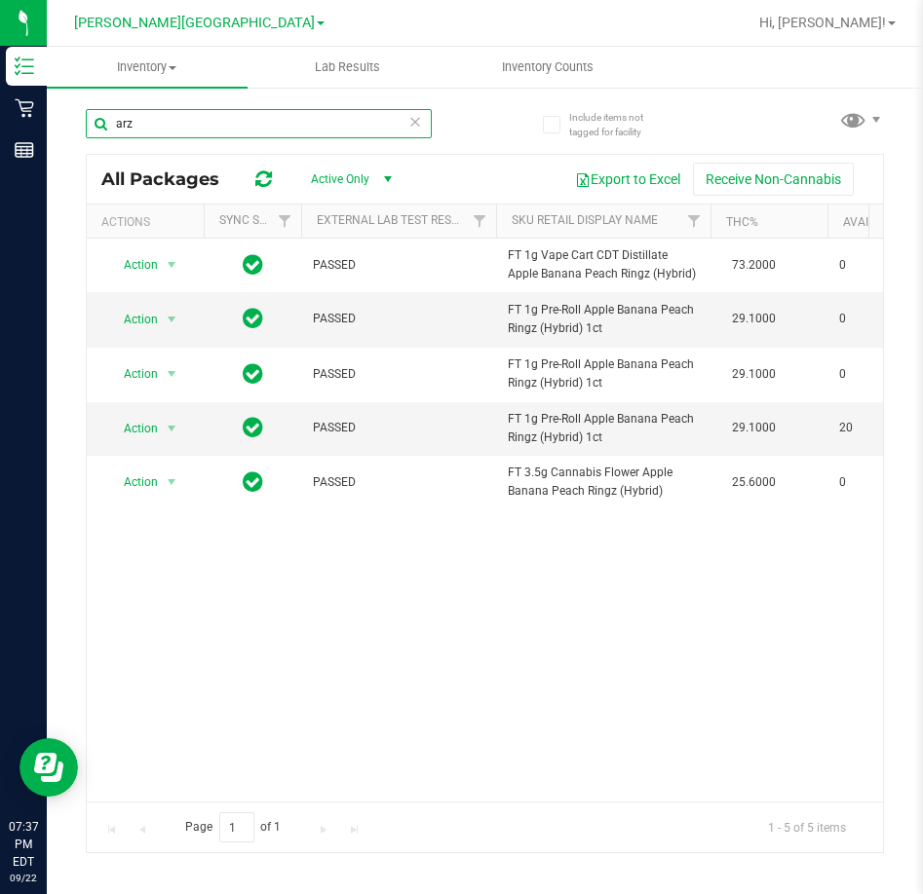
click at [187, 122] on input "arz" at bounding box center [259, 123] width 346 height 29
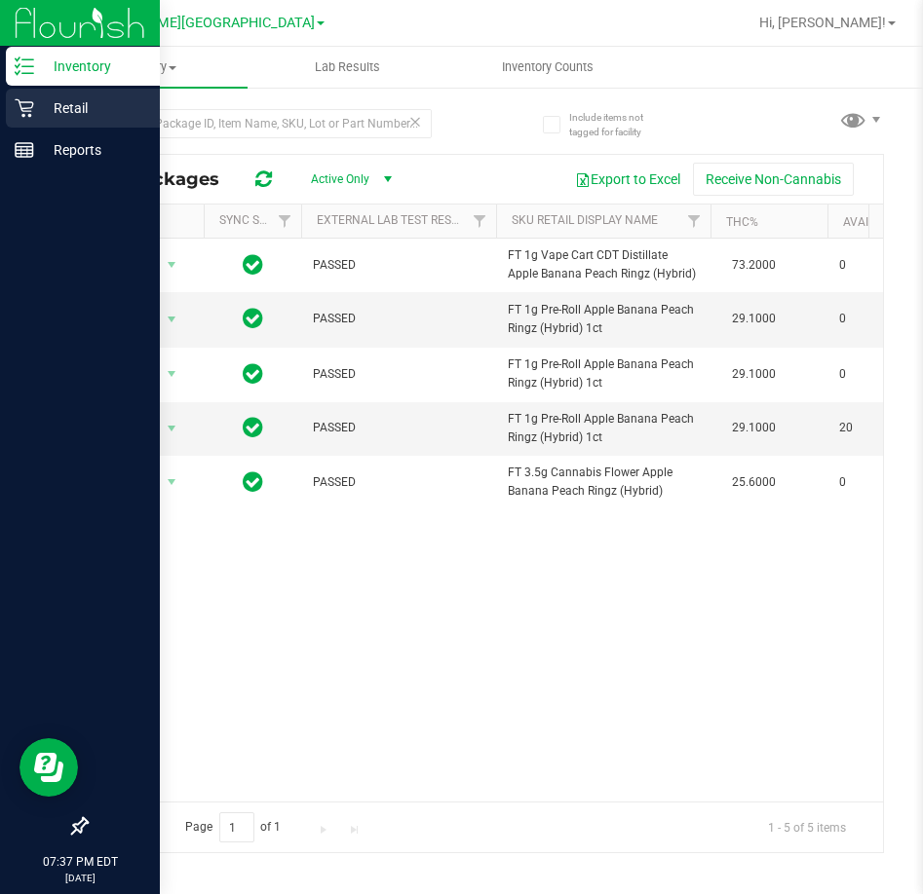
click at [41, 102] on p "Retail" at bounding box center [92, 107] width 117 height 23
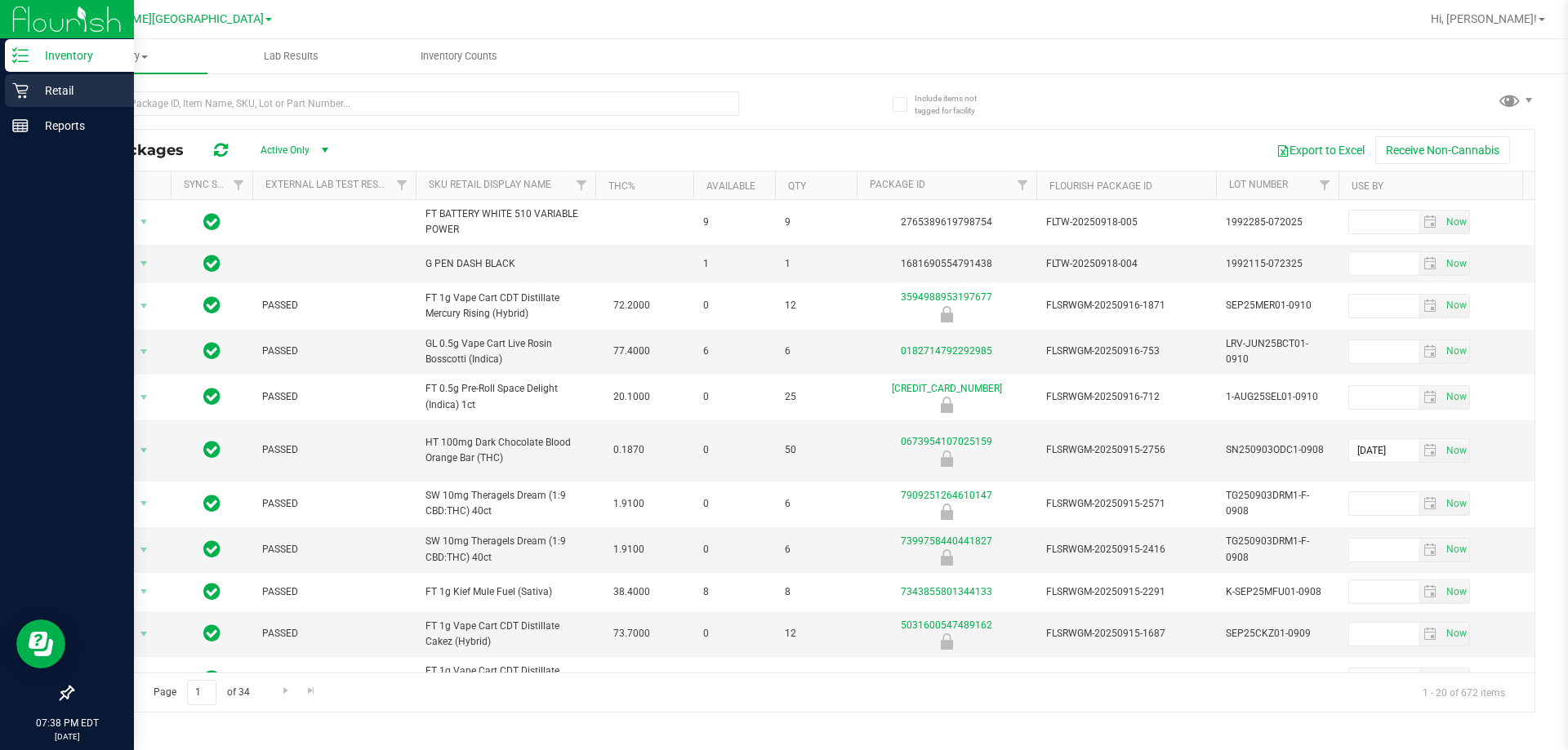
click at [39, 86] on p "Retail" at bounding box center [77, 90] width 98 height 19
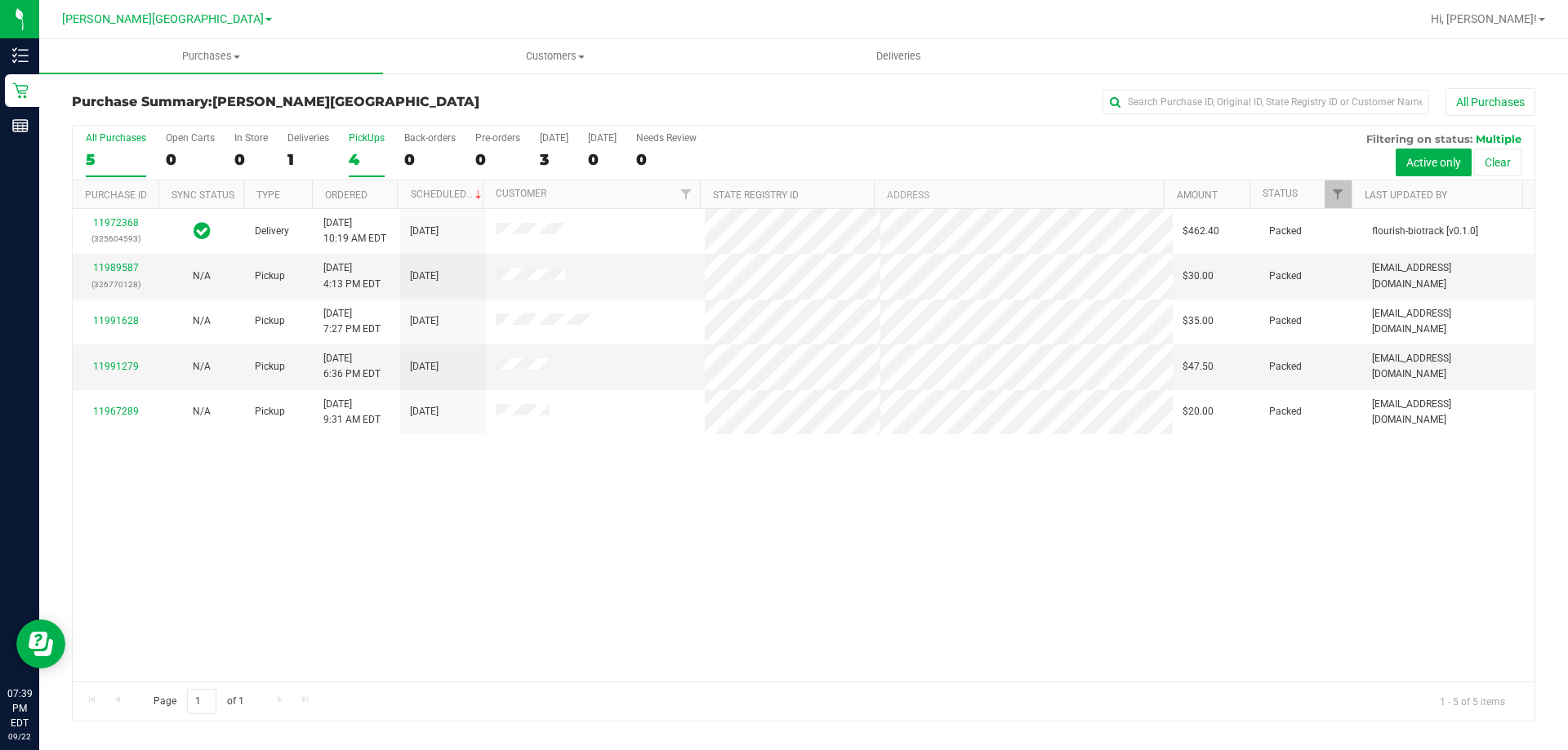
click at [353, 161] on div "4" at bounding box center [366, 159] width 36 height 18
click at [0, 0] on input "PickUps 4" at bounding box center [0, 0] width 0 height 0
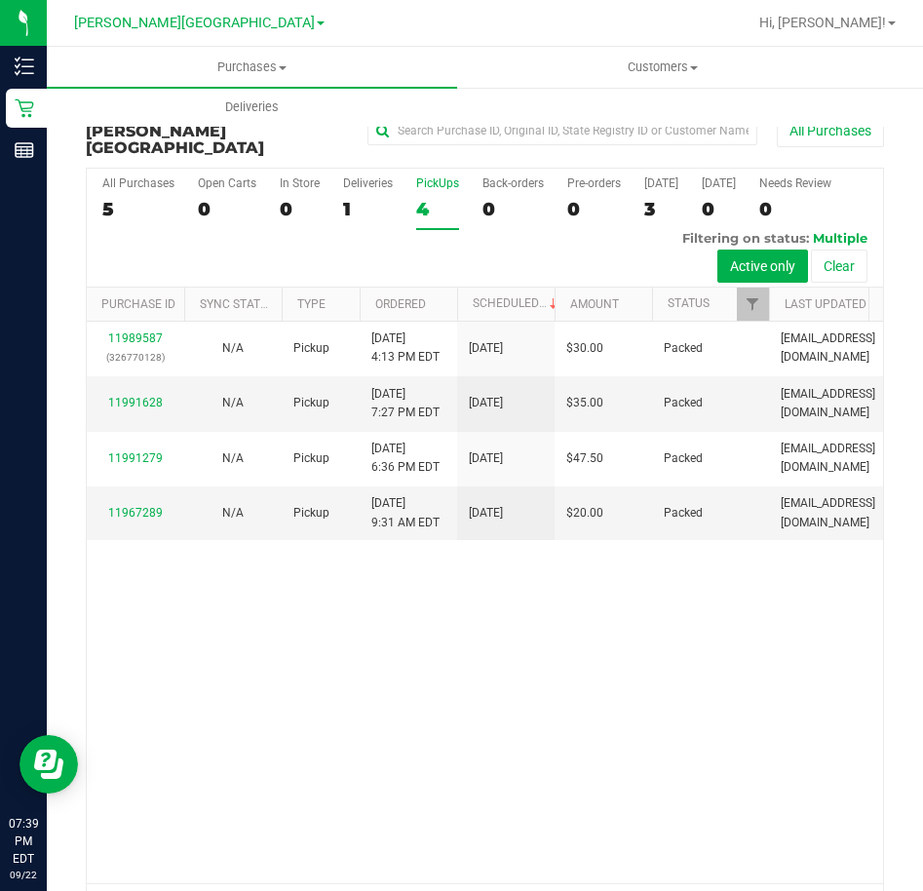
click at [416, 198] on div "4" at bounding box center [437, 209] width 43 height 22
click at [0, 0] on input "PickUps 4" at bounding box center [0, 0] width 0 height 0
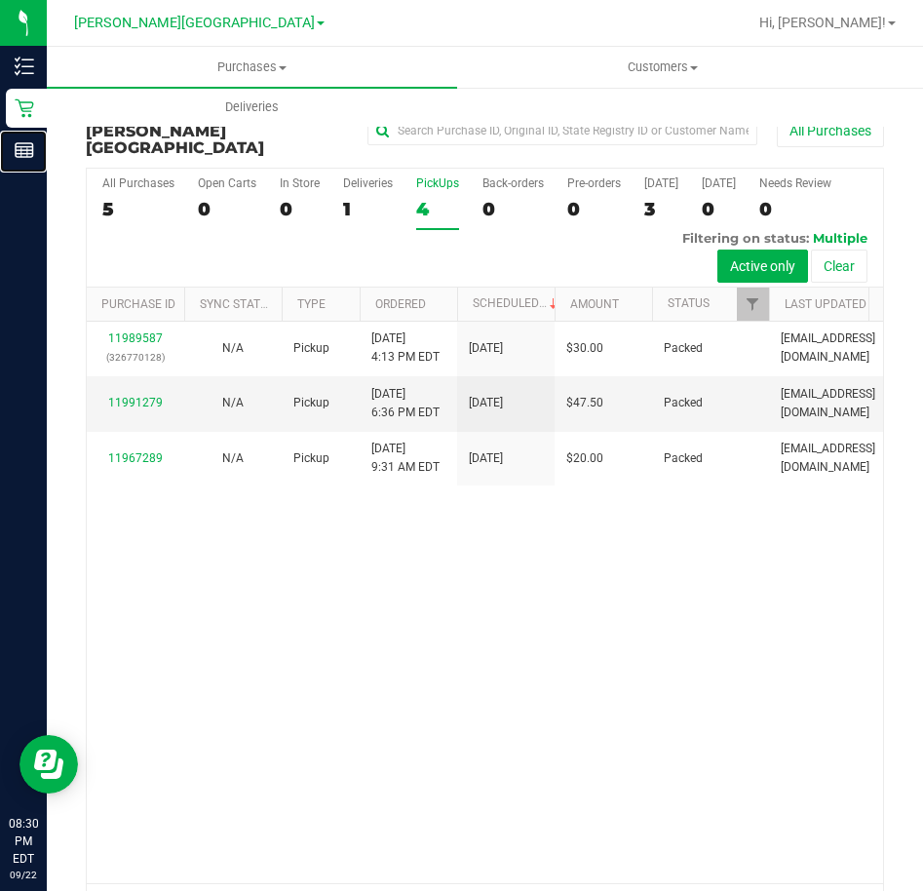
drag, startPoint x: 80, startPoint y: 153, endPoint x: 266, endPoint y: 150, distance: 186.1
click at [0, 0] on p "Reports" at bounding box center [0, 0] width 0 height 0
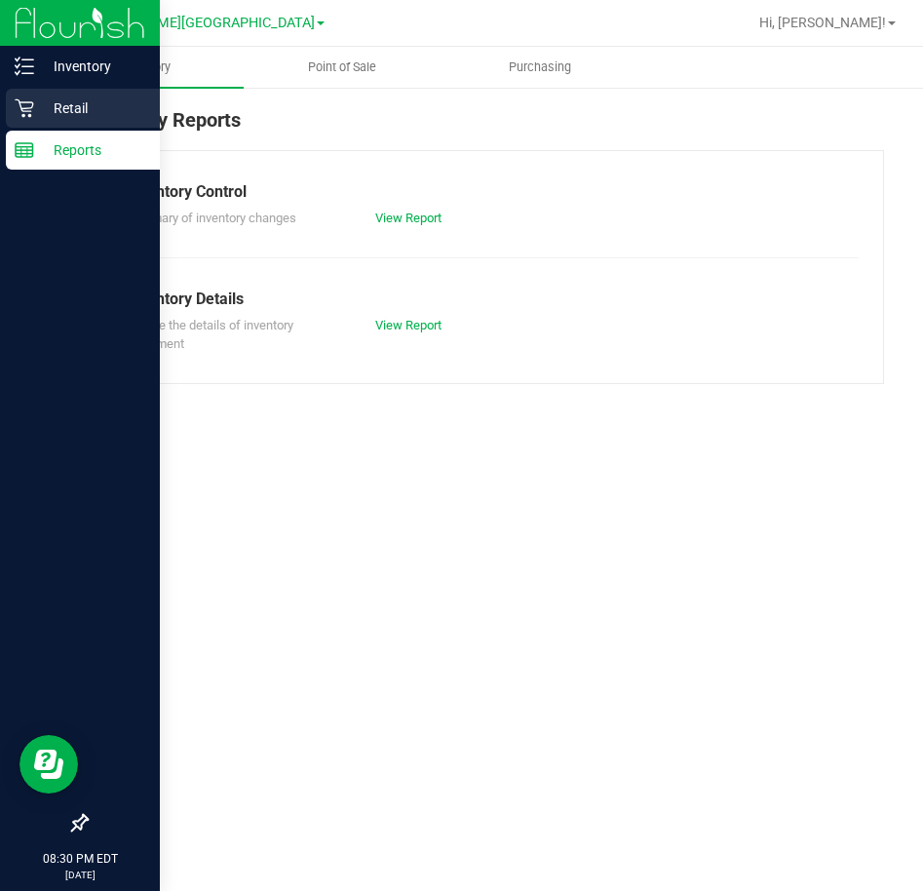
click at [33, 101] on icon at bounding box center [24, 107] width 19 height 19
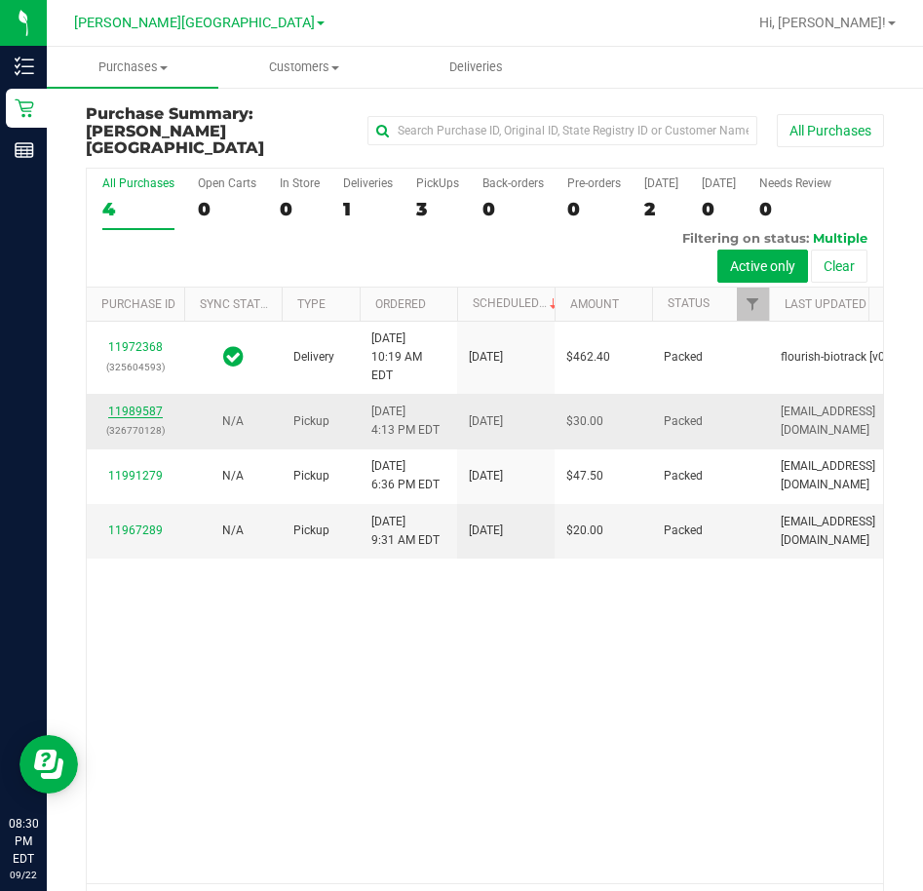
click at [133, 418] on link "11989587" at bounding box center [135, 411] width 55 height 14
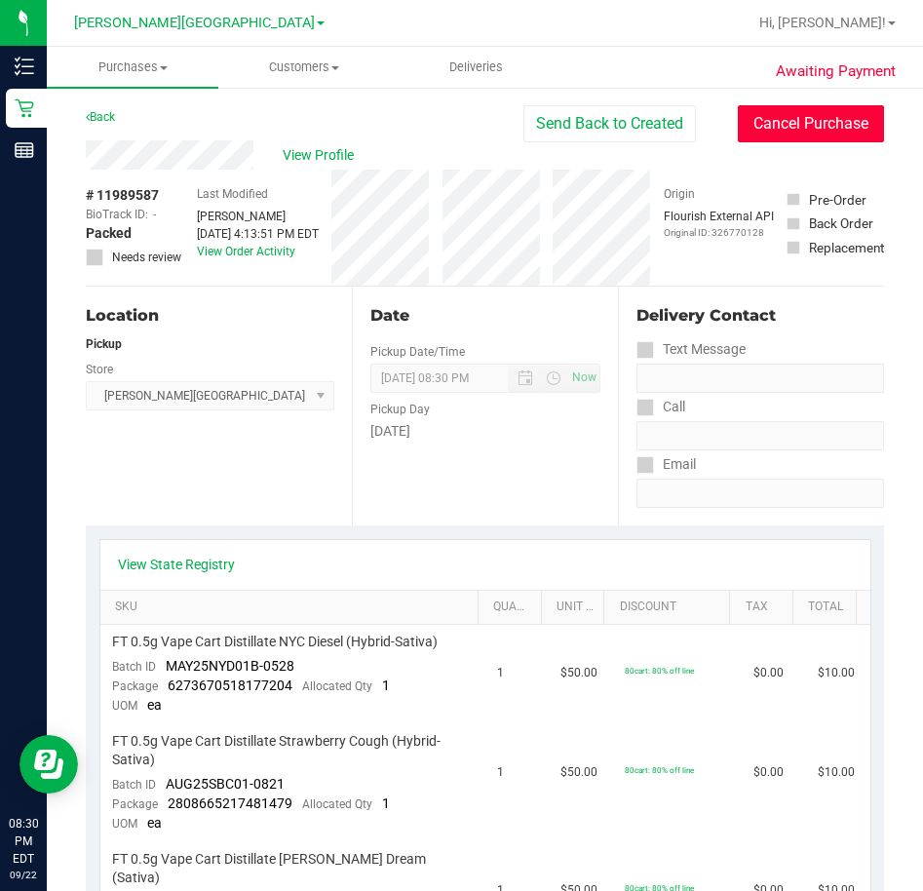
click at [745, 133] on button "Cancel Purchase" at bounding box center [811, 123] width 146 height 37
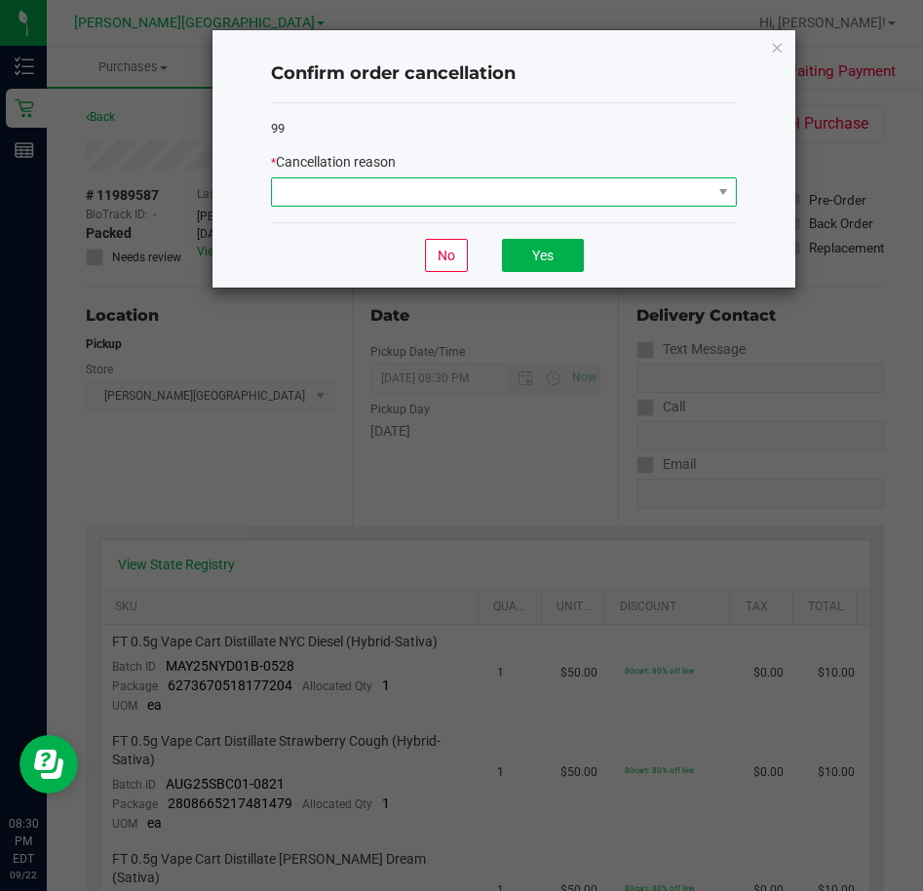
click at [497, 199] on span at bounding box center [491, 191] width 439 height 27
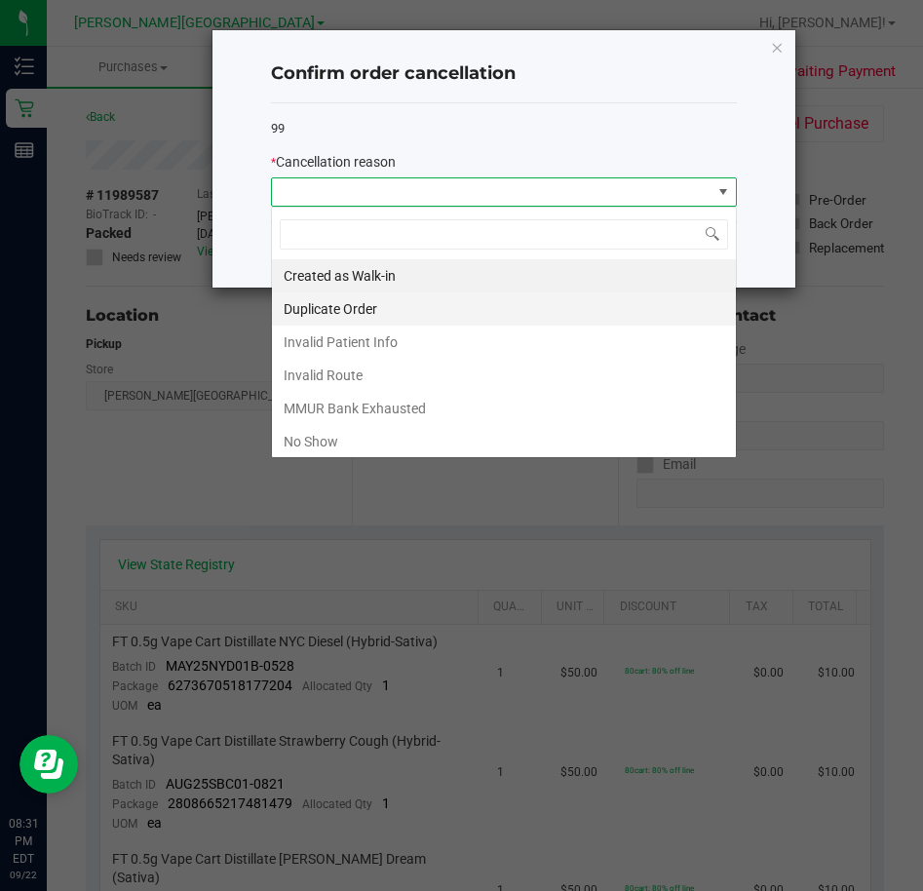
scroll to position [29, 466]
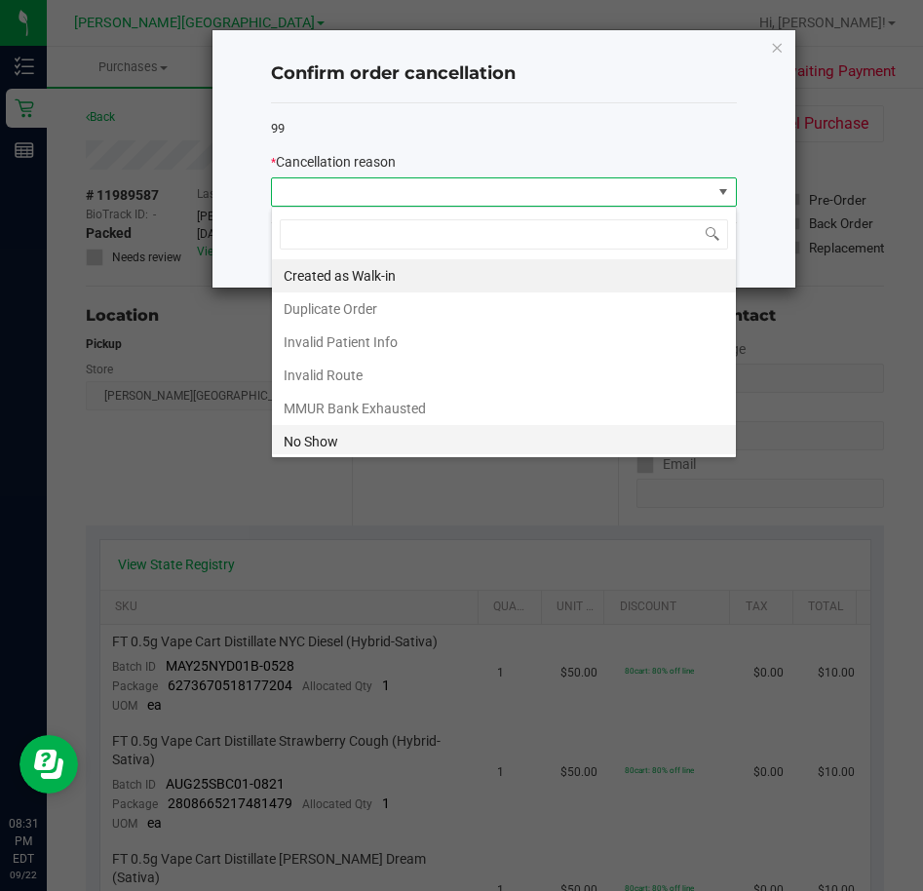
click at [360, 443] on li "No Show" at bounding box center [504, 441] width 464 height 33
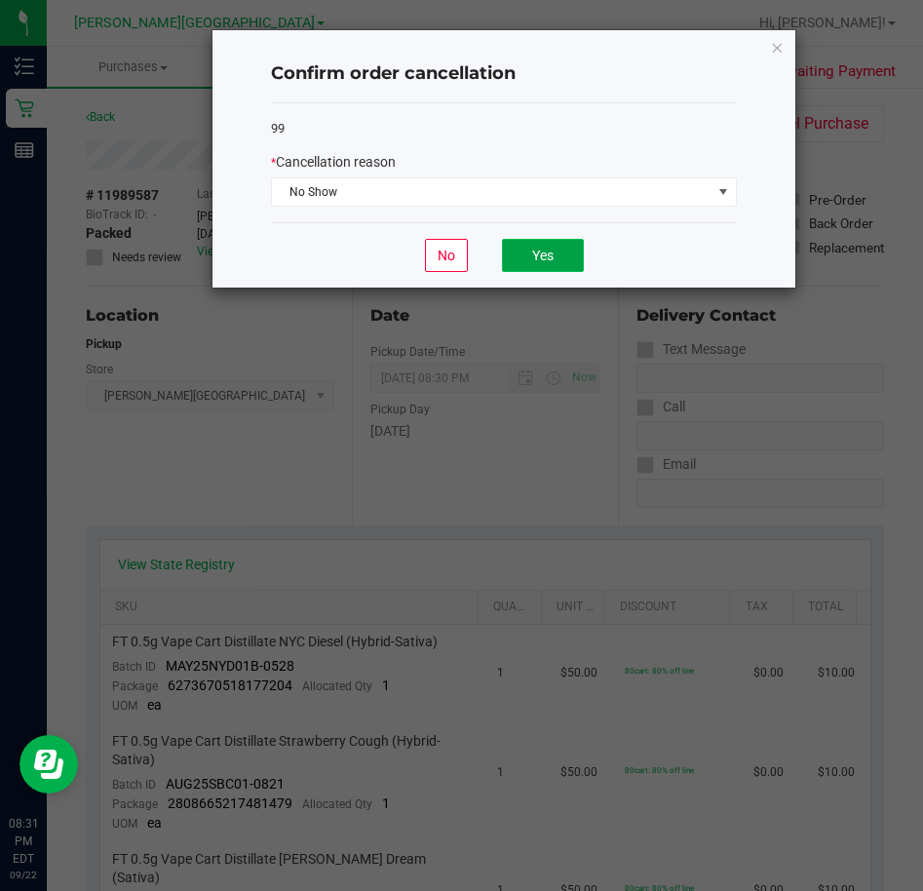
click at [558, 262] on button "Yes" at bounding box center [543, 255] width 82 height 33
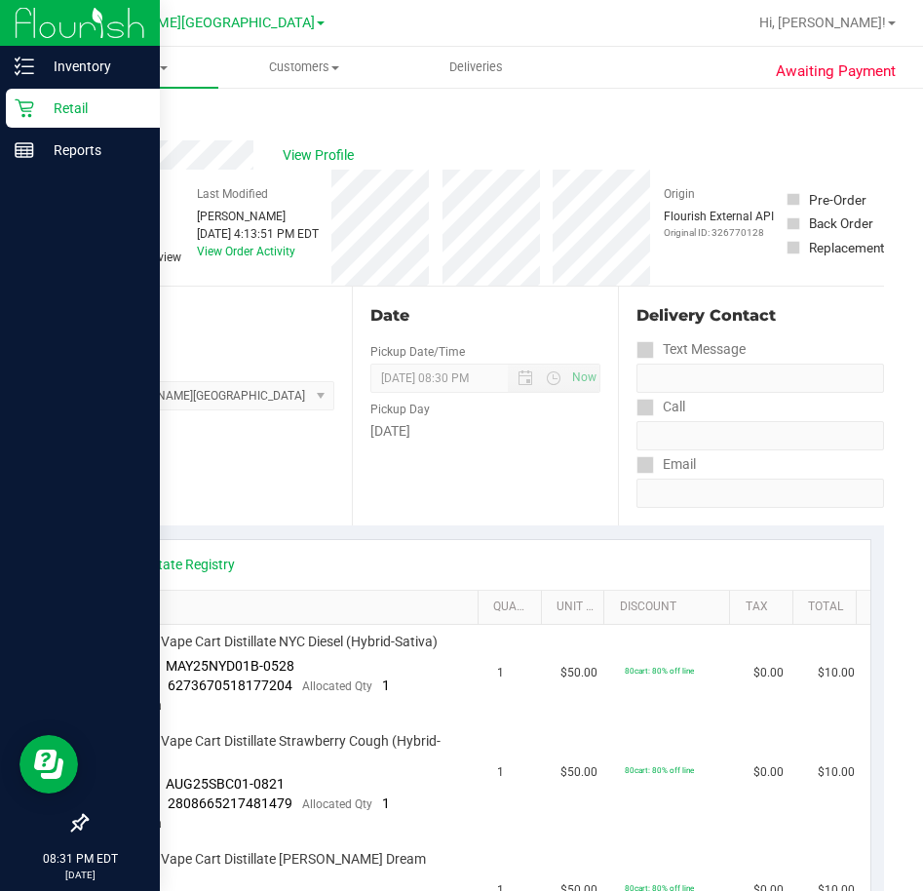
click at [24, 113] on icon at bounding box center [24, 107] width 19 height 19
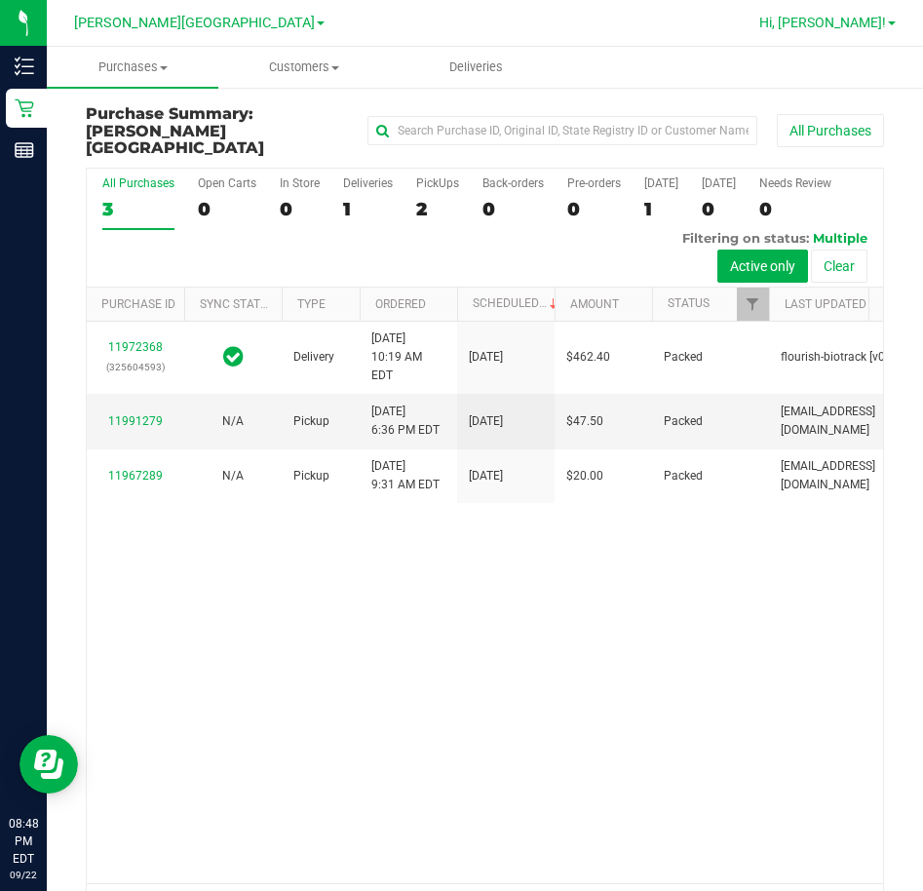
click at [853, 17] on span "Hi, [PERSON_NAME]!" at bounding box center [822, 23] width 127 height 16
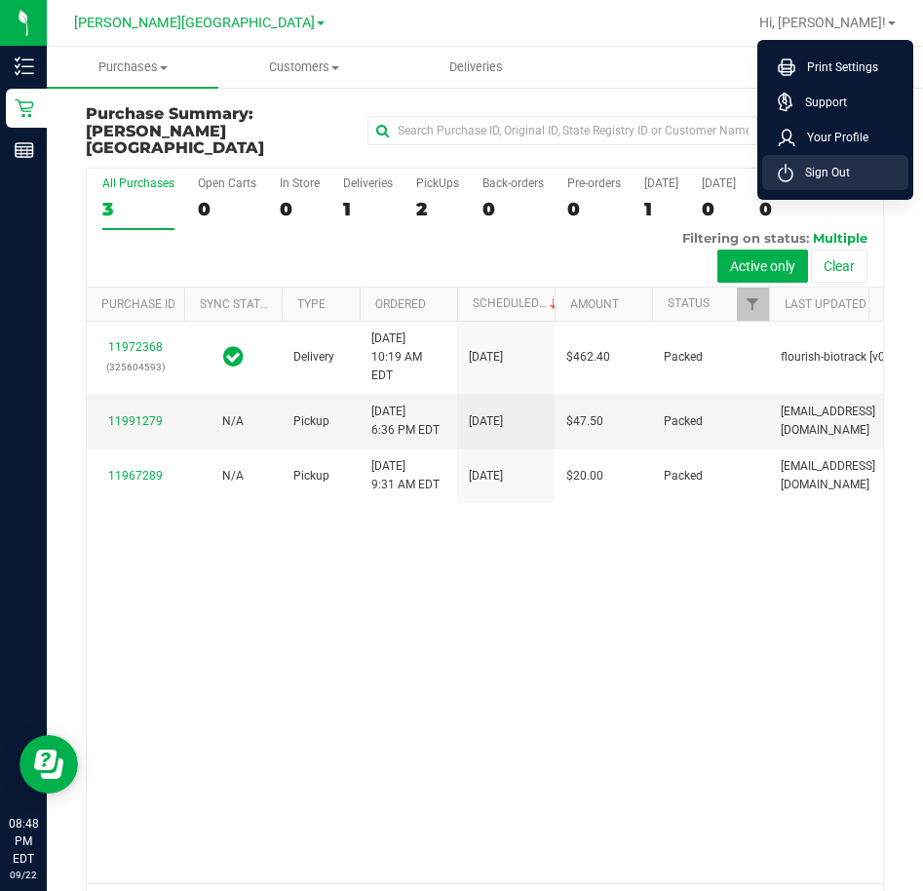
click at [840, 168] on span "Sign Out" at bounding box center [821, 172] width 57 height 19
